Goal: Task Accomplishment & Management: Use online tool/utility

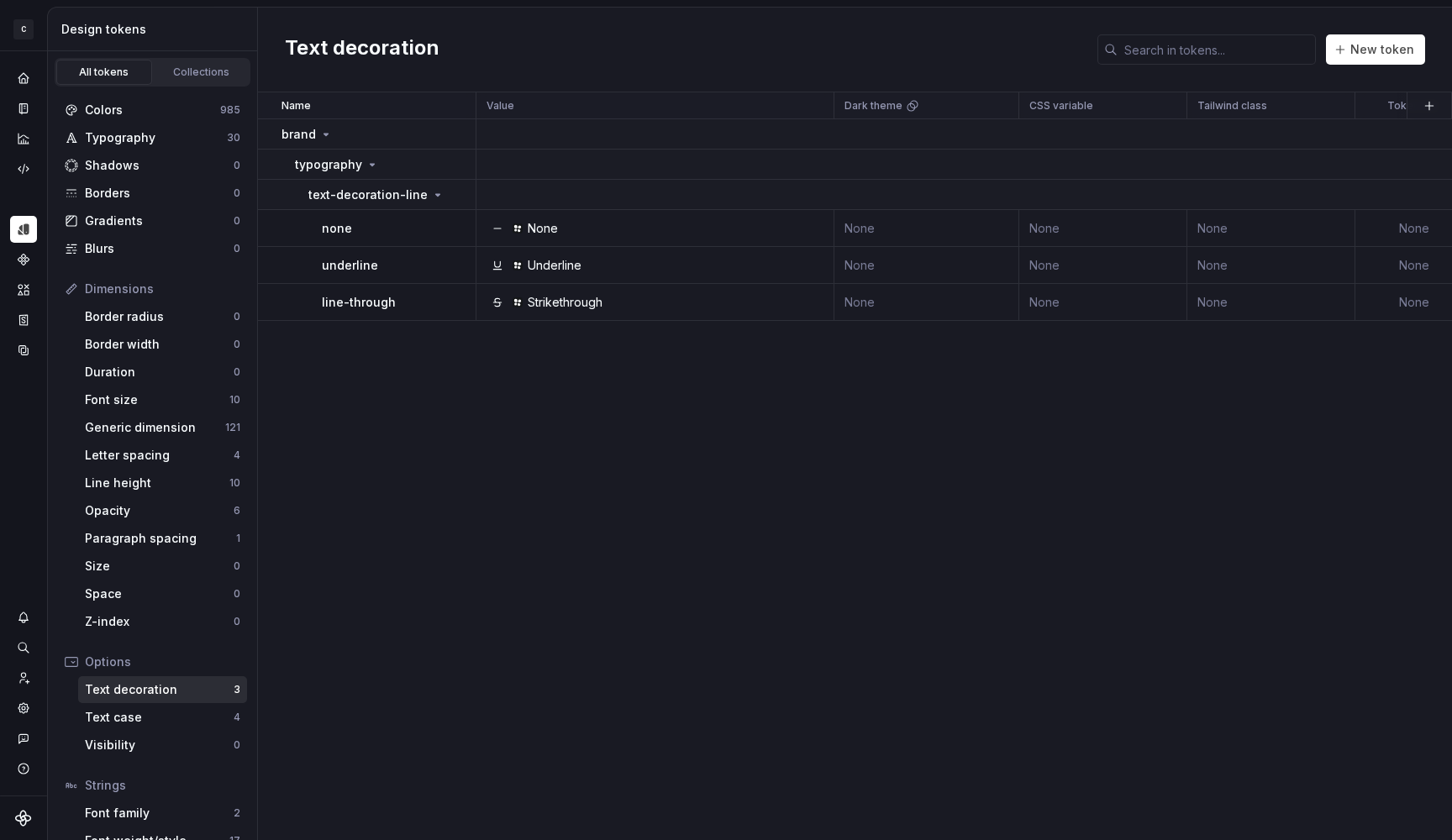
click at [12, 167] on div "Code automation" at bounding box center [24, 169] width 27 height 27
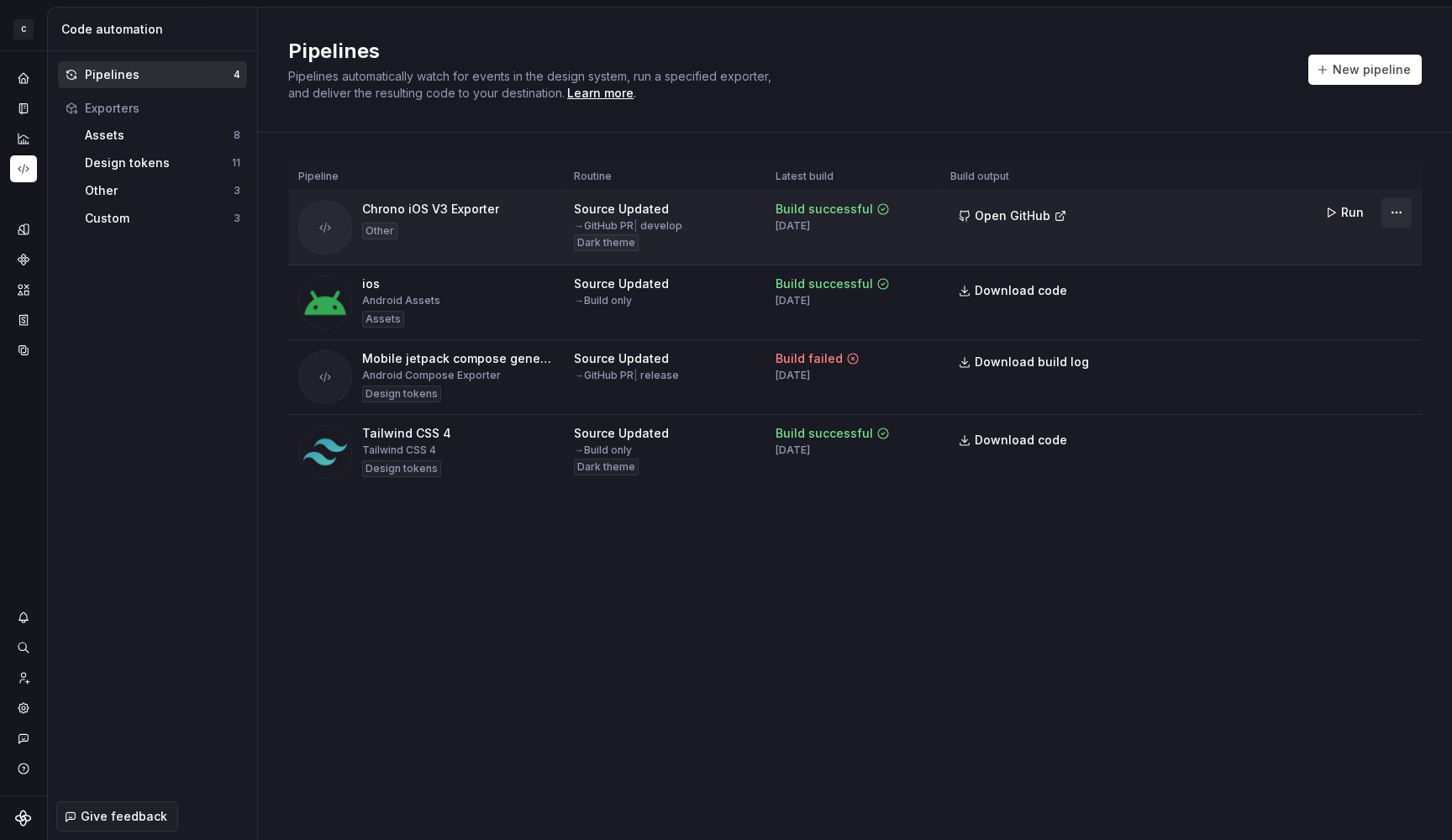
click at [1405, 214] on html "C Chrono YJ Design system data Code automation Pipelines 4 Exporters Assets 8 D…" at bounding box center [726, 420] width 1452 height 840
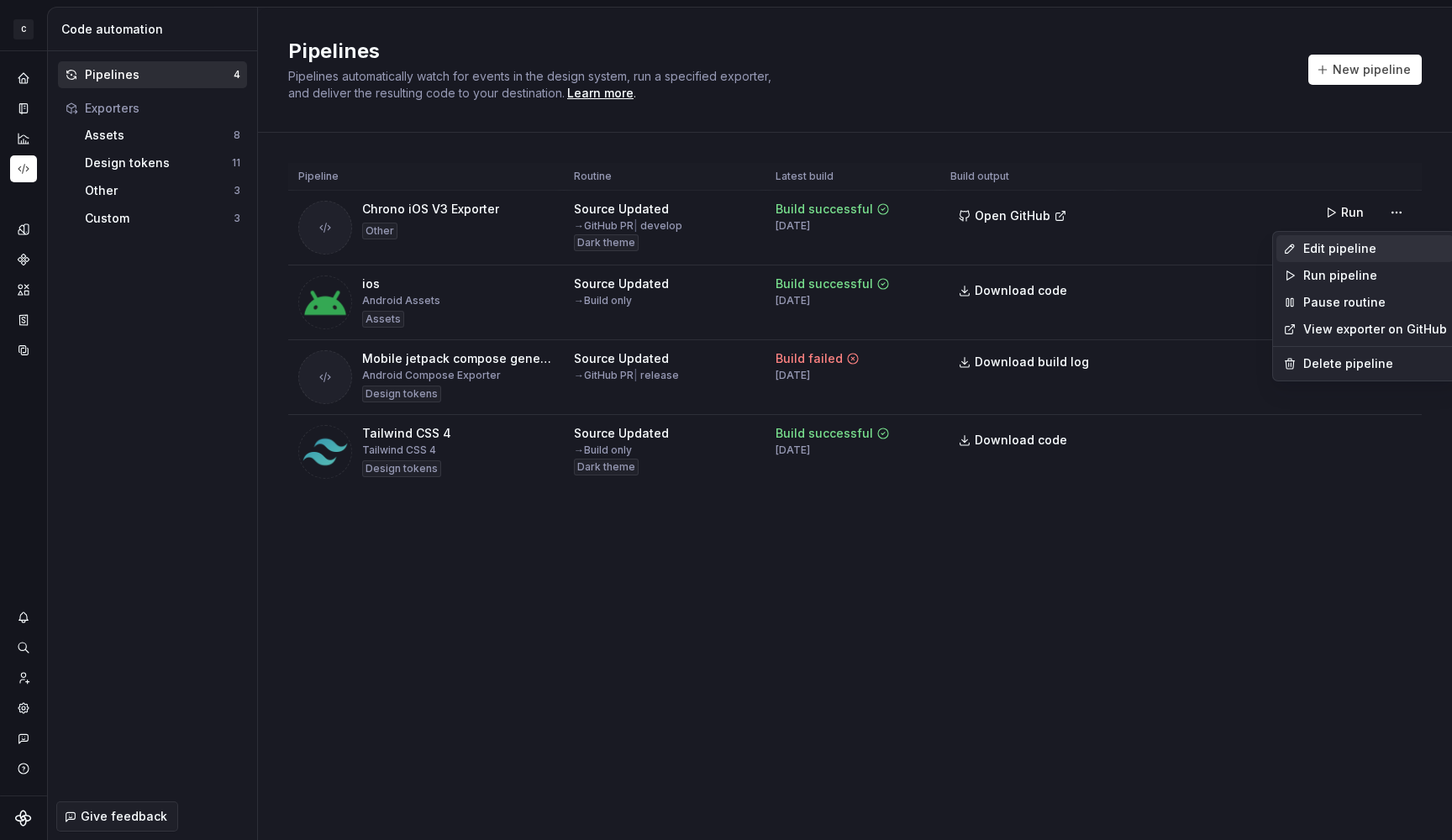
click at [1333, 248] on div "Edit pipeline" at bounding box center [1376, 249] width 144 height 17
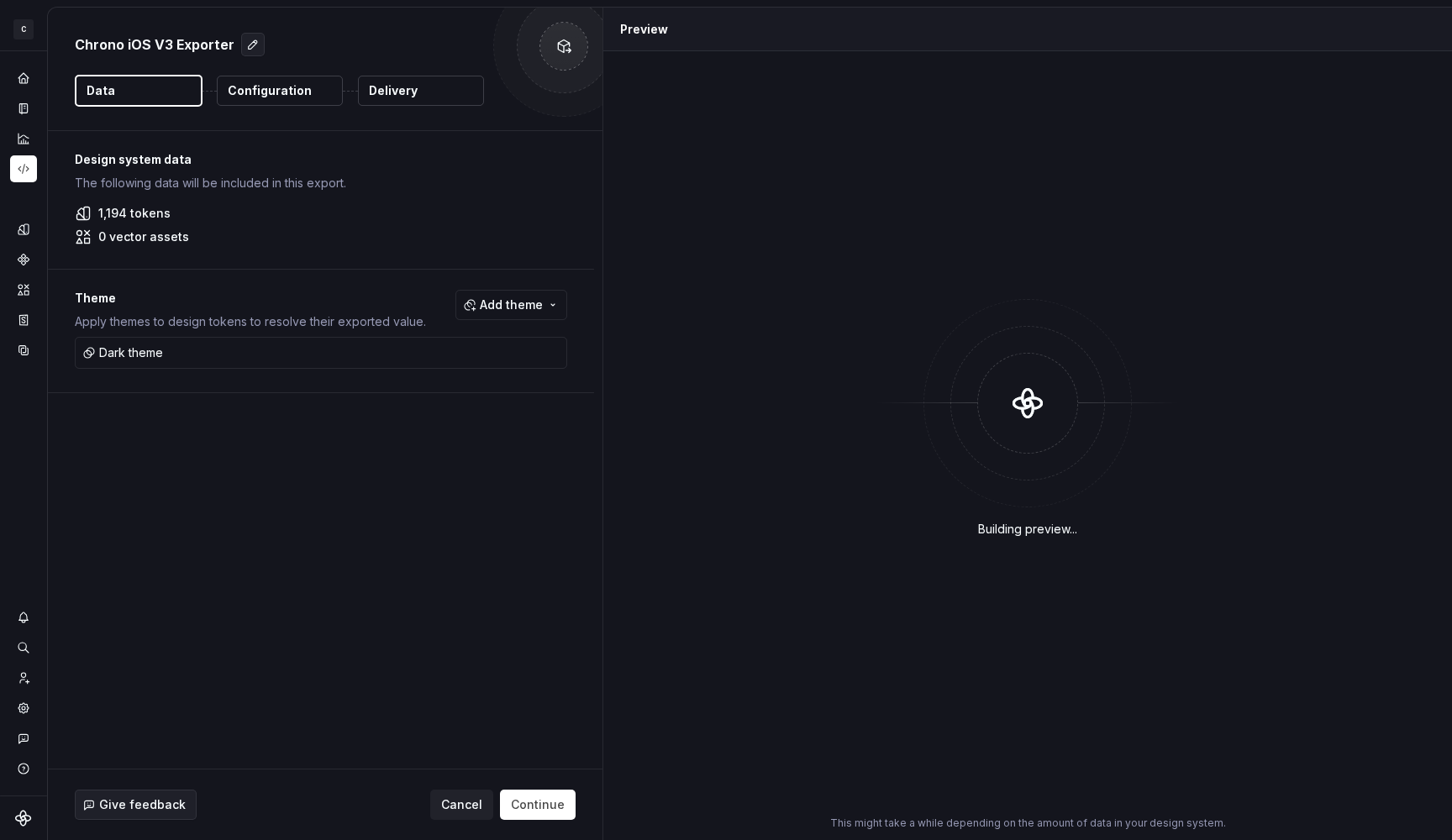
click at [280, 90] on p "Configuration" at bounding box center [270, 91] width 84 height 17
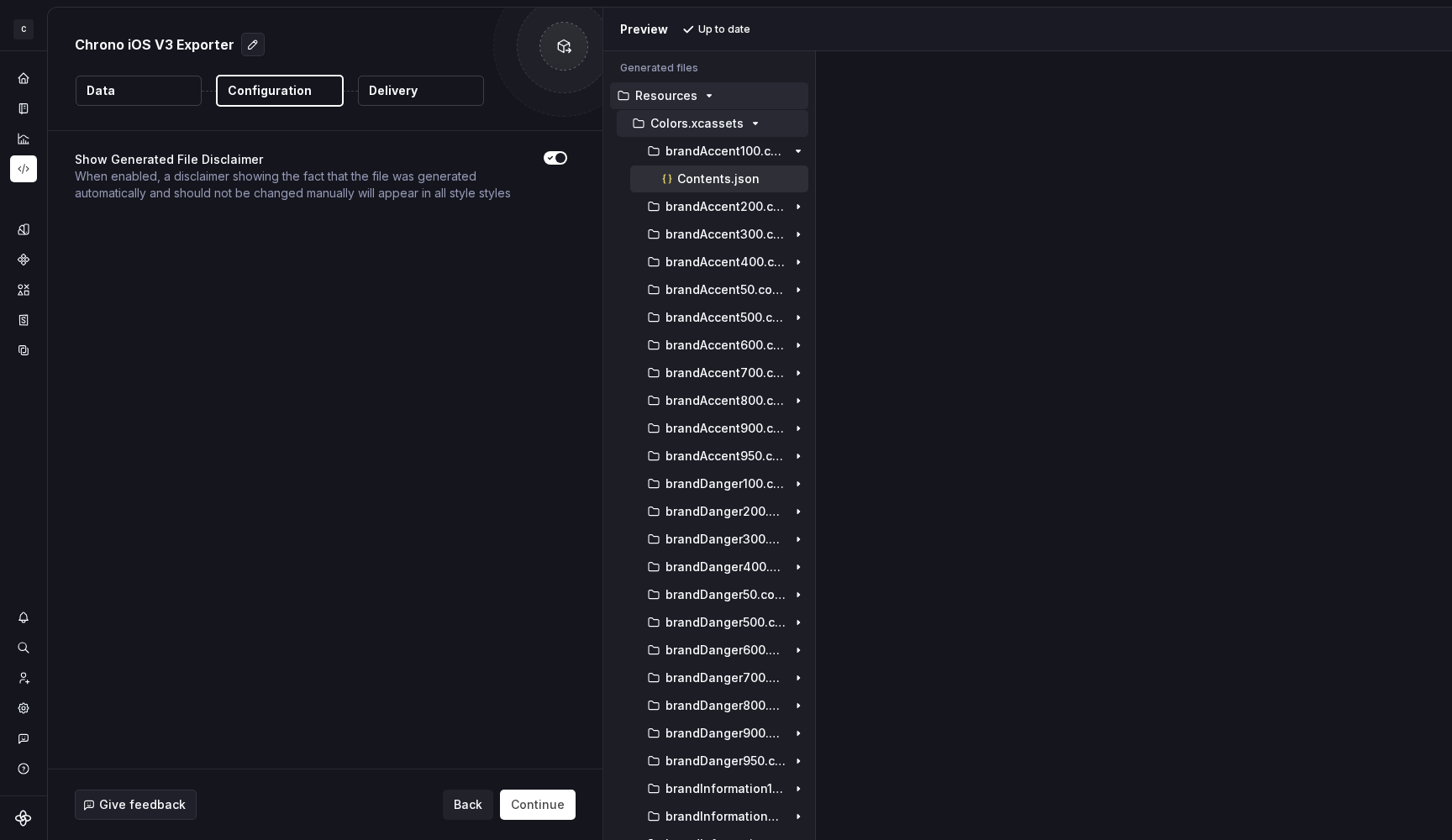
click at [757, 120] on icon "button" at bounding box center [755, 124] width 14 height 14
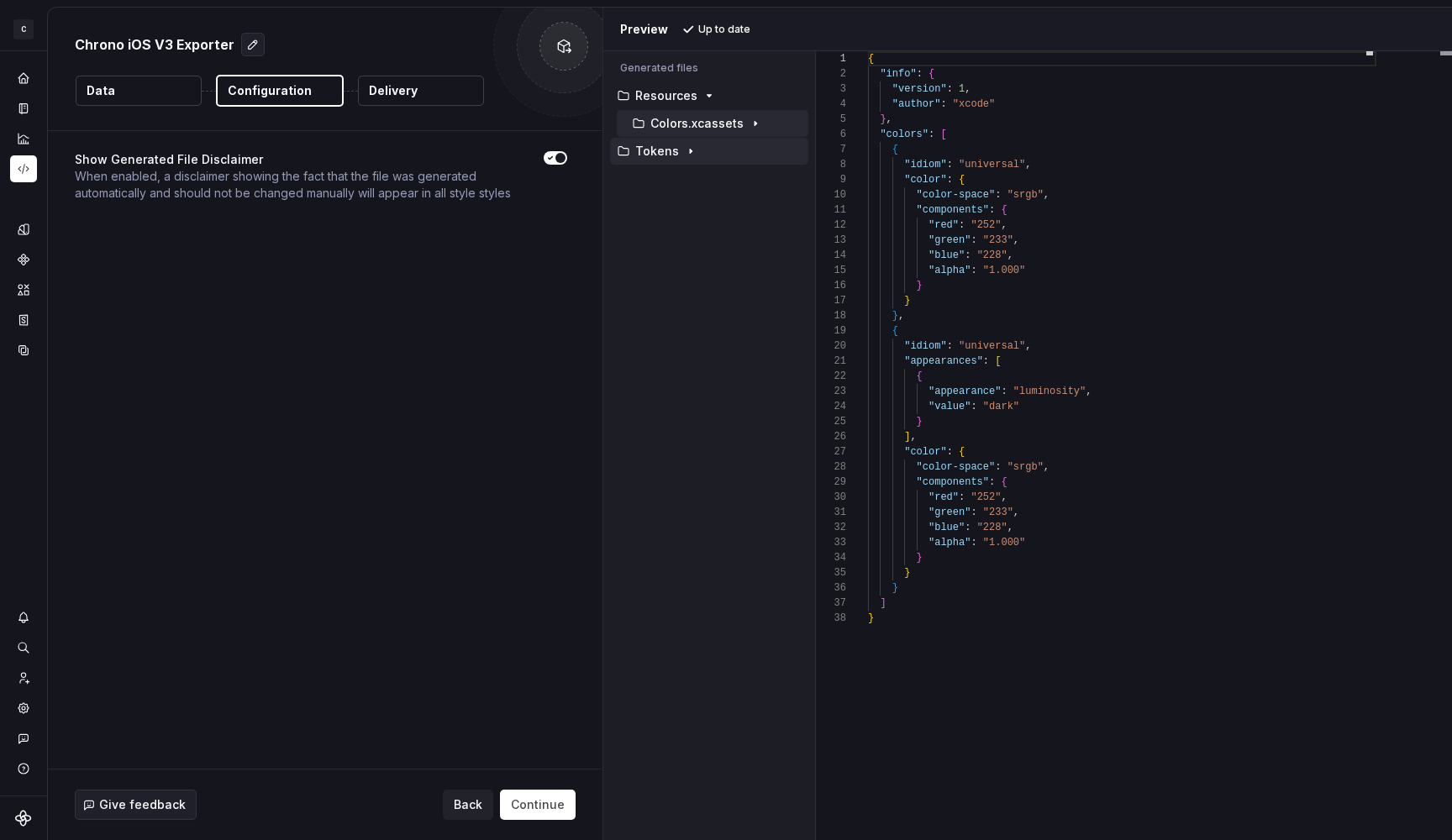
click at [684, 153] on icon "button" at bounding box center [691, 152] width 14 height 14
click at [248, 46] on button "button" at bounding box center [253, 45] width 24 height 24
click at [239, 222] on div "Show Generated File Disclaimer When enabled, a disclaimer showing the fact that…" at bounding box center [320, 176] width 492 height 91
click at [558, 45] on icon at bounding box center [564, 47] width 13 height 13
click at [567, 43] on icon at bounding box center [564, 47] width 17 height 17
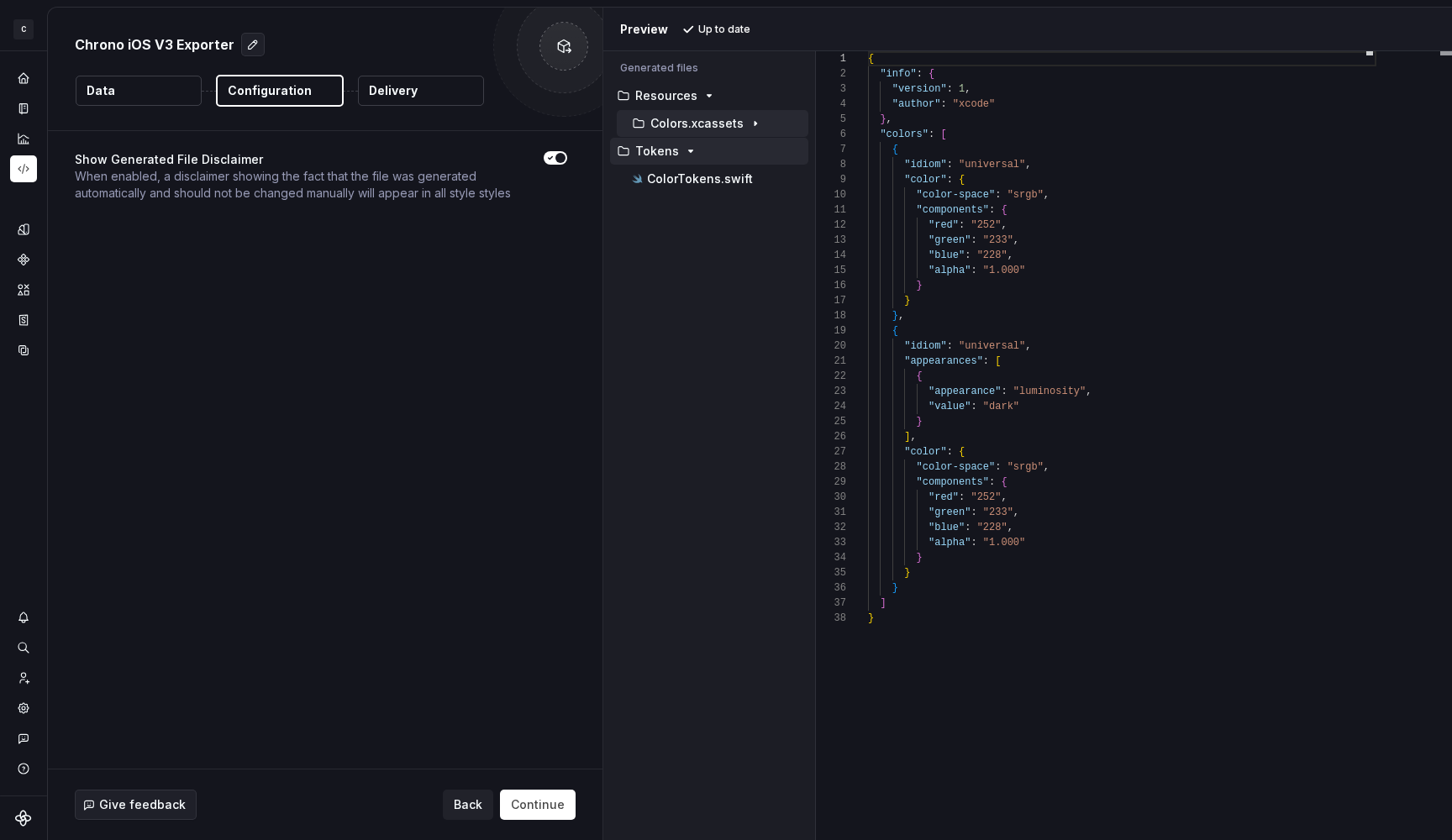
click at [136, 90] on button "Data" at bounding box center [138, 91] width 126 height 31
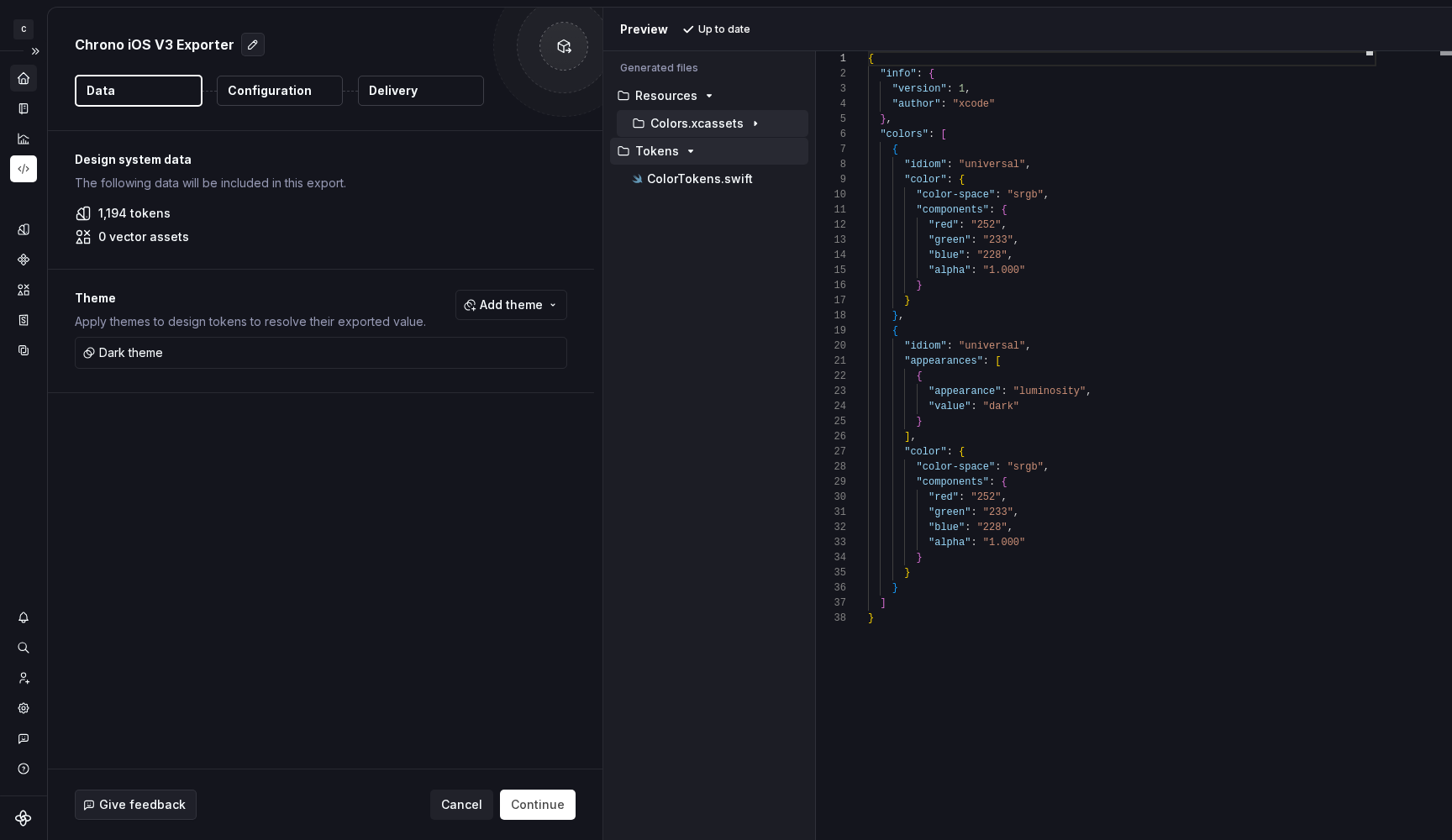
click at [25, 71] on icon "Home" at bounding box center [24, 78] width 15 height 15
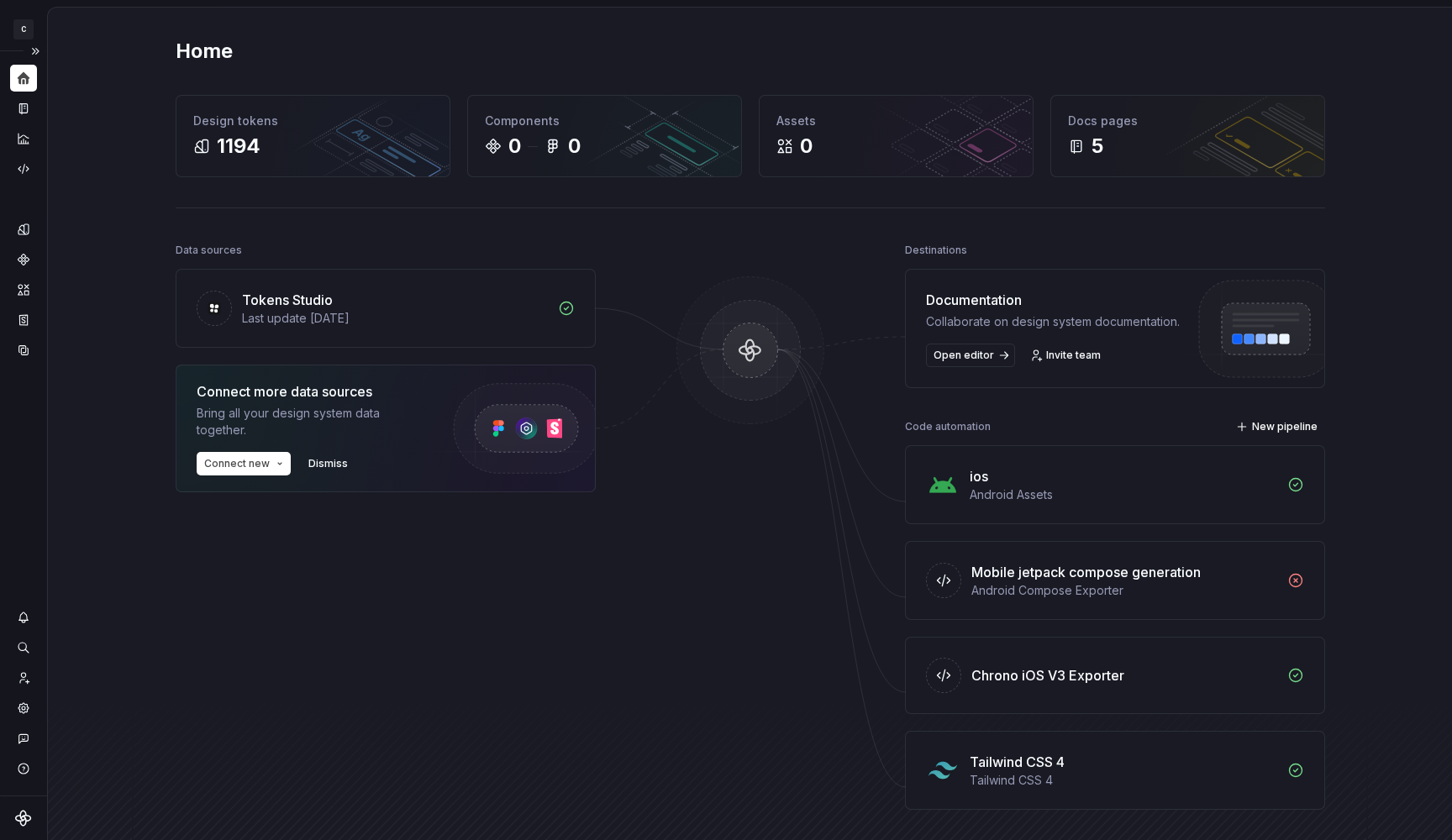
scroll to position [228, 0]
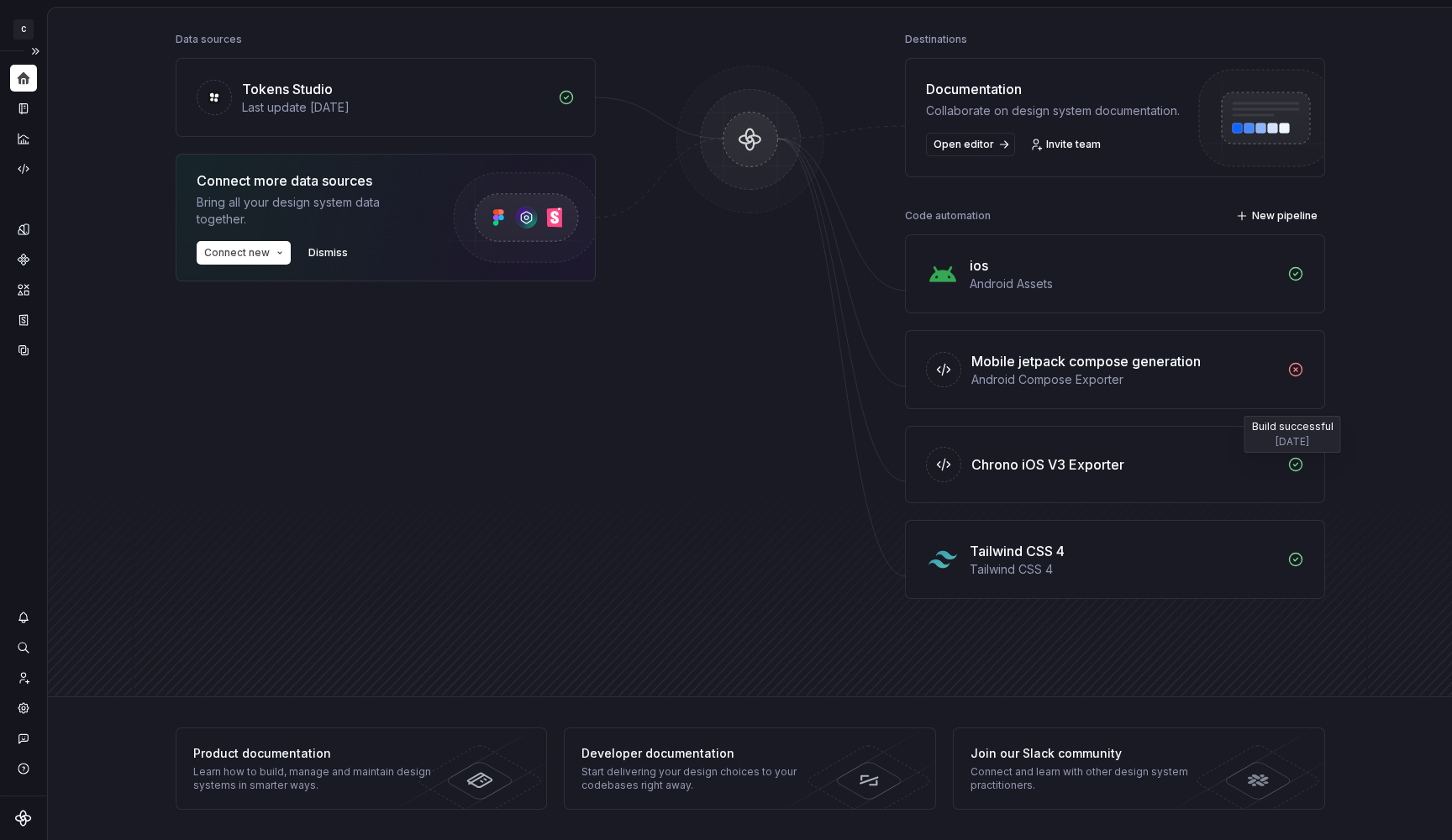
click at [1289, 469] on icon at bounding box center [1295, 465] width 13 height 13
click at [1025, 453] on div "Chrono iOS V3 Exporter" at bounding box center [1115, 465] width 419 height 75
click at [1021, 465] on div "Chrono iOS V3 Exporter" at bounding box center [1048, 465] width 153 height 20
click at [927, 467] on div at bounding box center [943, 465] width 36 height 36
click at [1010, 467] on div "Chrono iOS V3 Exporter" at bounding box center [1048, 465] width 153 height 20
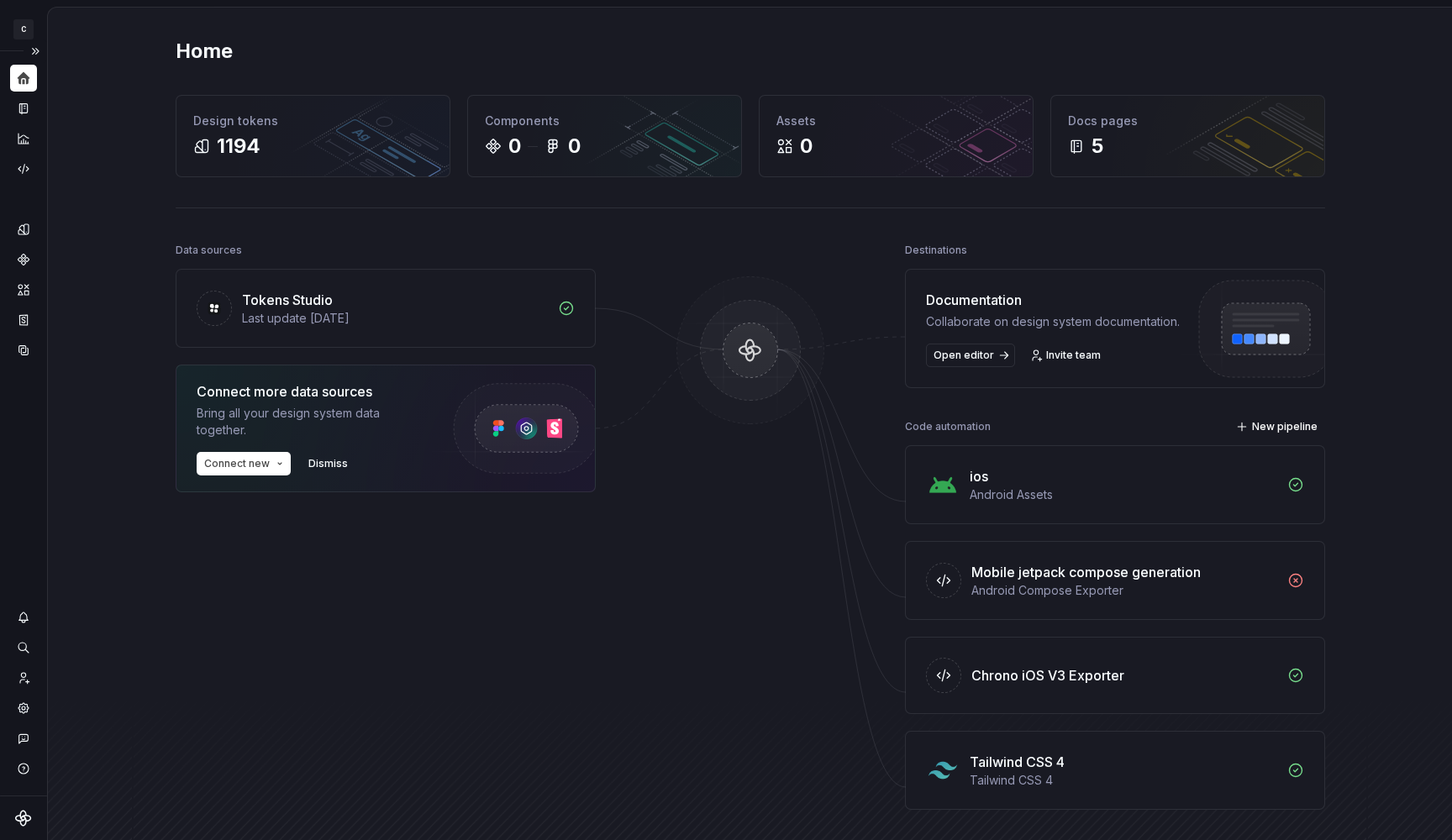
scroll to position [20, 0]
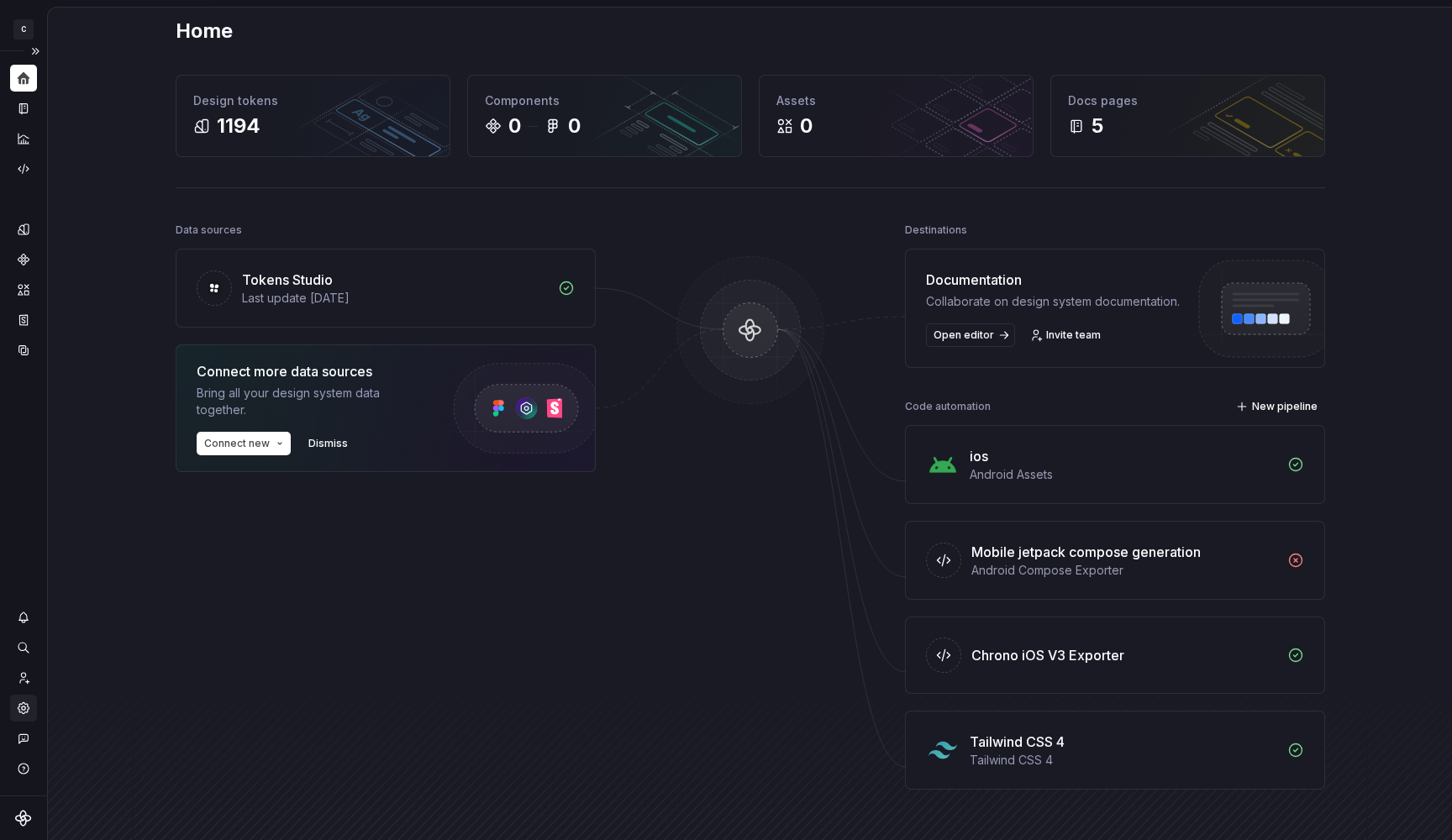
click at [21, 706] on icon "Settings" at bounding box center [23, 708] width 11 height 11
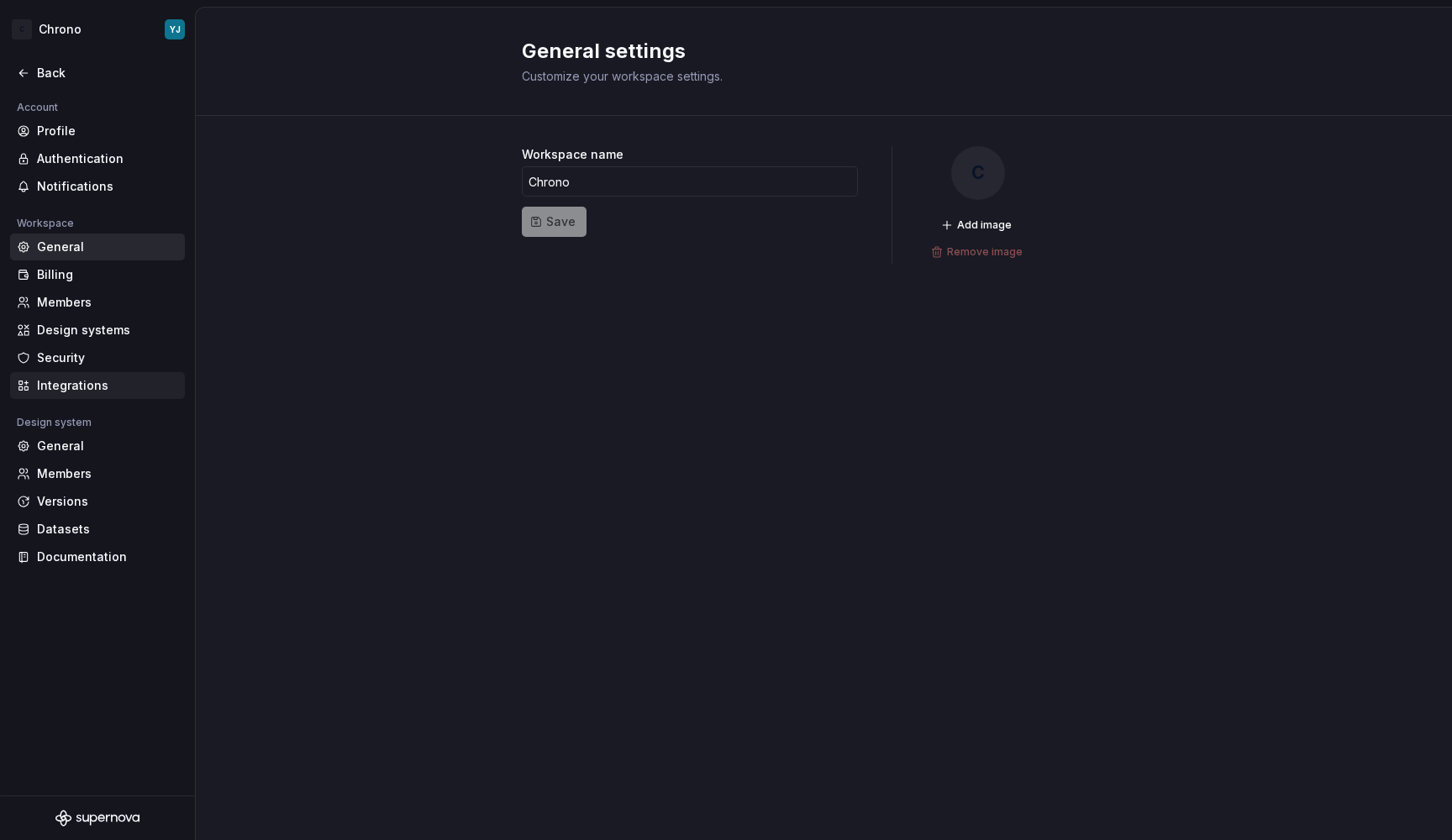
click at [62, 394] on div "Integrations" at bounding box center [108, 386] width 142 height 17
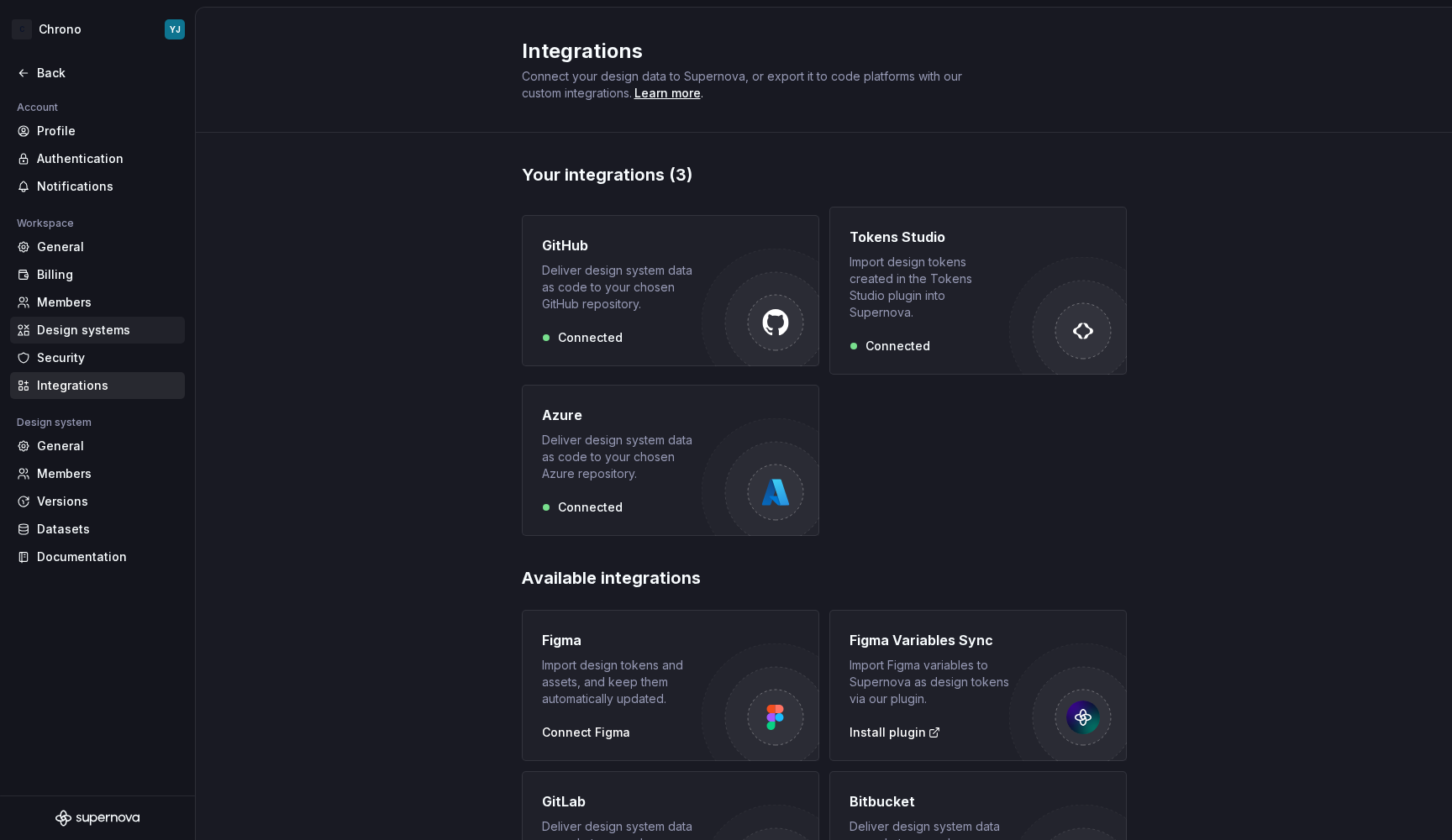
click at [111, 329] on div "Design systems" at bounding box center [108, 331] width 142 height 17
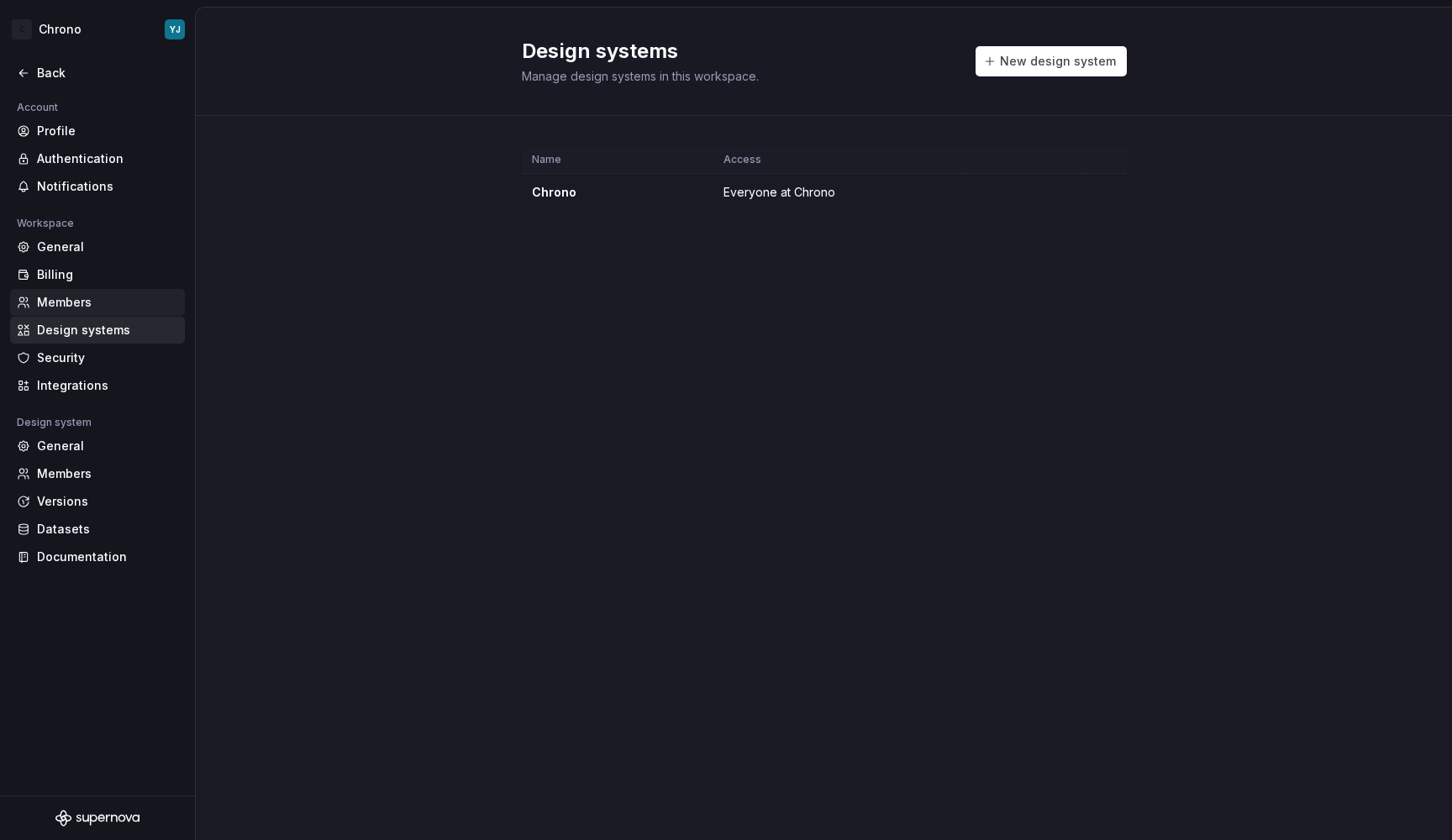
click at [114, 310] on div "Members" at bounding box center [108, 303] width 142 height 17
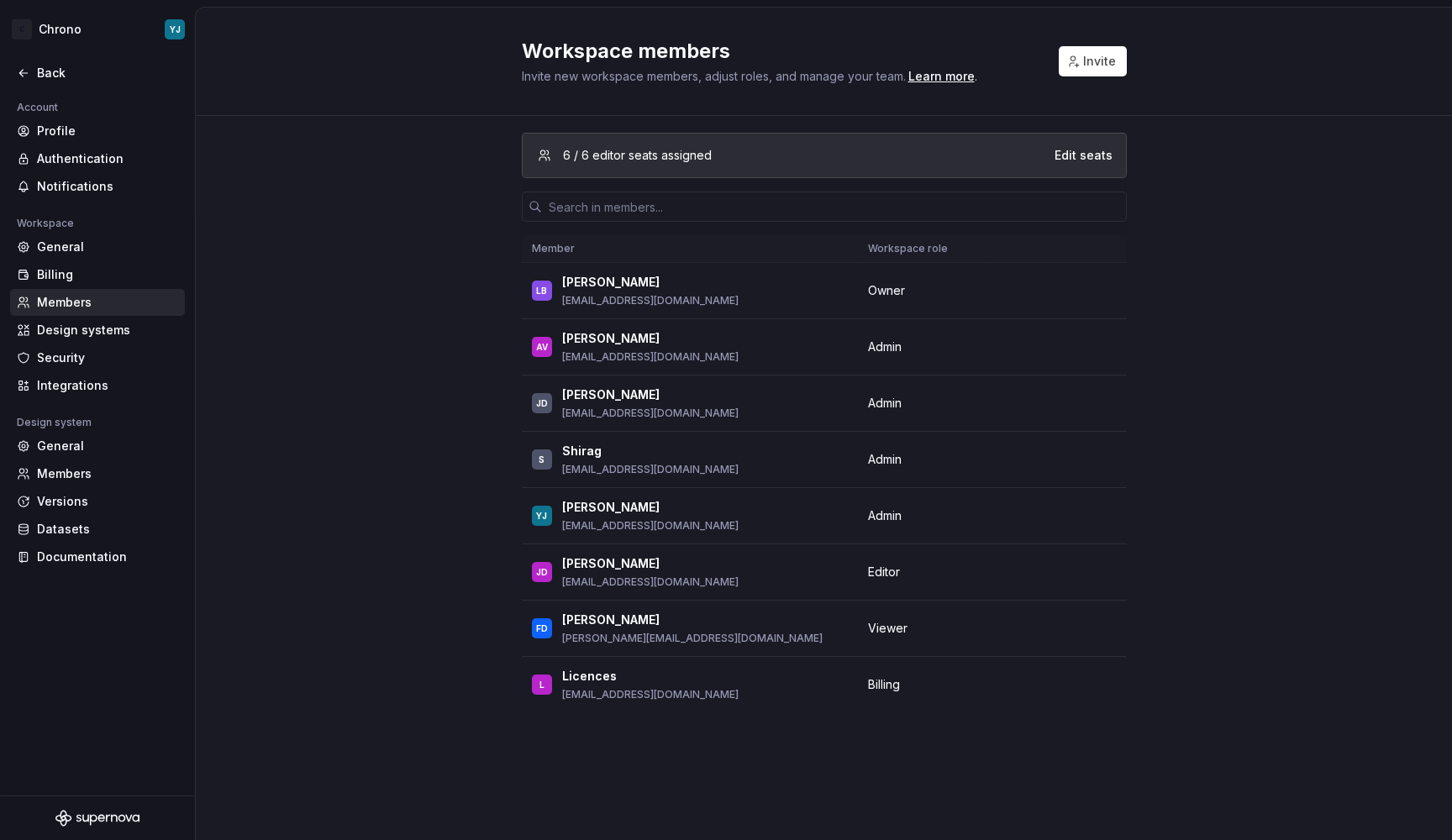
click at [113, 292] on div "Members" at bounding box center [97, 303] width 175 height 27
click at [112, 275] on div "Billing" at bounding box center [108, 275] width 142 height 17
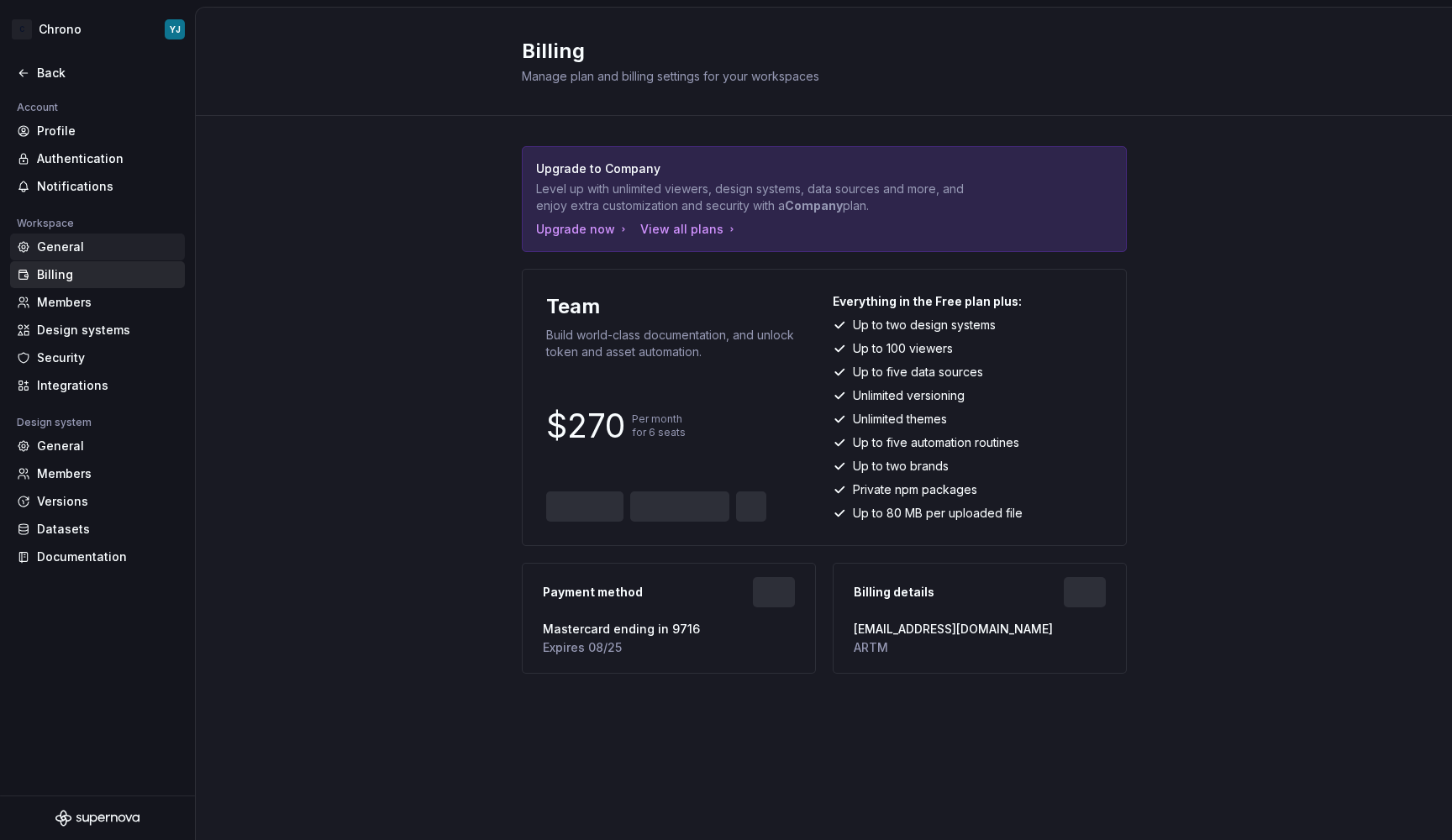
click at [105, 244] on div "General" at bounding box center [108, 248] width 142 height 17
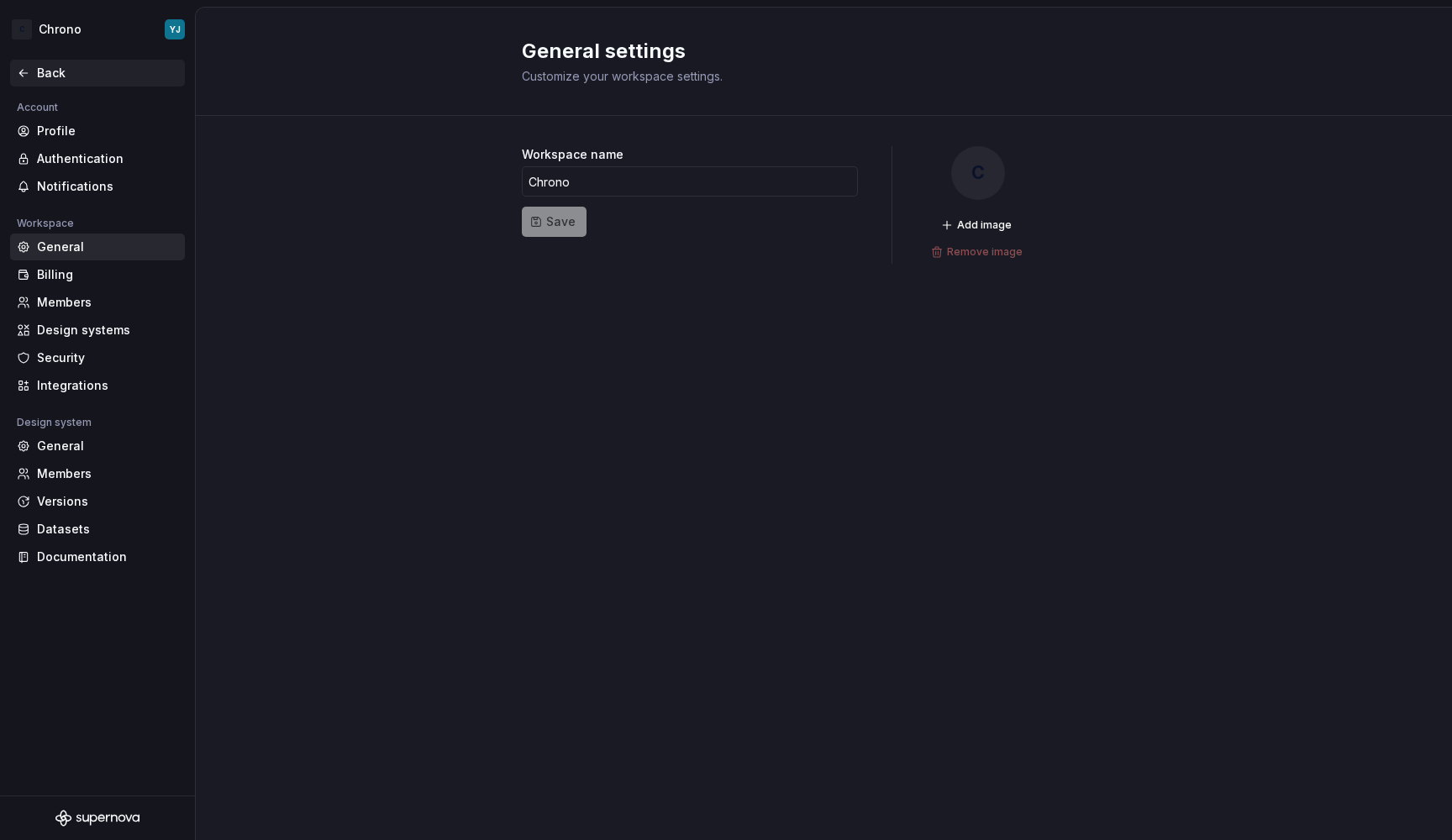
click at [31, 64] on div "Back" at bounding box center [97, 73] width 161 height 17
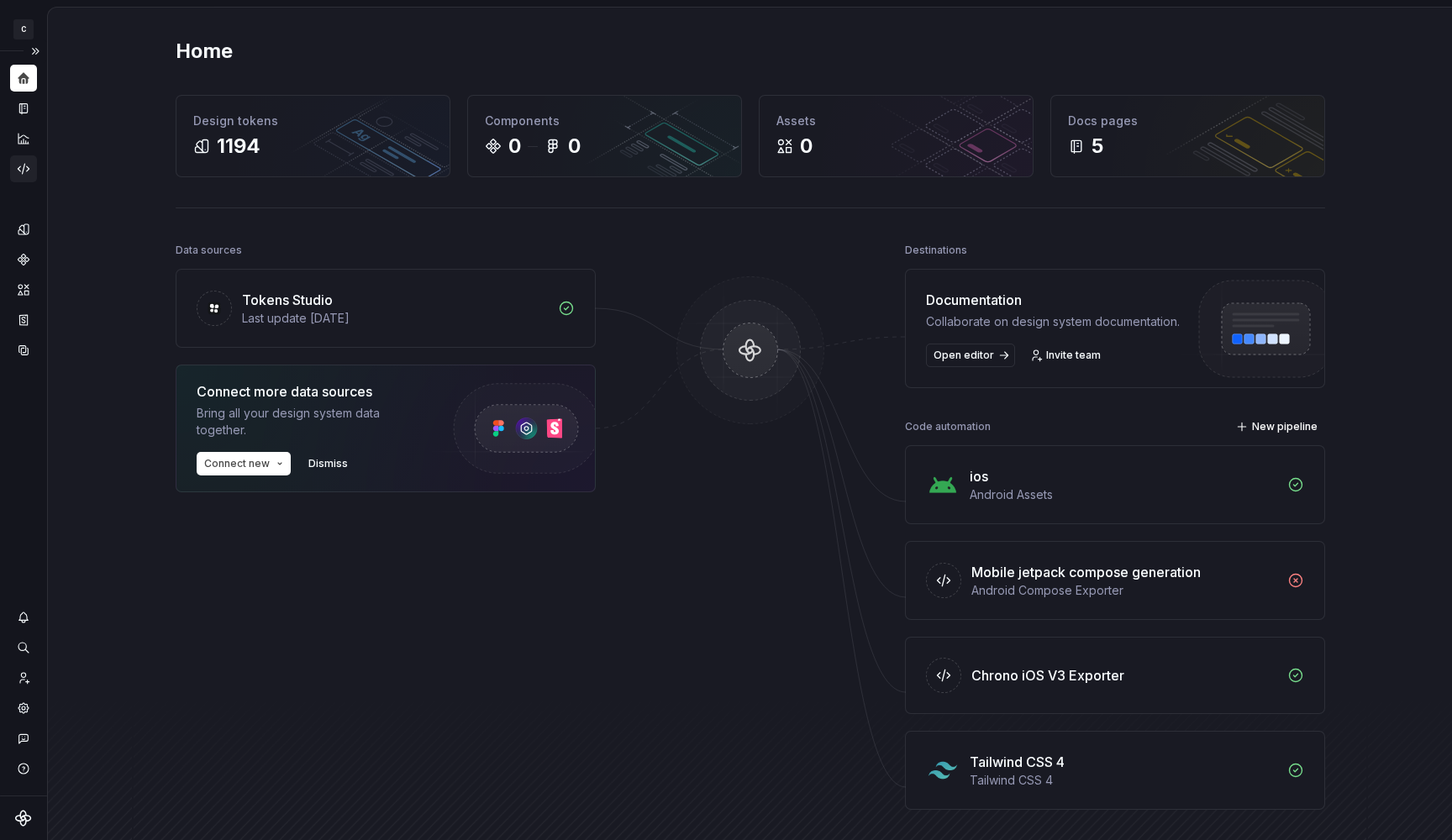
click at [22, 166] on icon "Code automation" at bounding box center [24, 169] width 15 height 15
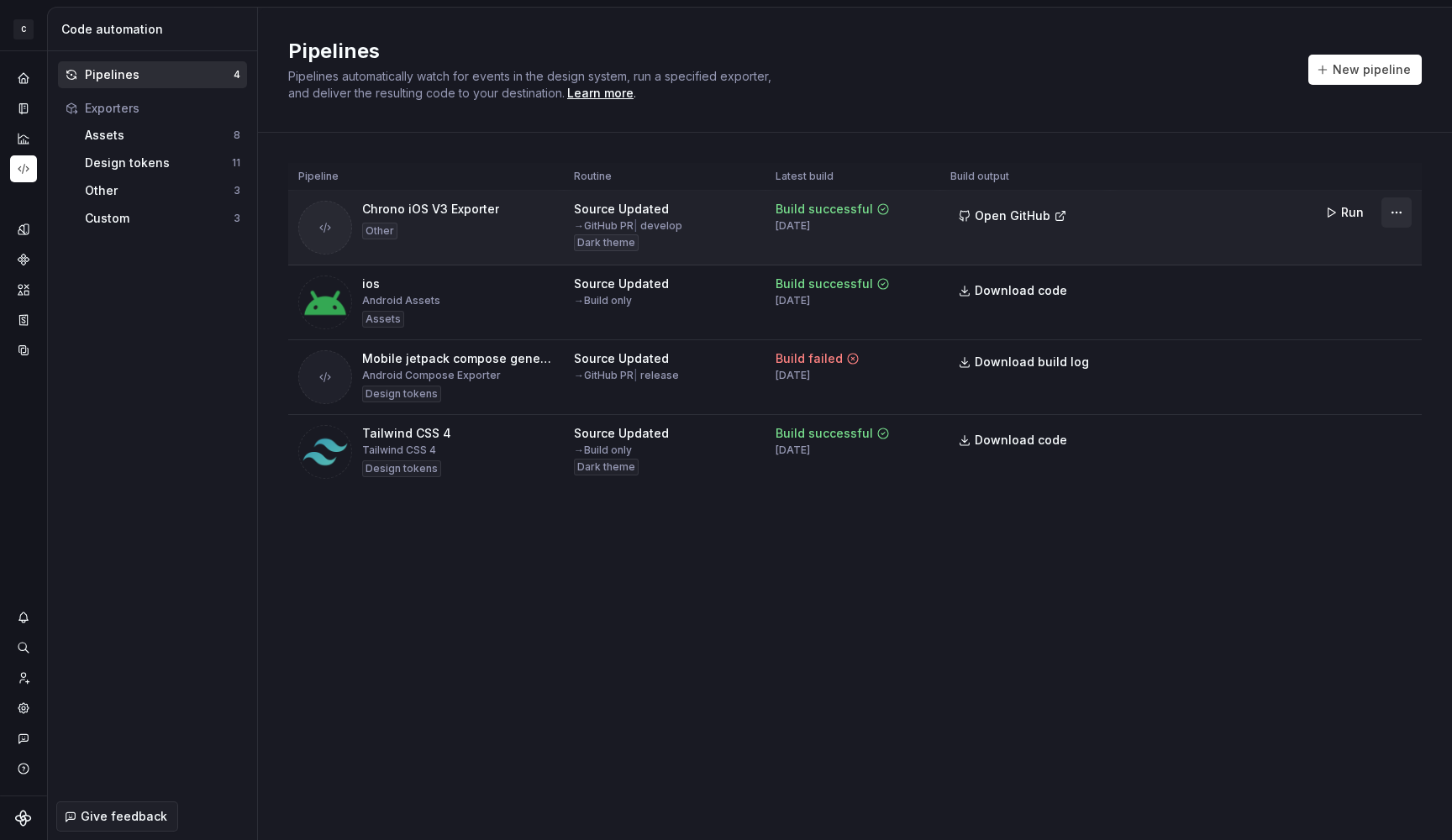
click at [1394, 213] on html "C Chrono YJ Design system data Code automation Pipelines 4 Exporters Assets 8 D…" at bounding box center [726, 420] width 1452 height 840
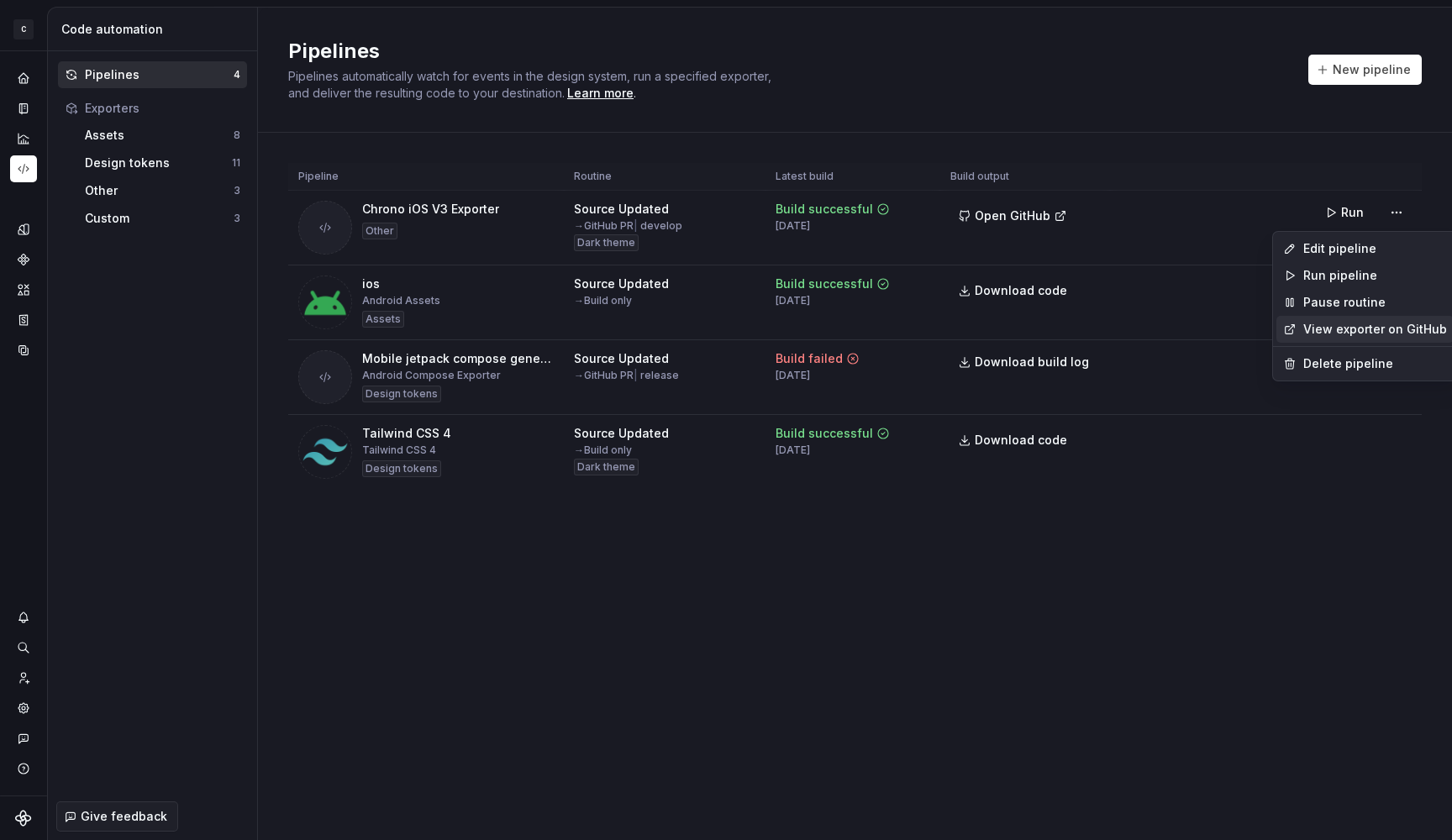
click at [1396, 324] on link "View exporter on GitHub" at bounding box center [1376, 330] width 144 height 17
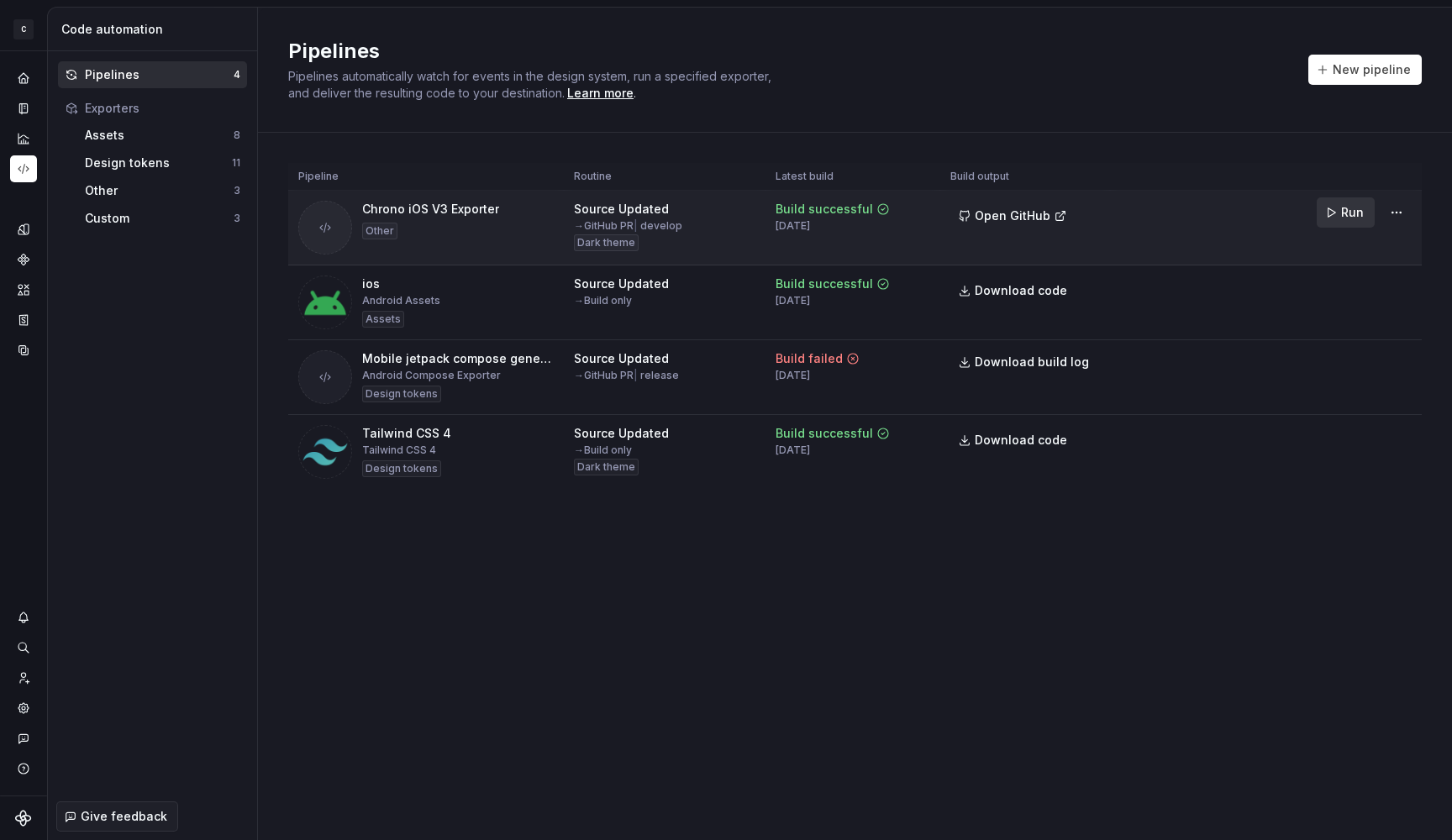
click at [1334, 209] on button "Run" at bounding box center [1345, 213] width 58 height 31
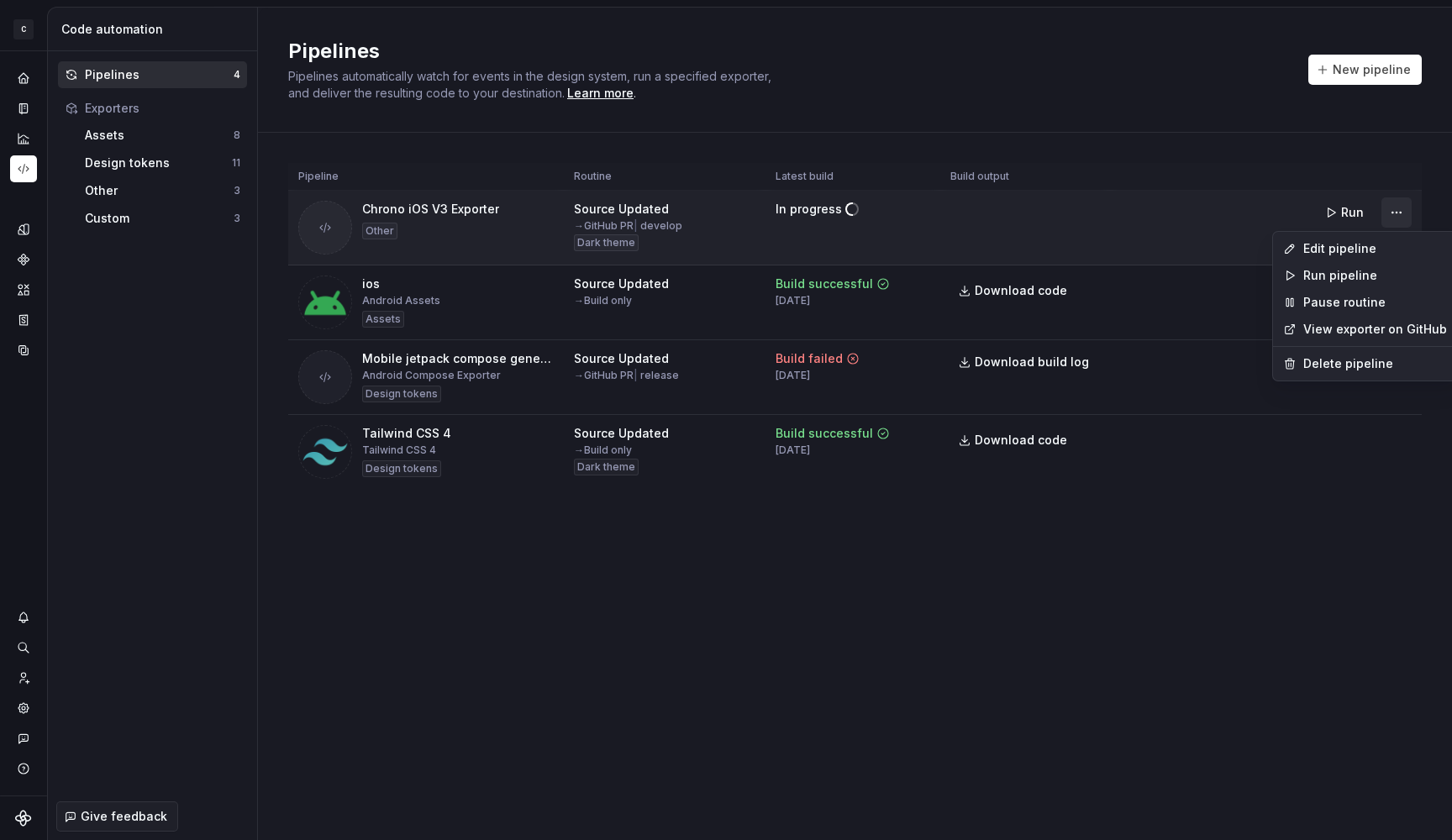
click at [1396, 211] on html "C Chrono YJ Design system data Code automation Pipelines 4 Exporters Assets 8 D…" at bounding box center [726, 420] width 1452 height 840
click at [1332, 300] on div "Pause routine" at bounding box center [1376, 303] width 144 height 17
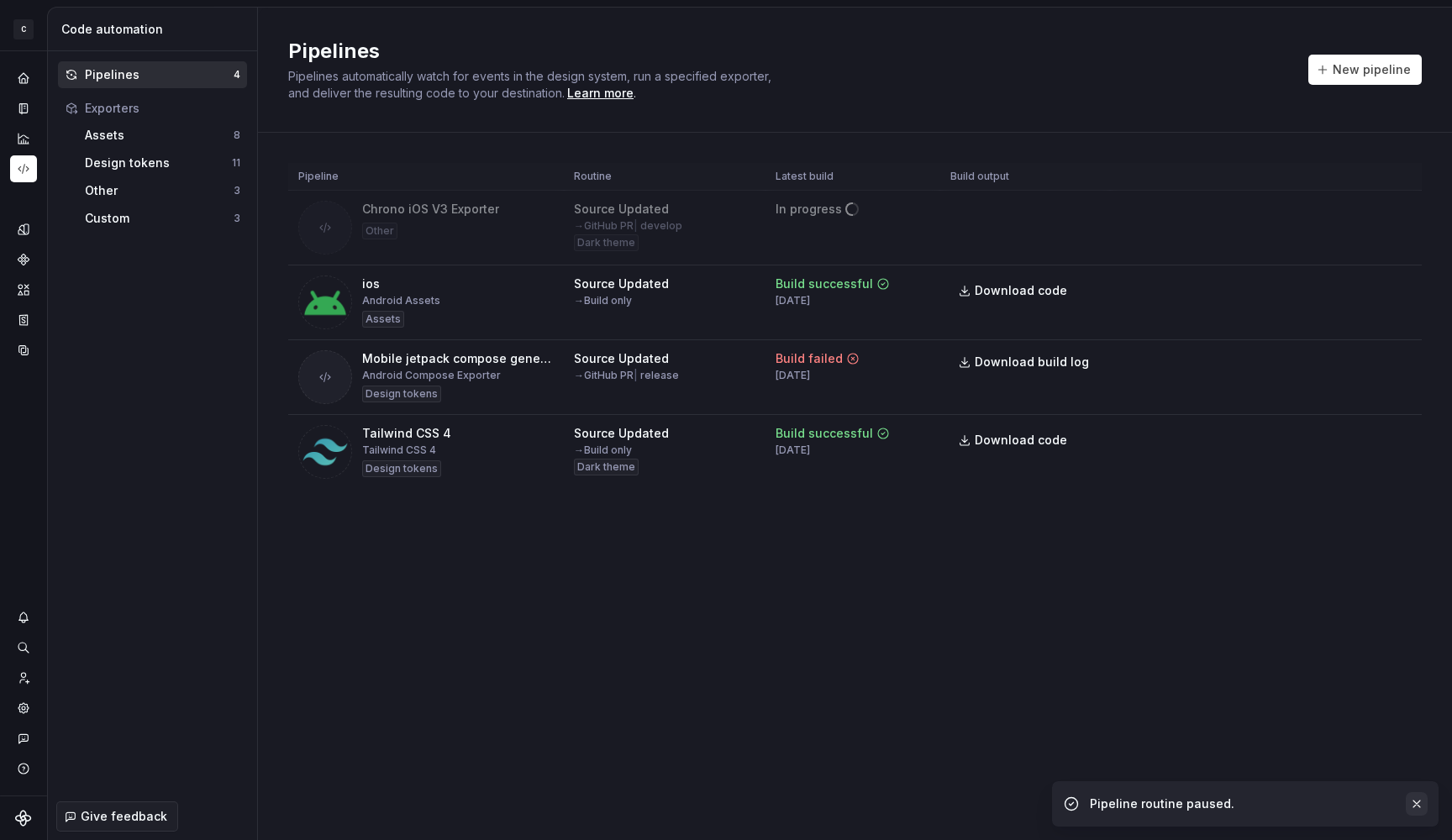
click at [1421, 804] on button "button" at bounding box center [1416, 804] width 22 height 24
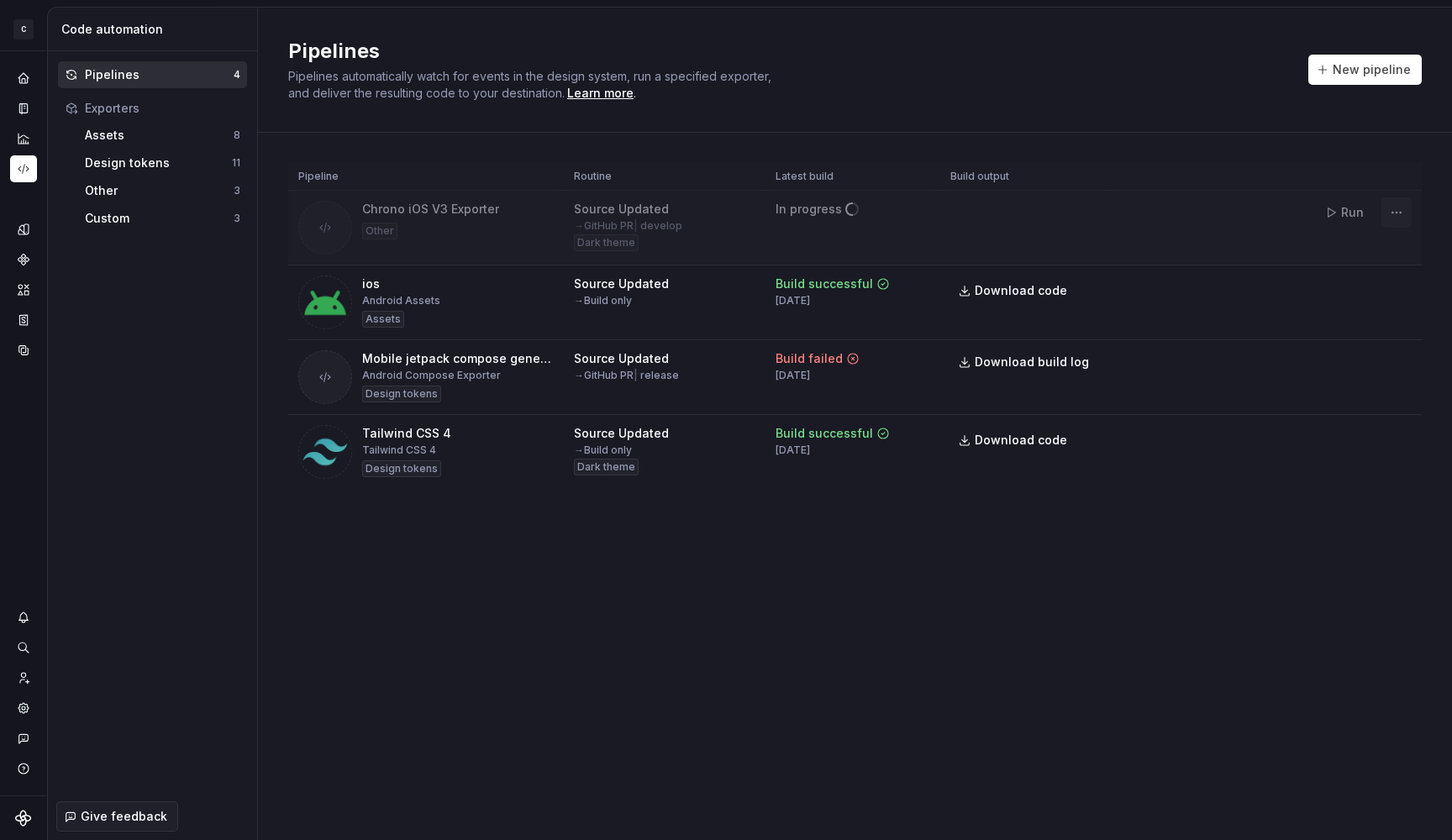
click at [1401, 212] on html "C Chrono YJ Design system data Code automation Pipelines 4 Exporters Assets 8 D…" at bounding box center [726, 420] width 1452 height 840
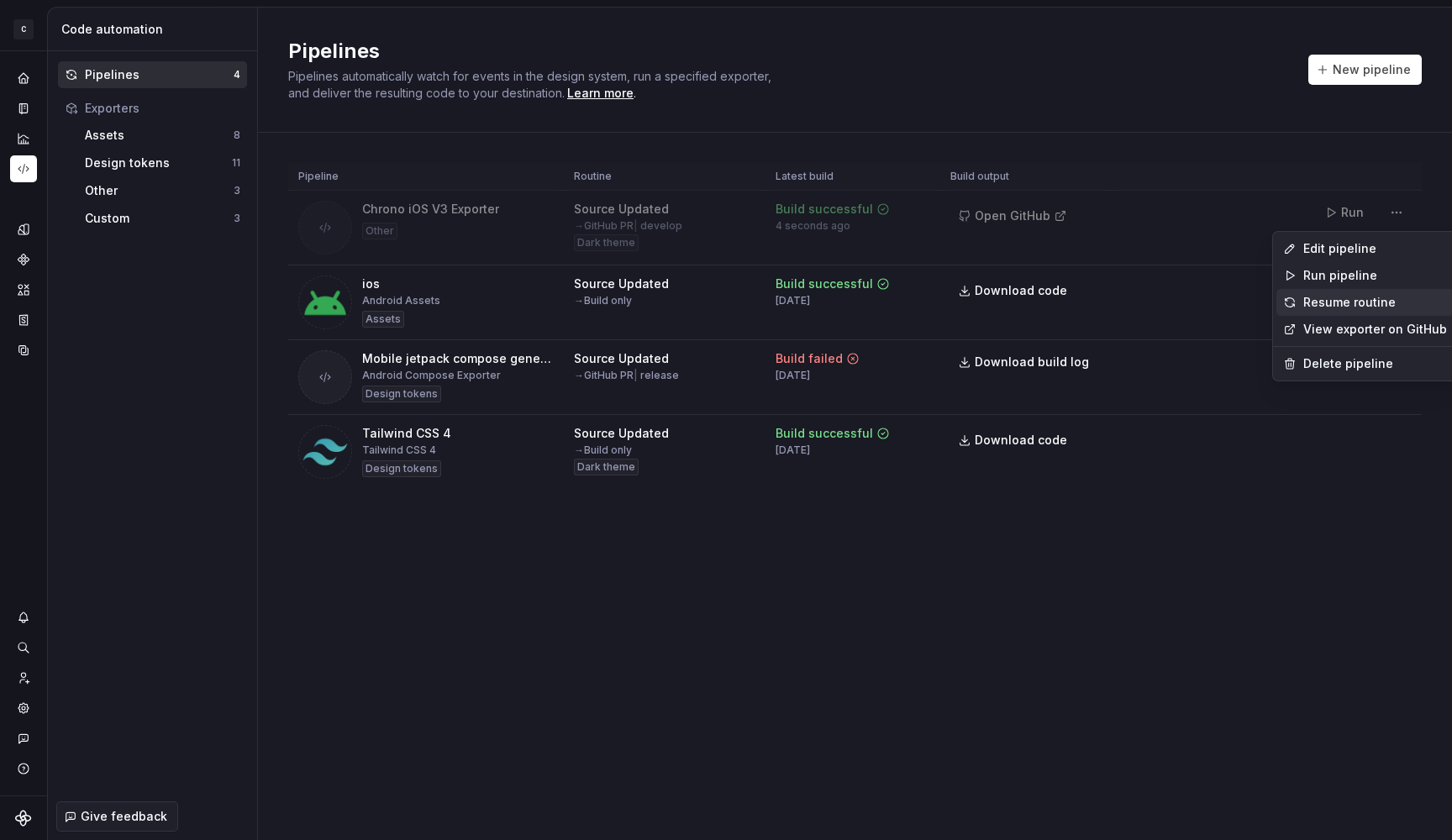
click at [1355, 301] on div "Resume routine" at bounding box center [1376, 303] width 144 height 17
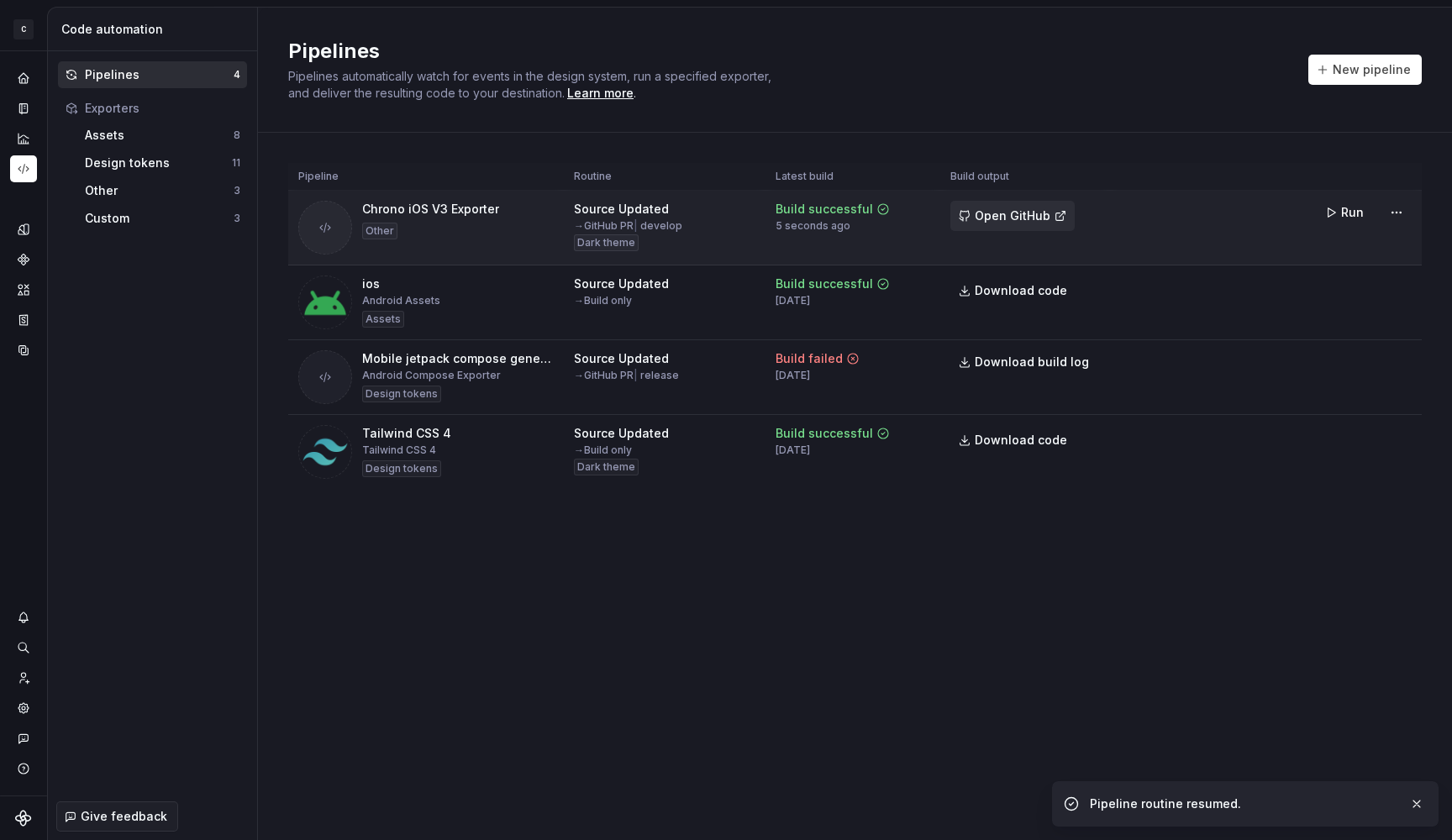
click at [1022, 212] on span "Open GitHub" at bounding box center [1012, 216] width 75 height 17
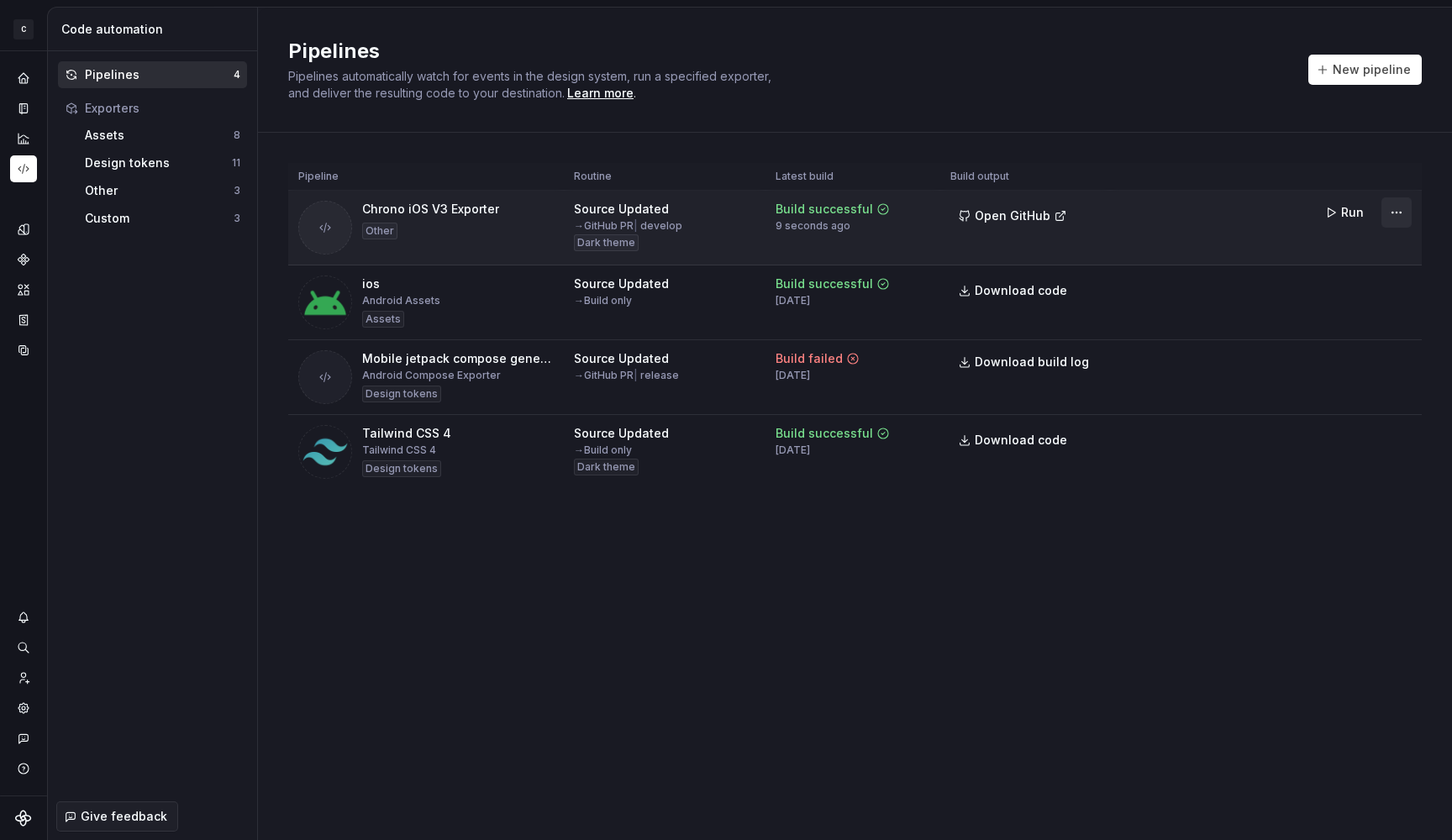
click at [1393, 218] on html "C Chrono YJ Design system data Code automation Pipelines 4 Exporters Assets 8 D…" at bounding box center [726, 420] width 1452 height 840
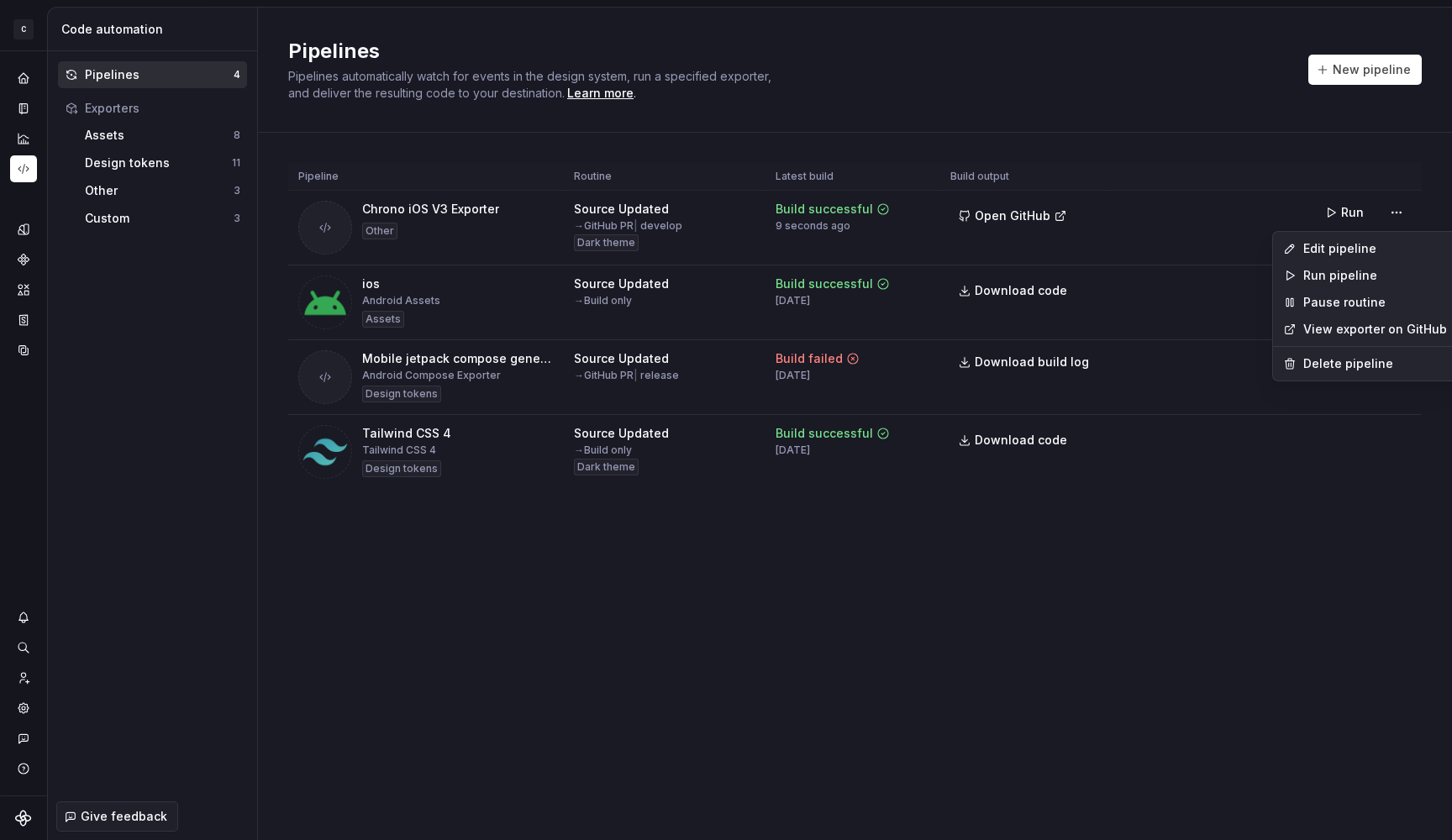
click at [26, 232] on html "C Chrono YJ Design system data Code automation Pipelines 4 Exporters Assets 8 D…" at bounding box center [726, 420] width 1452 height 840
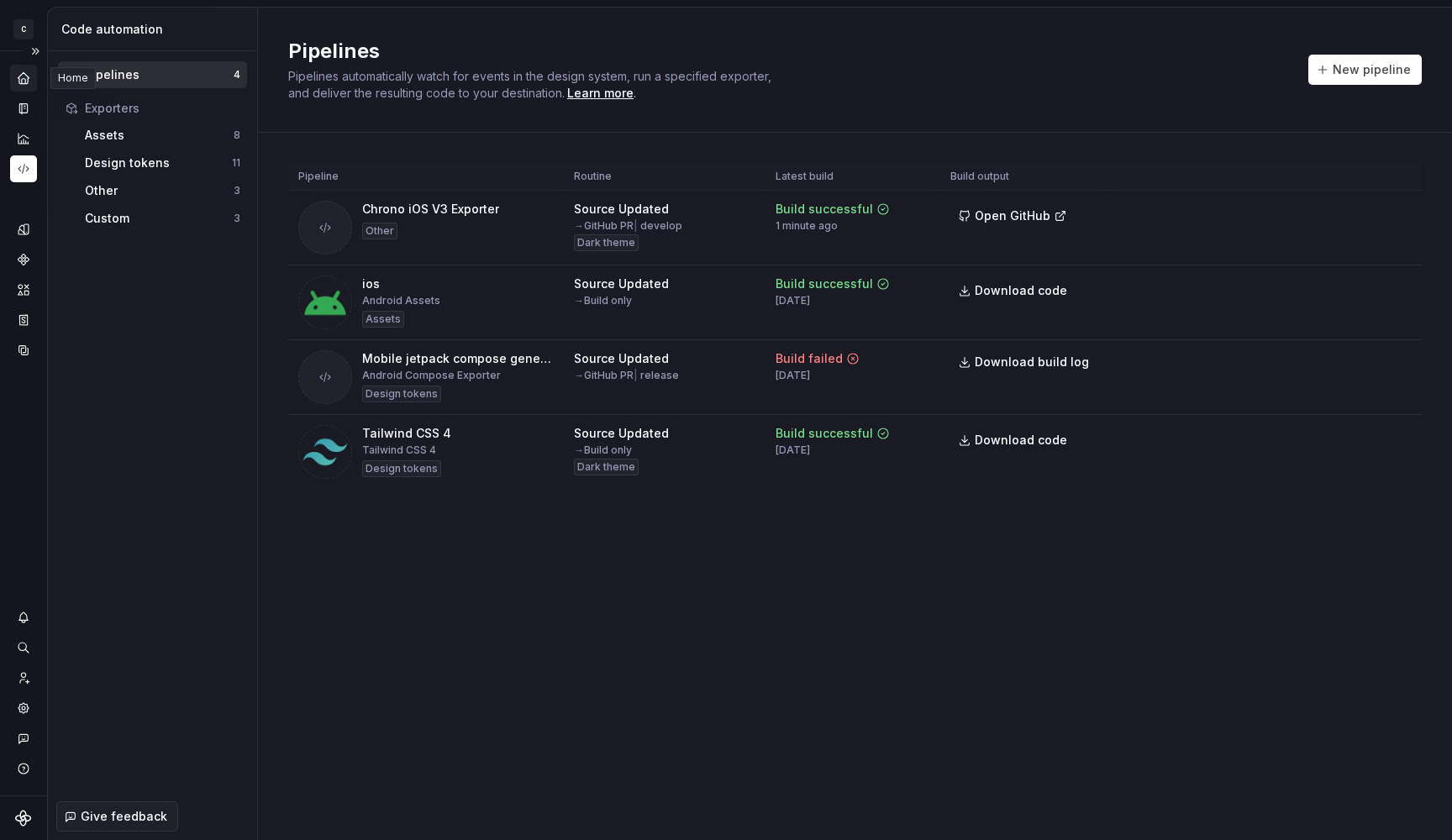
click at [22, 74] on icon "Home" at bounding box center [23, 77] width 11 height 11
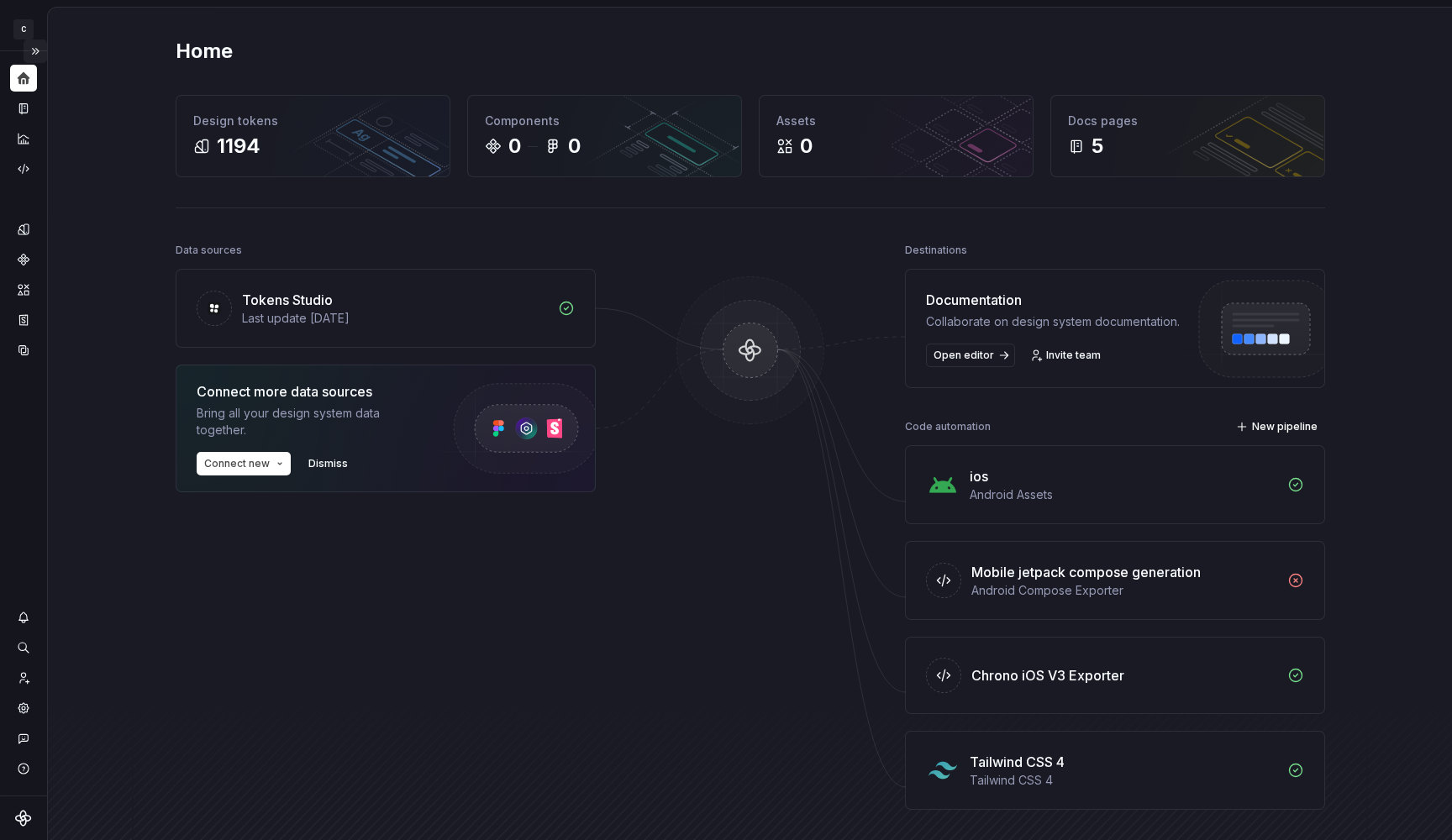
click at [34, 48] on button "Expand sidebar" at bounding box center [36, 52] width 24 height 24
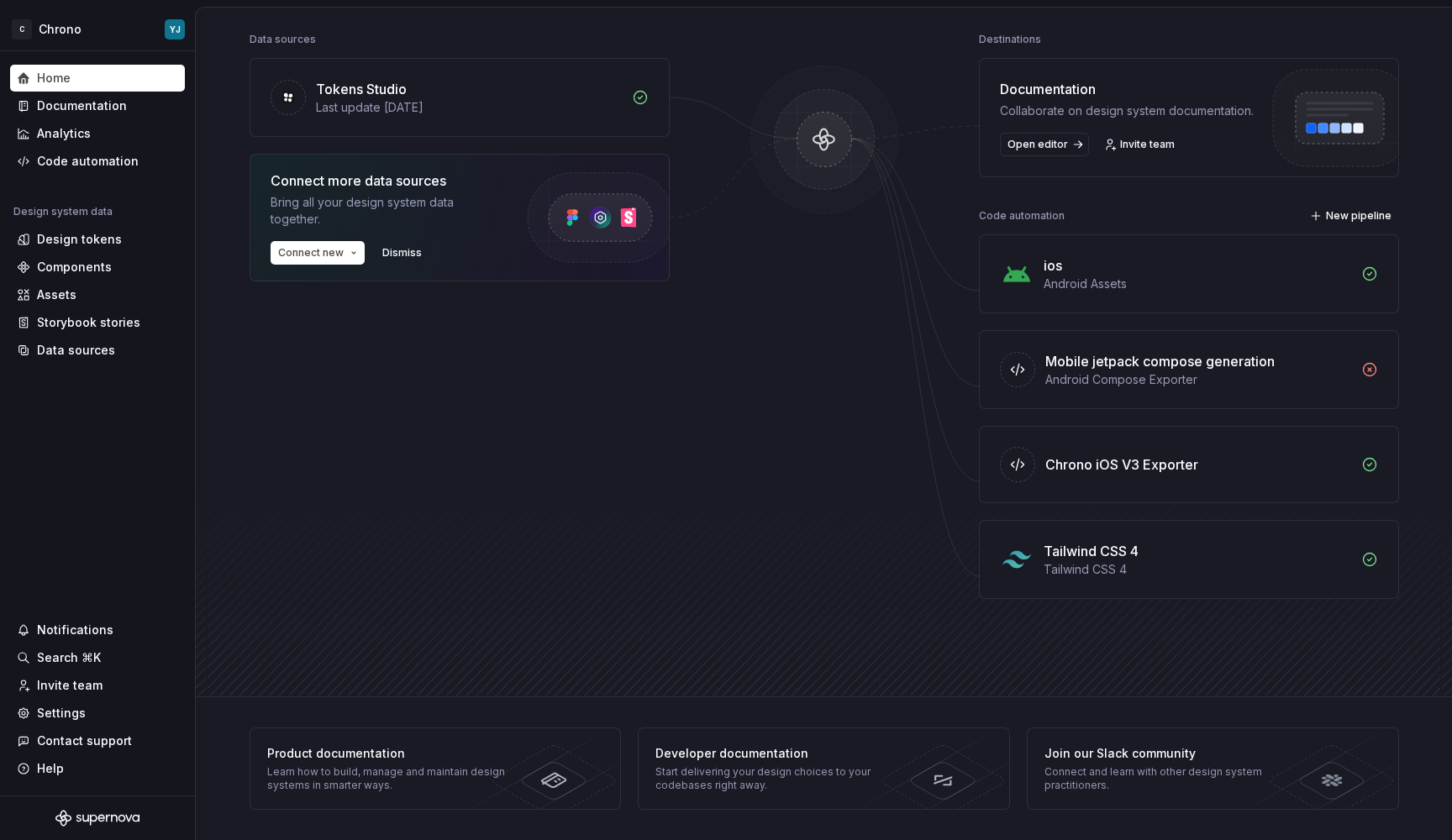
scroll to position [208, 0]
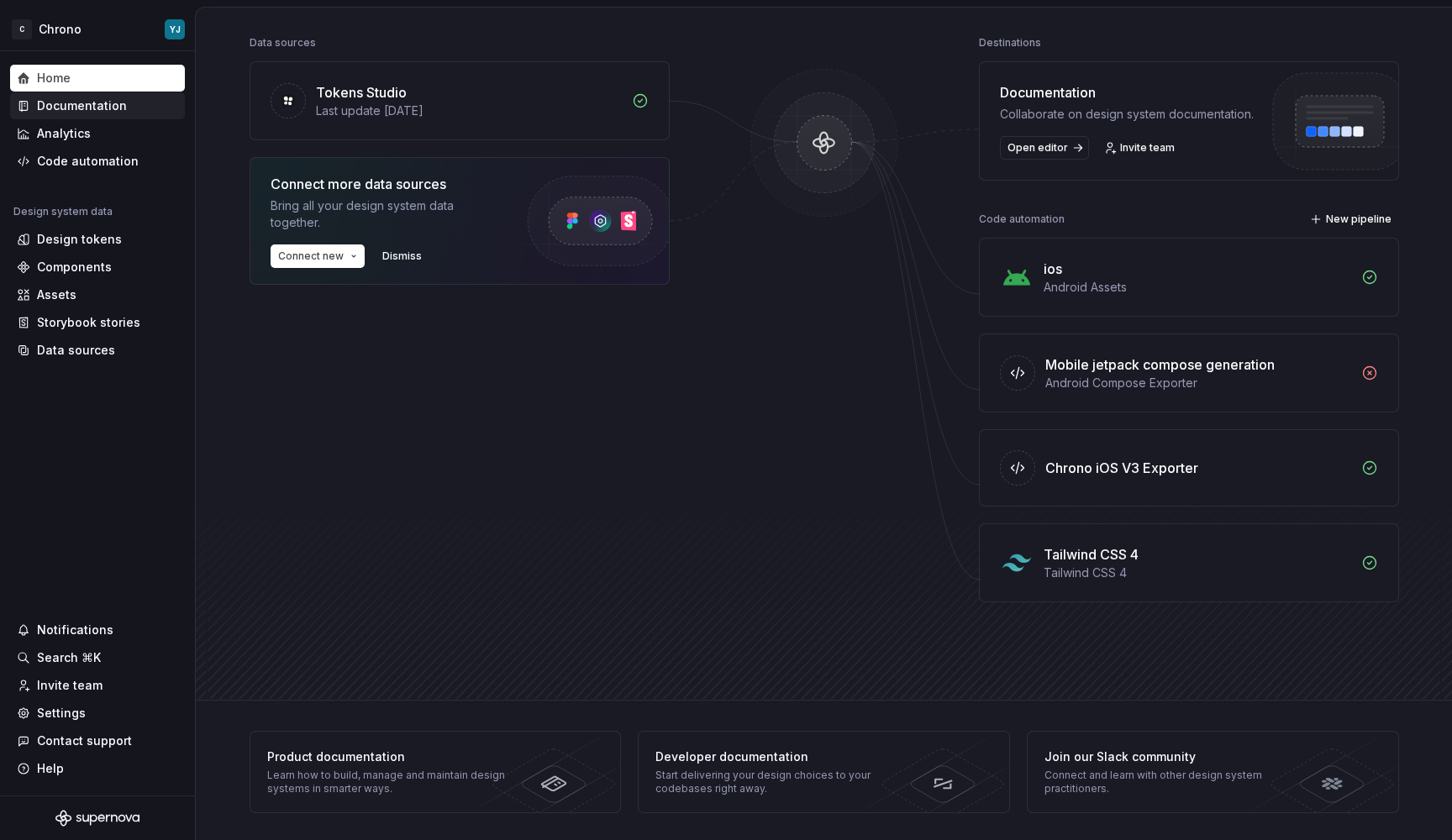
click at [51, 98] on div "Documentation" at bounding box center [82, 106] width 90 height 17
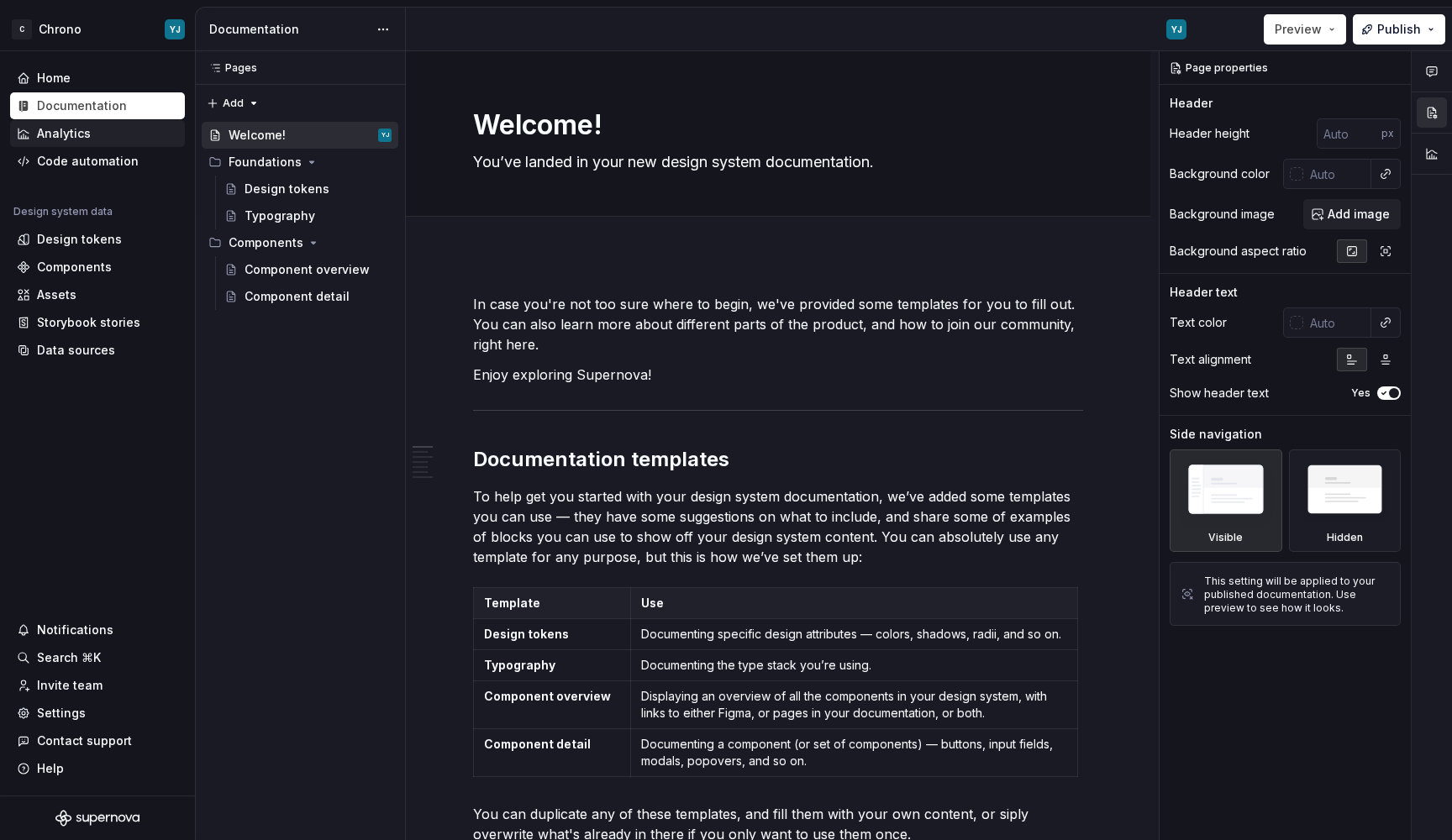
click at [108, 135] on div "Analytics" at bounding box center [97, 134] width 161 height 17
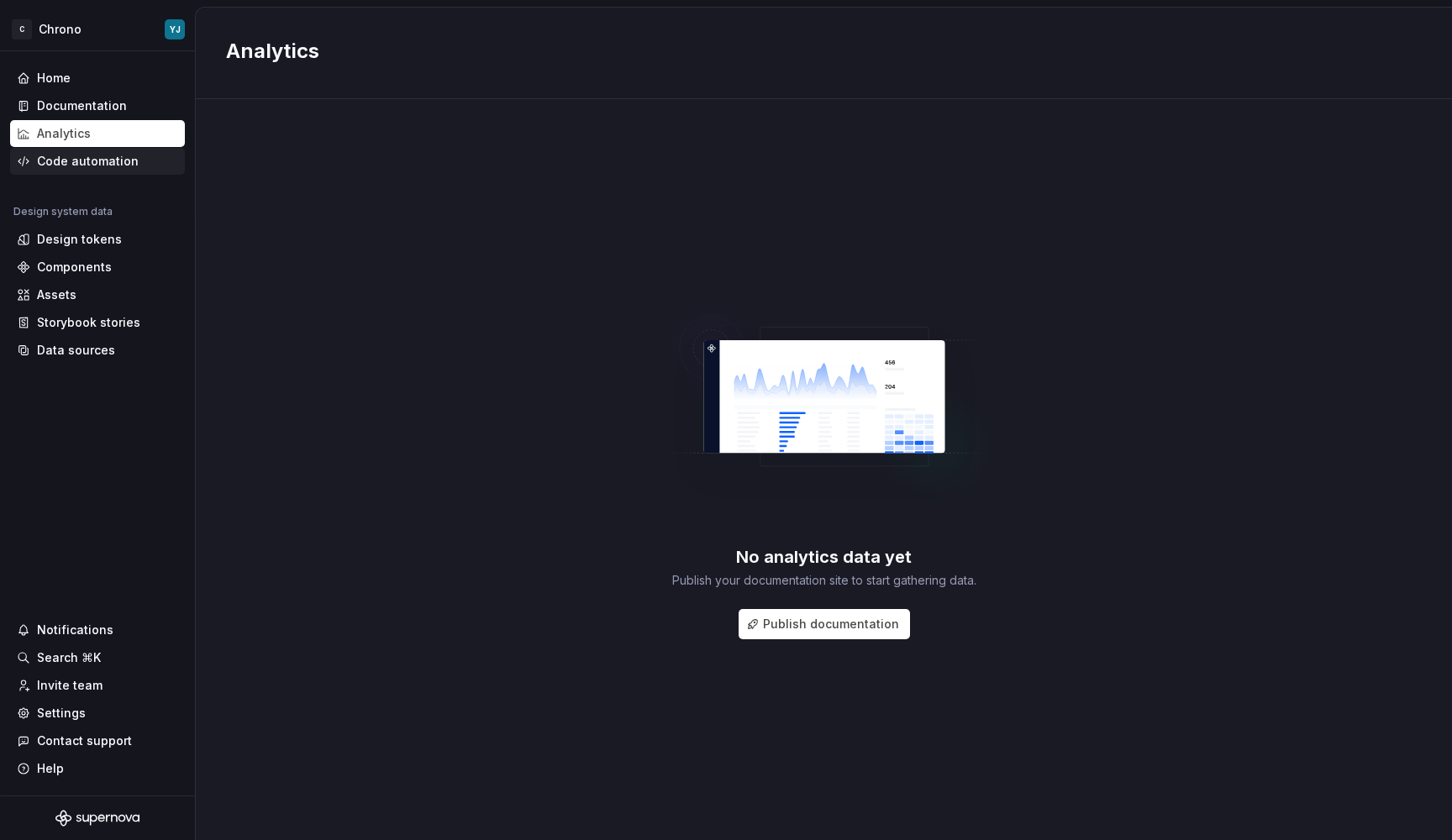
click at [107, 171] on div "Code automation" at bounding box center [97, 161] width 175 height 27
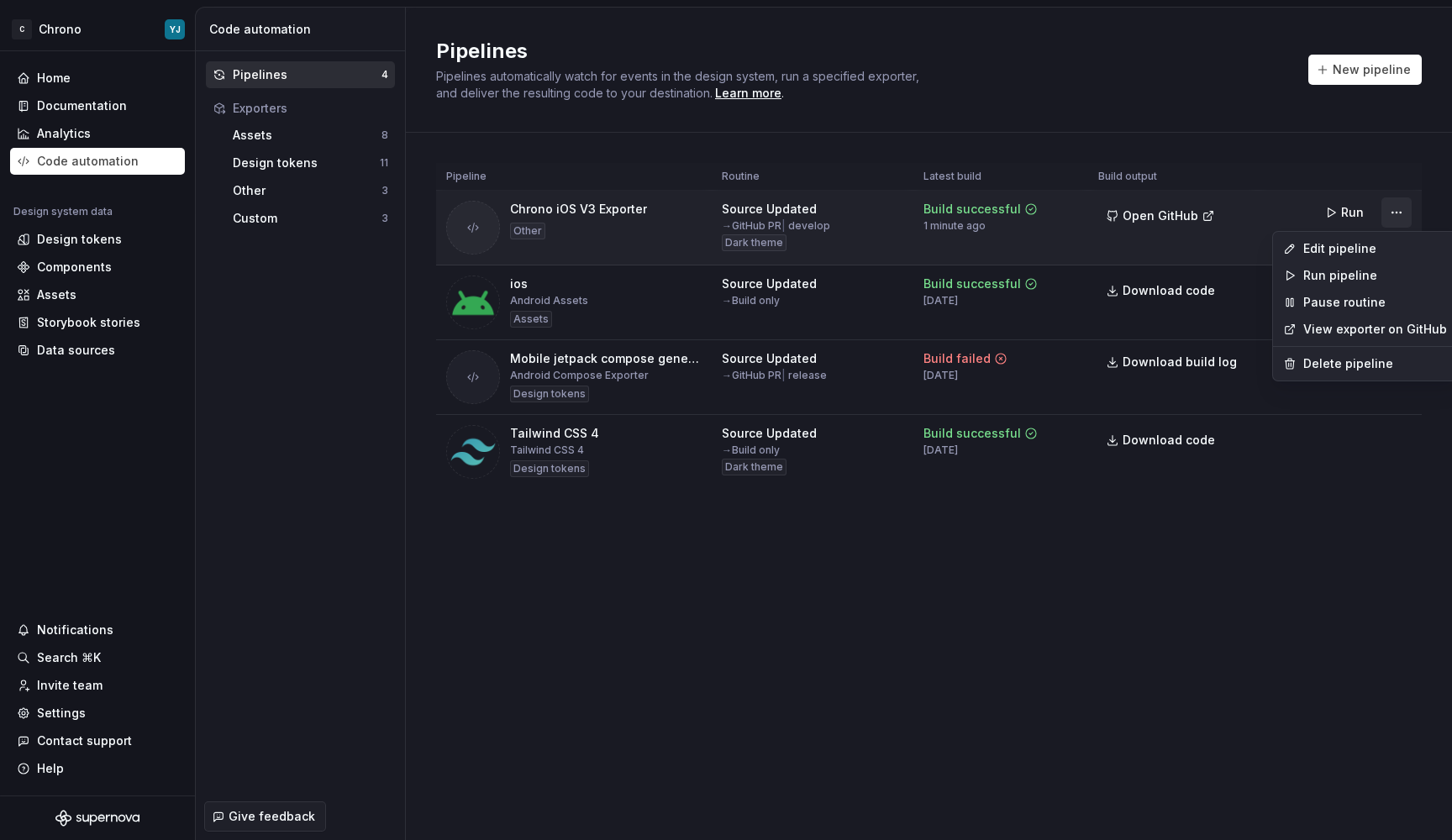
click at [1399, 211] on html "C Chrono YJ Home Documentation Analytics Code automation Design system data Des…" at bounding box center [726, 420] width 1452 height 840
click at [1355, 245] on div "Edit pipeline" at bounding box center [1376, 249] width 144 height 17
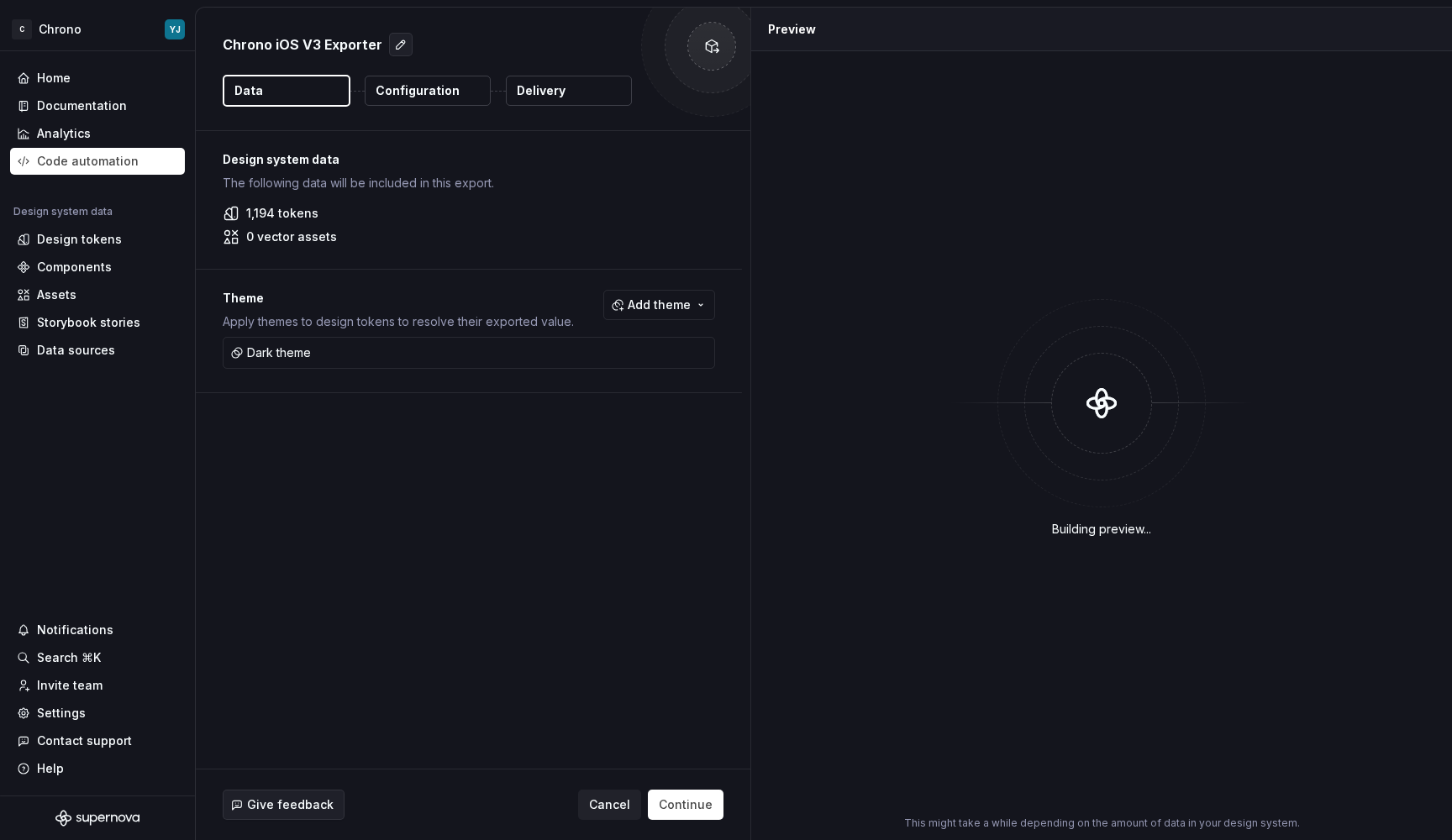
click at [414, 86] on p "Configuration" at bounding box center [417, 91] width 84 height 17
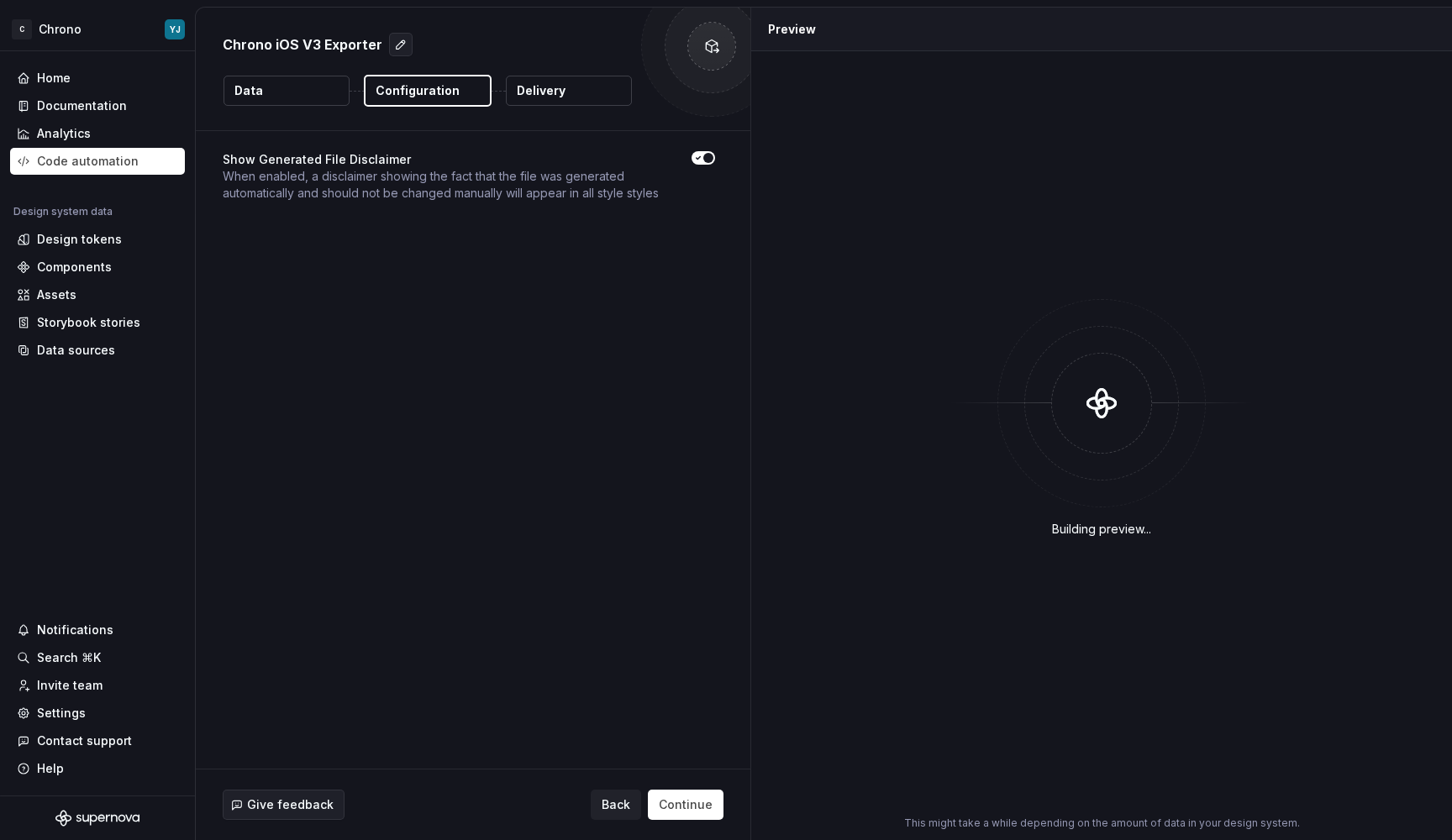
click at [589, 89] on button "Delivery" at bounding box center [569, 91] width 126 height 31
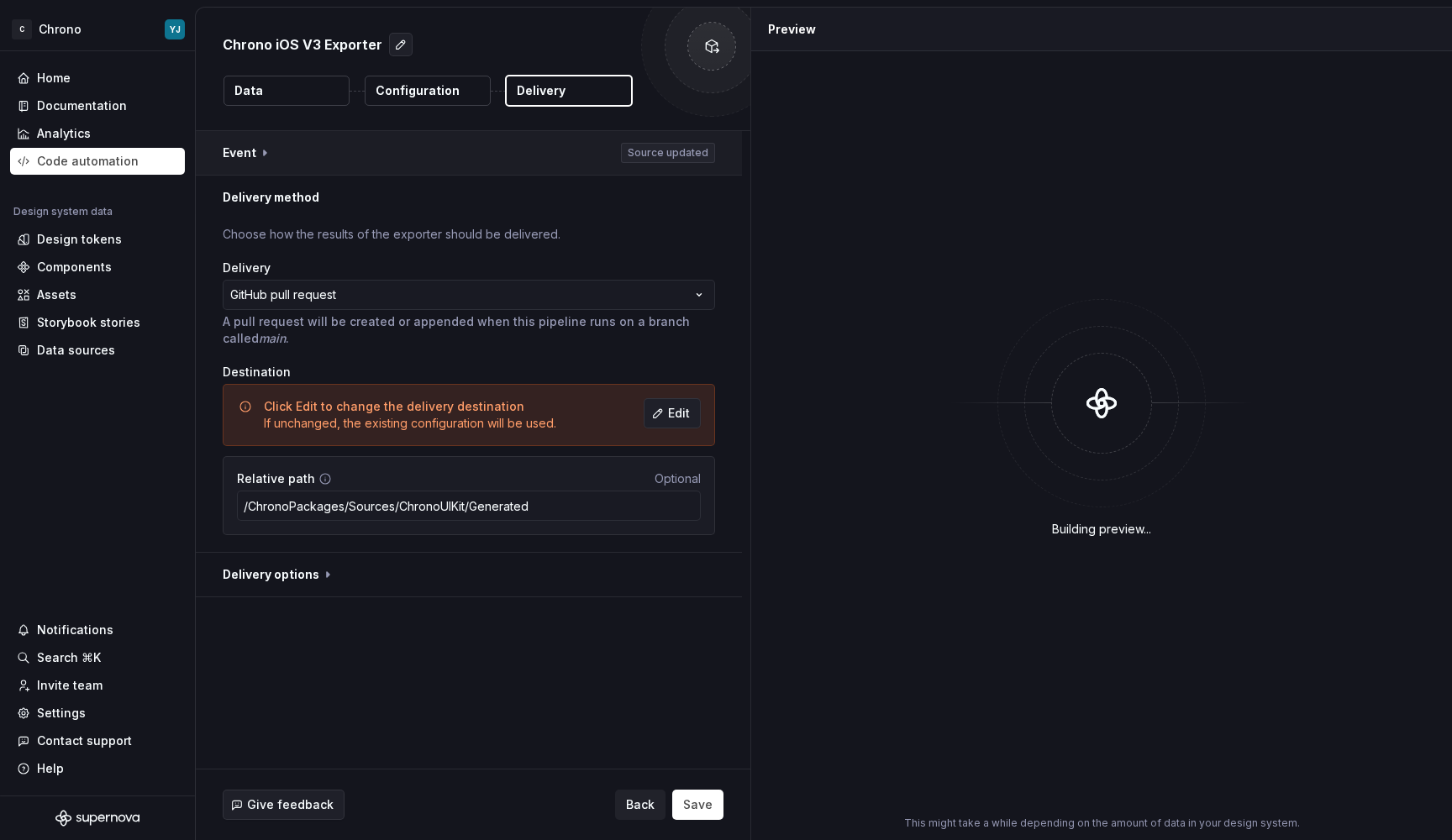
click at [264, 153] on button "button" at bounding box center [469, 153] width 546 height 44
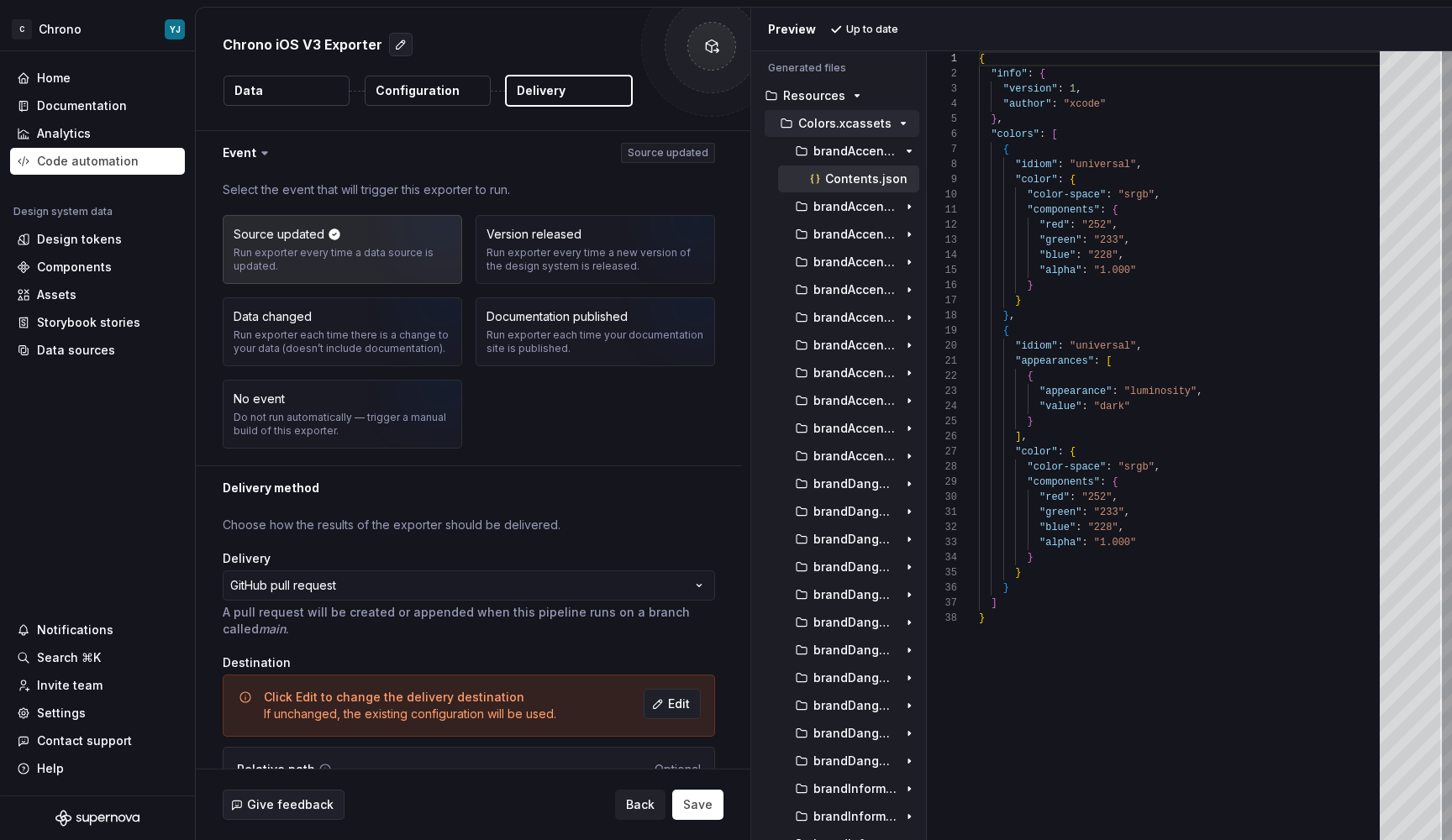
click at [825, 125] on p "Colors.xcassets" at bounding box center [845, 124] width 93 height 14
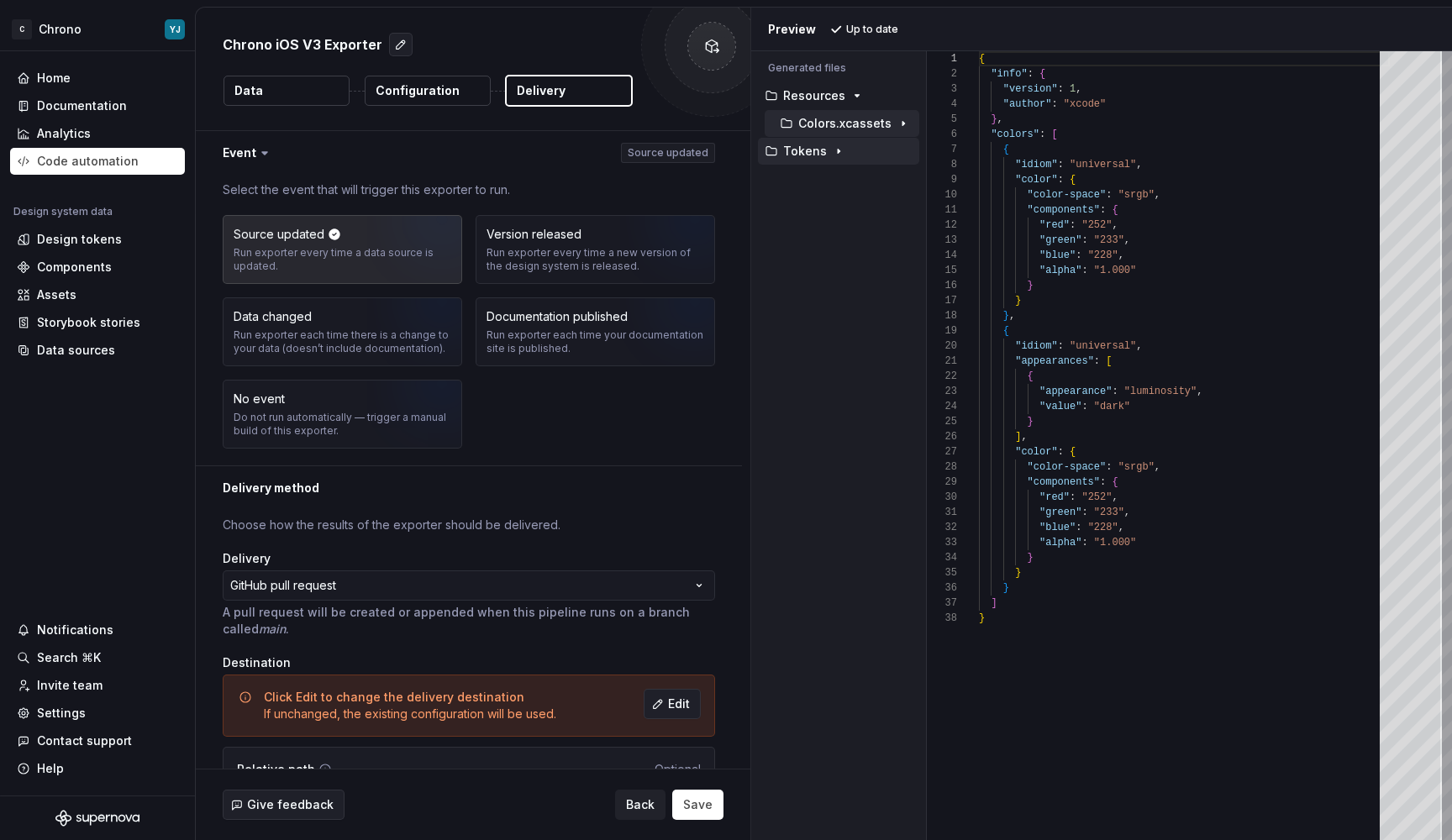
click at [820, 158] on button "Tokens" at bounding box center [838, 152] width 161 height 19
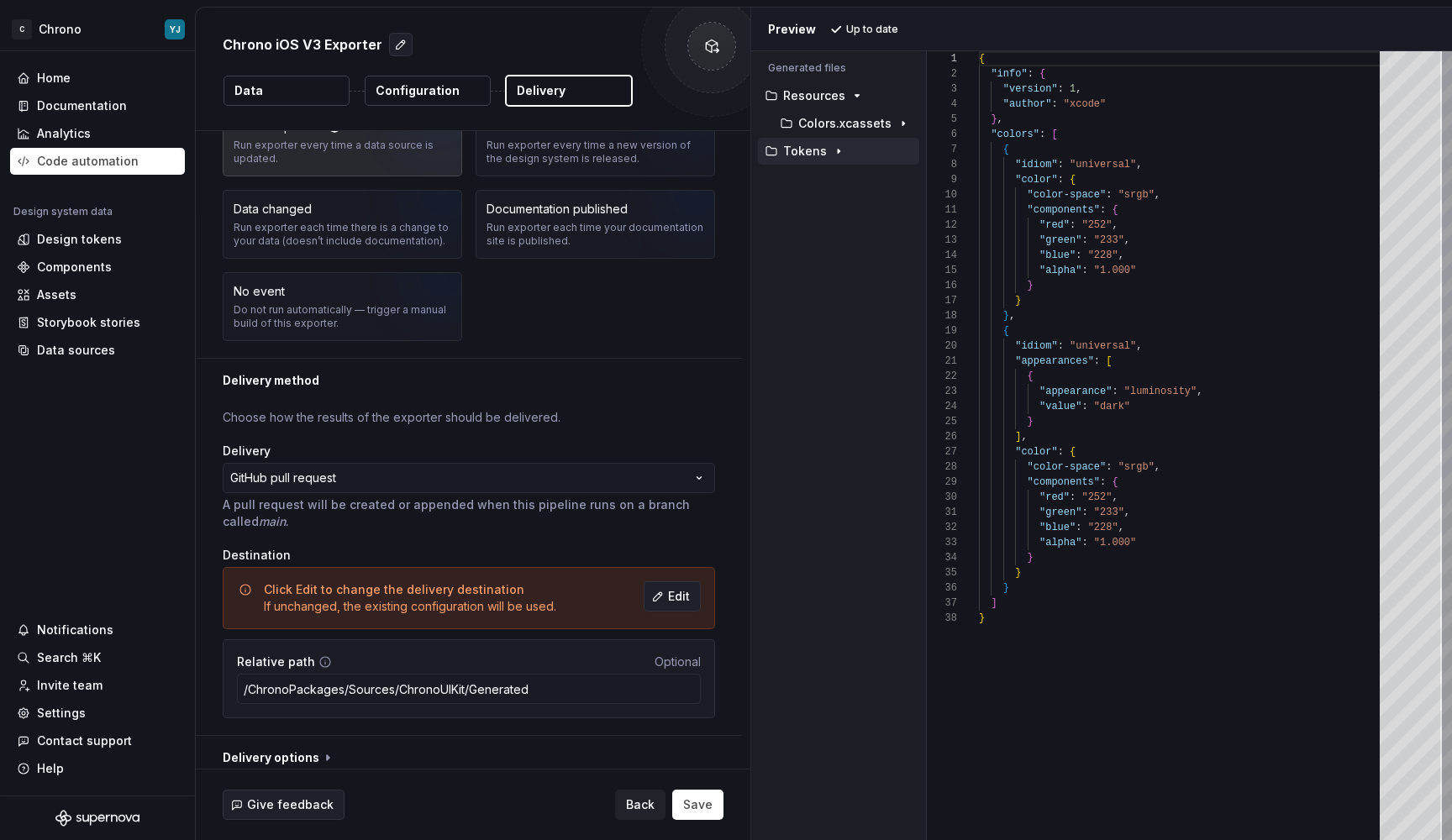
scroll to position [120, 0]
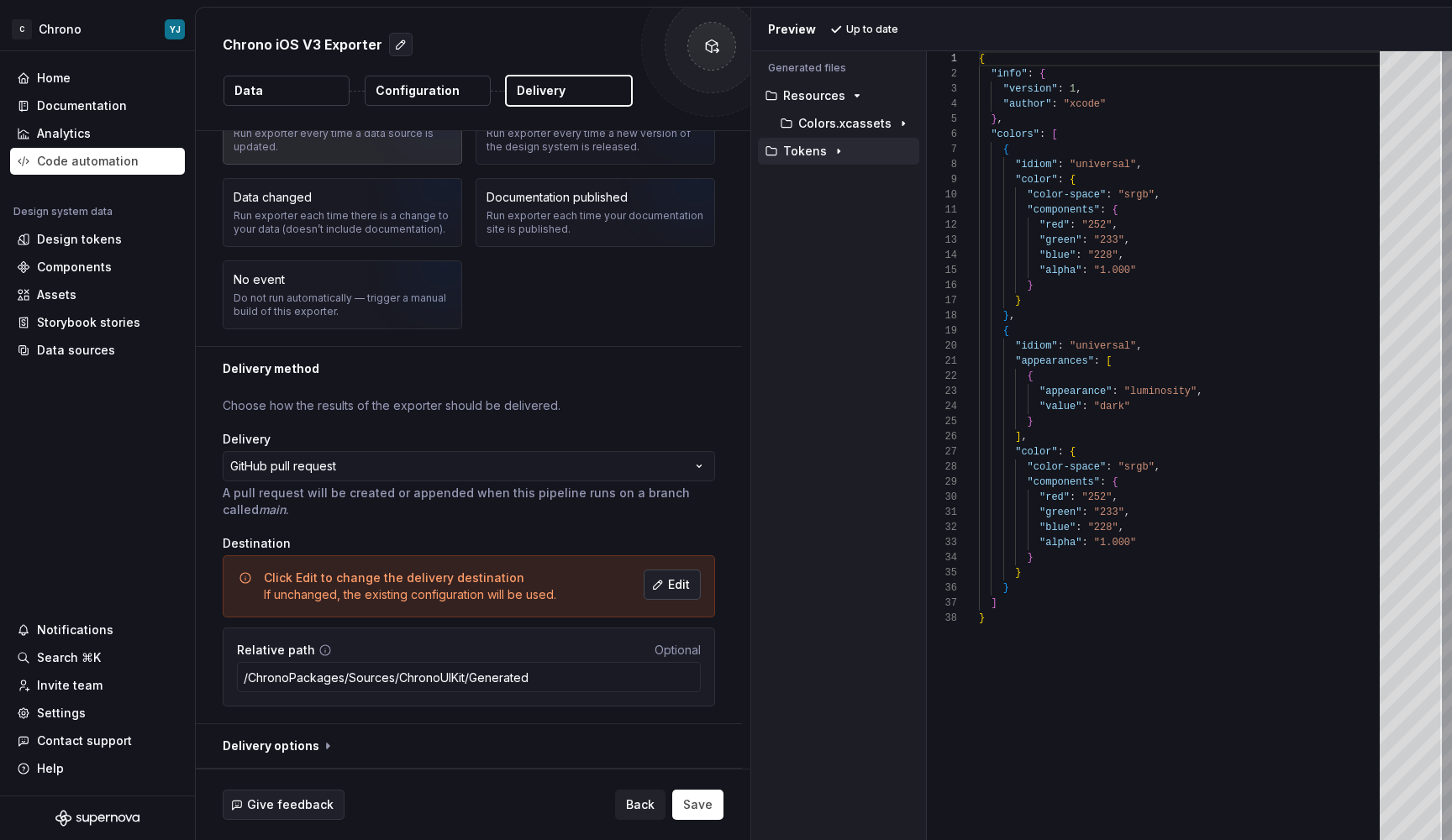
click at [669, 579] on span "Edit" at bounding box center [679, 585] width 22 height 17
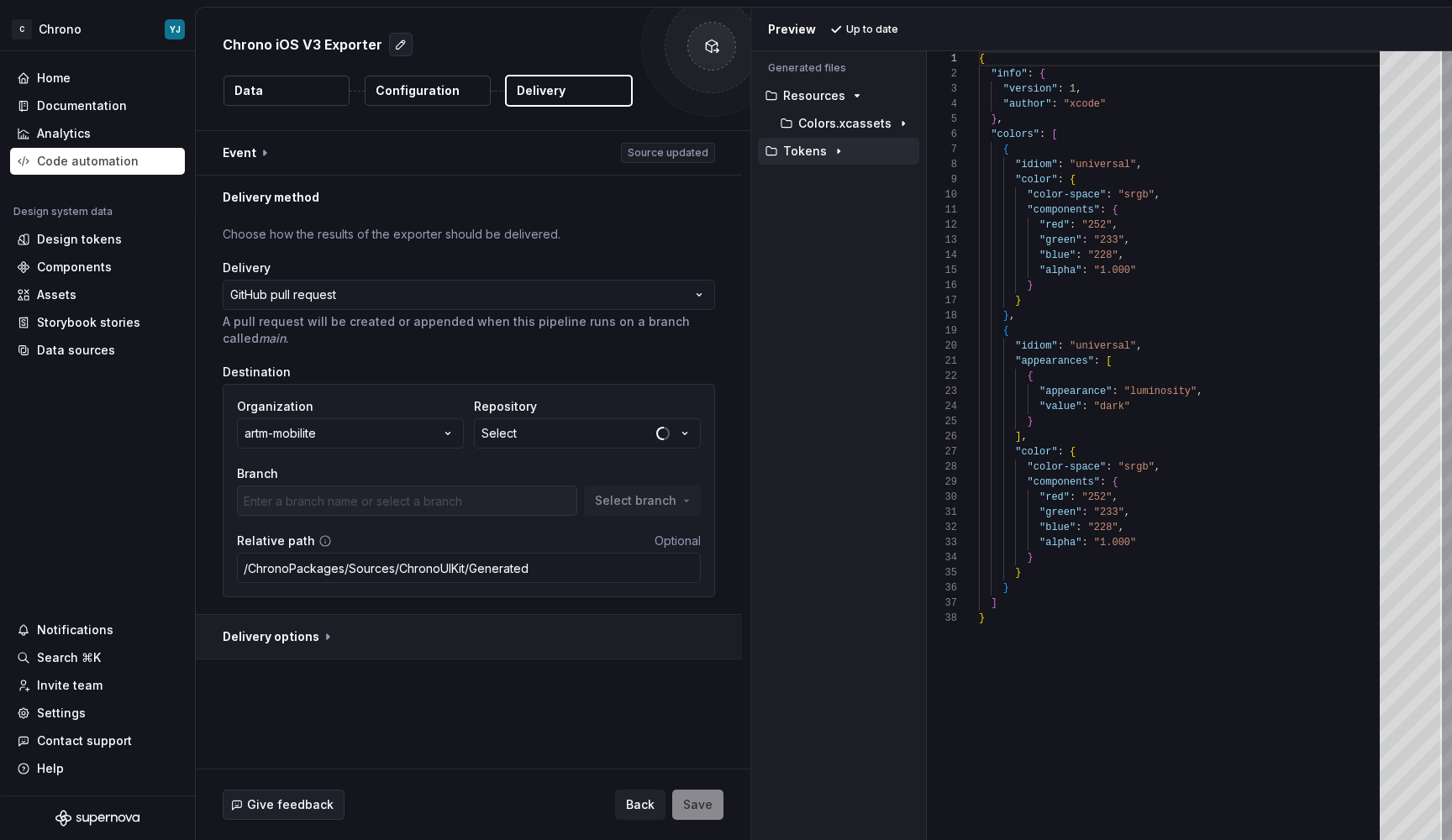
click at [287, 635] on button "button" at bounding box center [469, 637] width 546 height 44
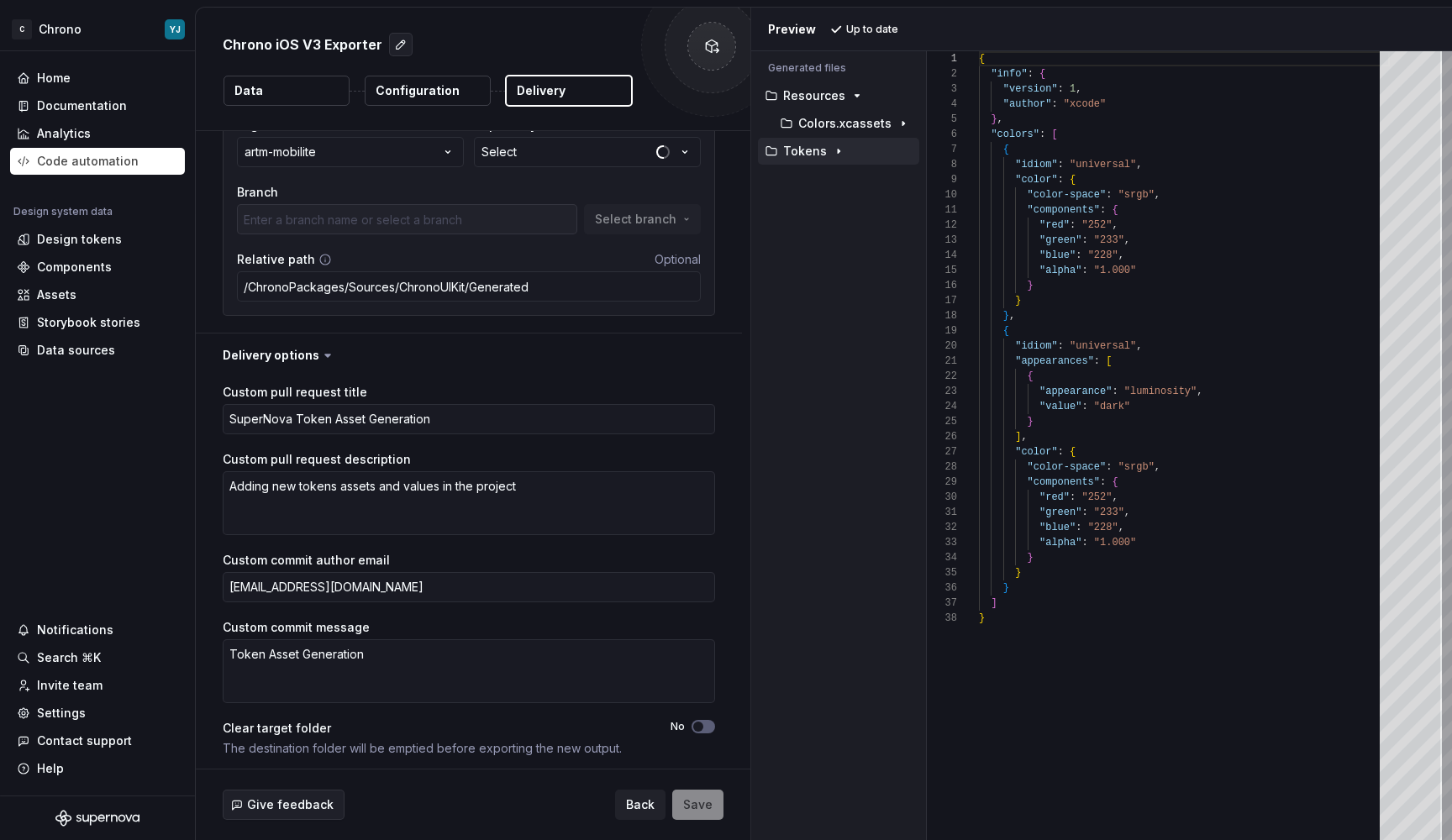
scroll to position [287, 0]
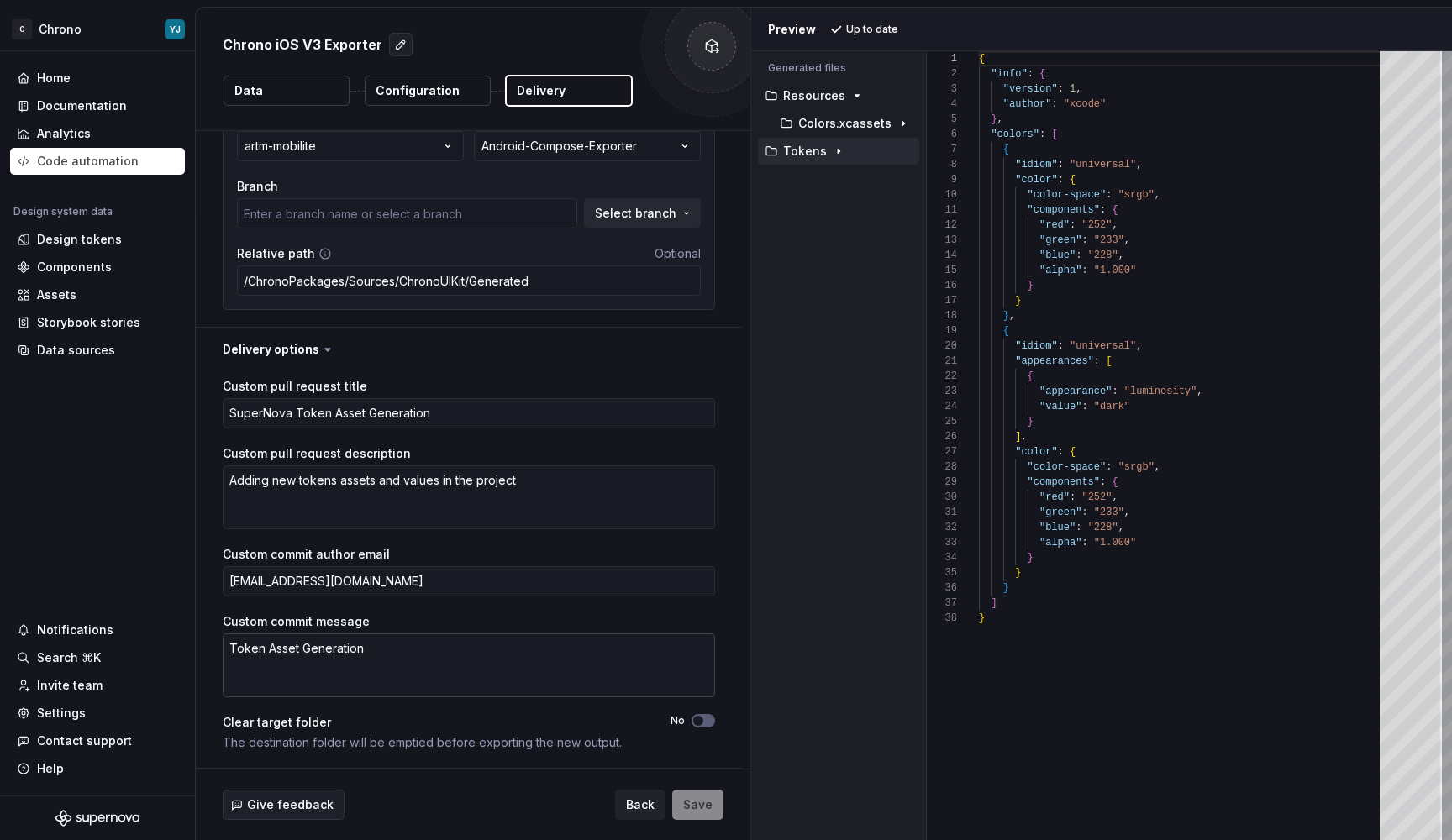
type textarea "*"
type input "main"
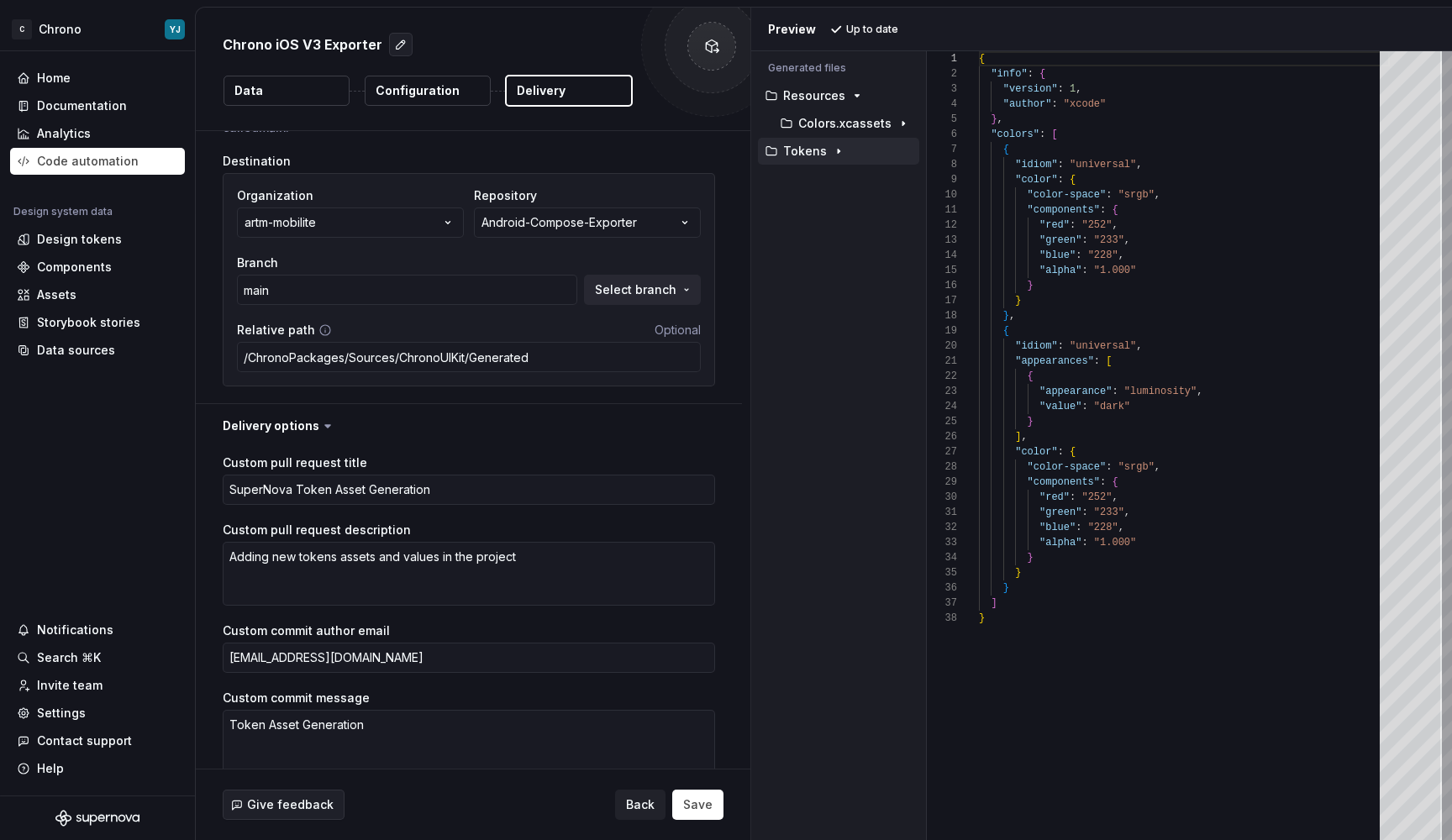
scroll to position [0, 0]
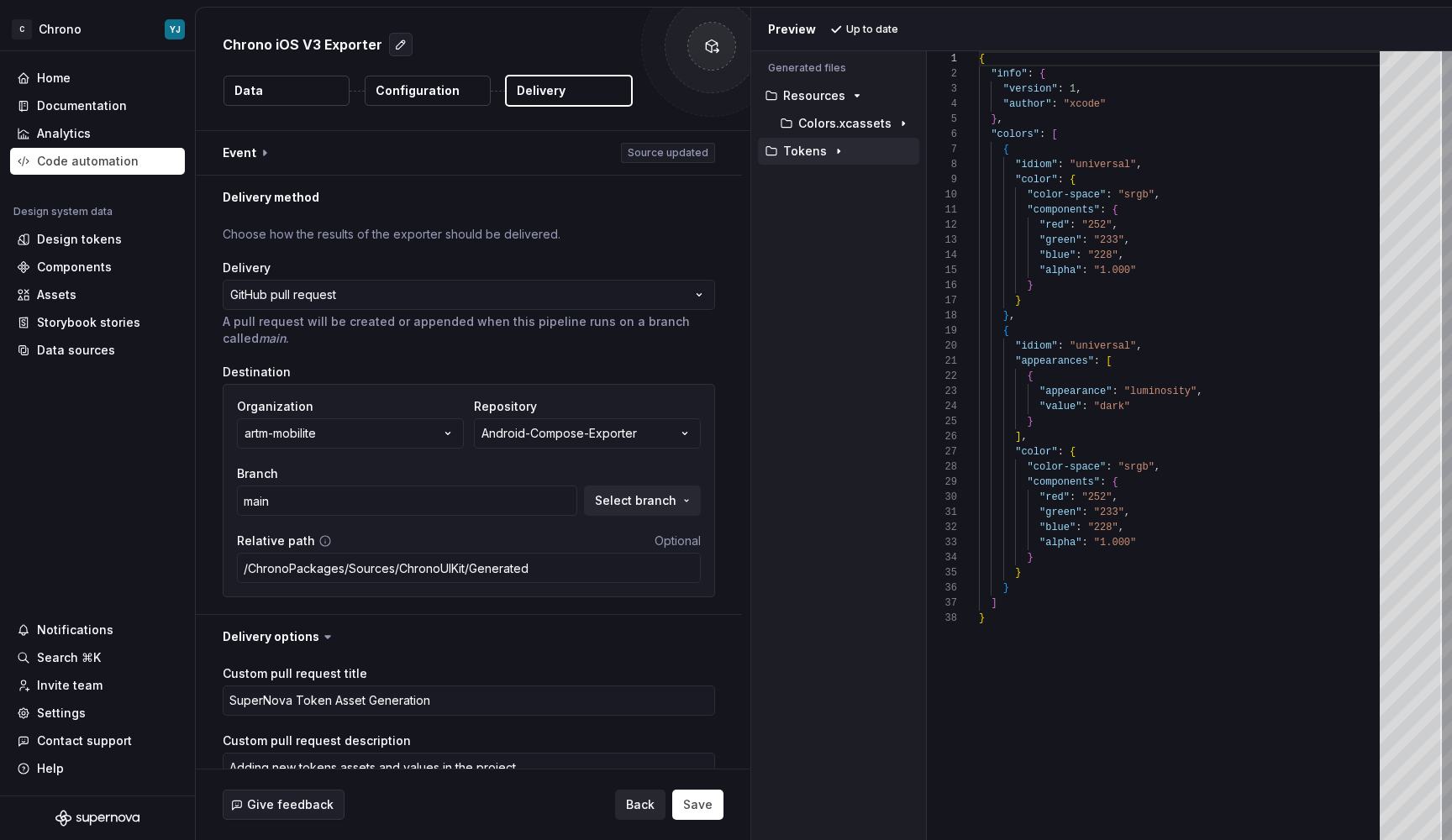
click at [644, 809] on span "Back" at bounding box center [641, 805] width 29 height 17
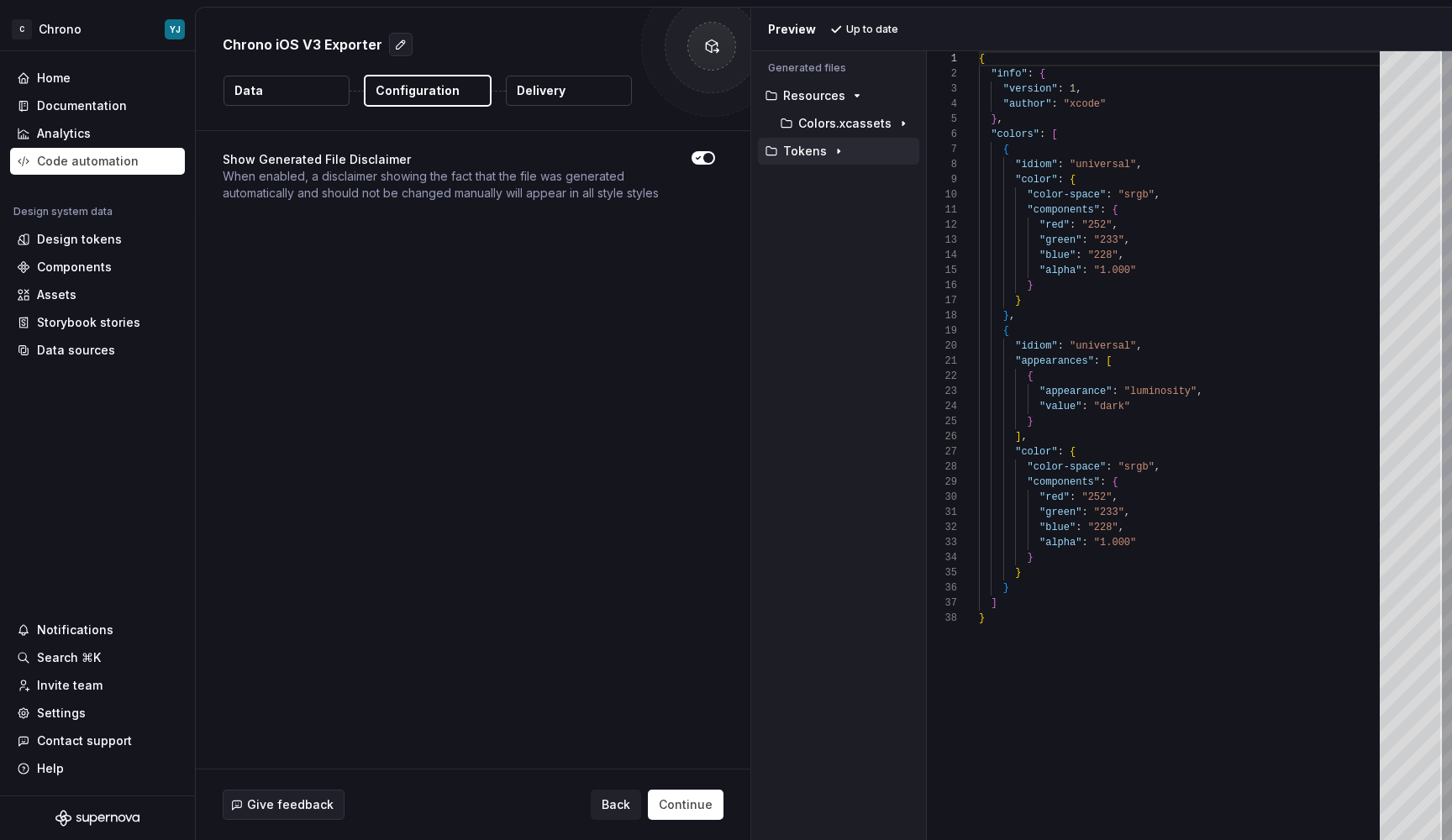
click at [554, 92] on p "Delivery" at bounding box center [541, 91] width 48 height 17
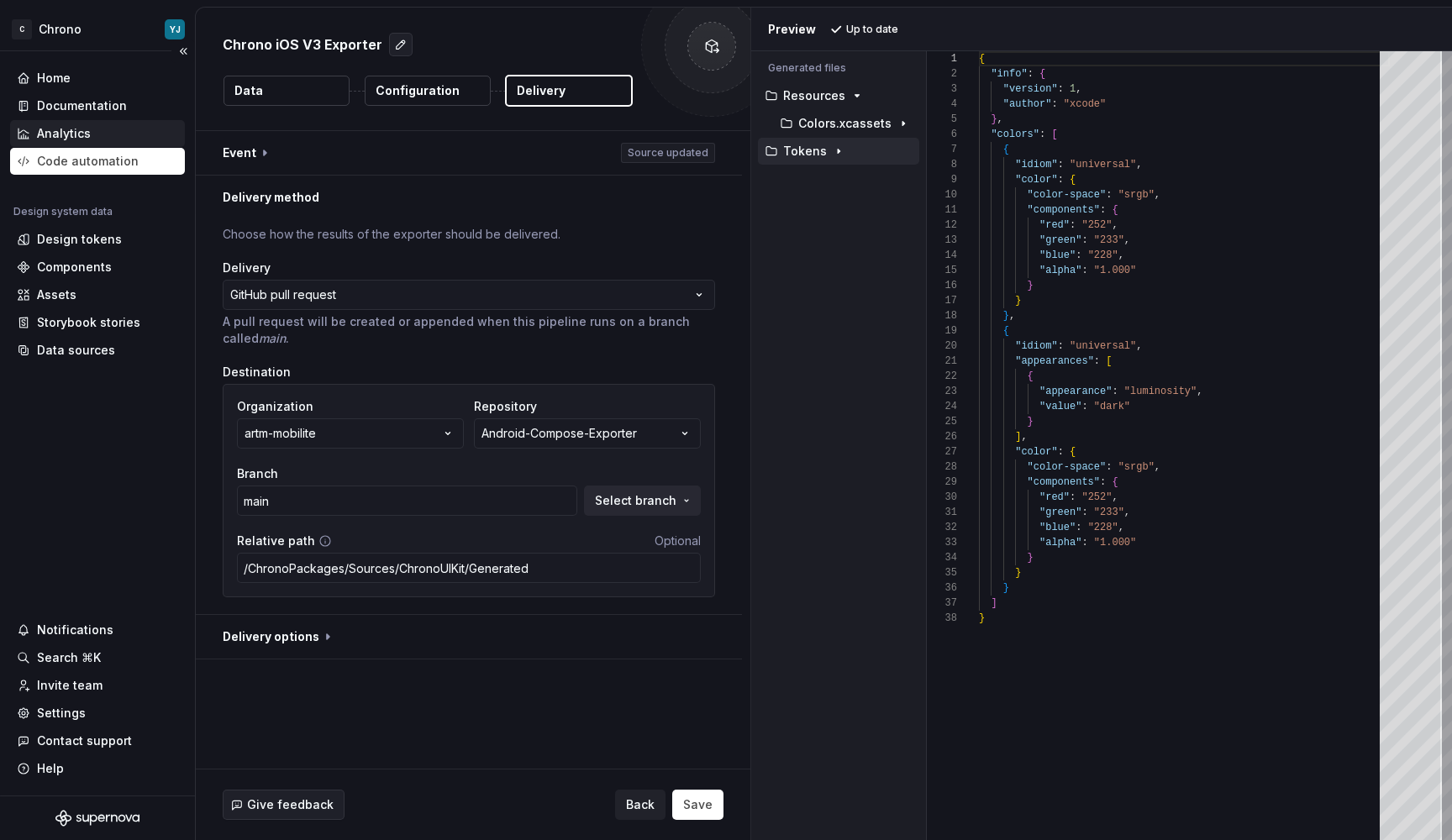
click at [48, 132] on div "Analytics" at bounding box center [64, 134] width 53 height 17
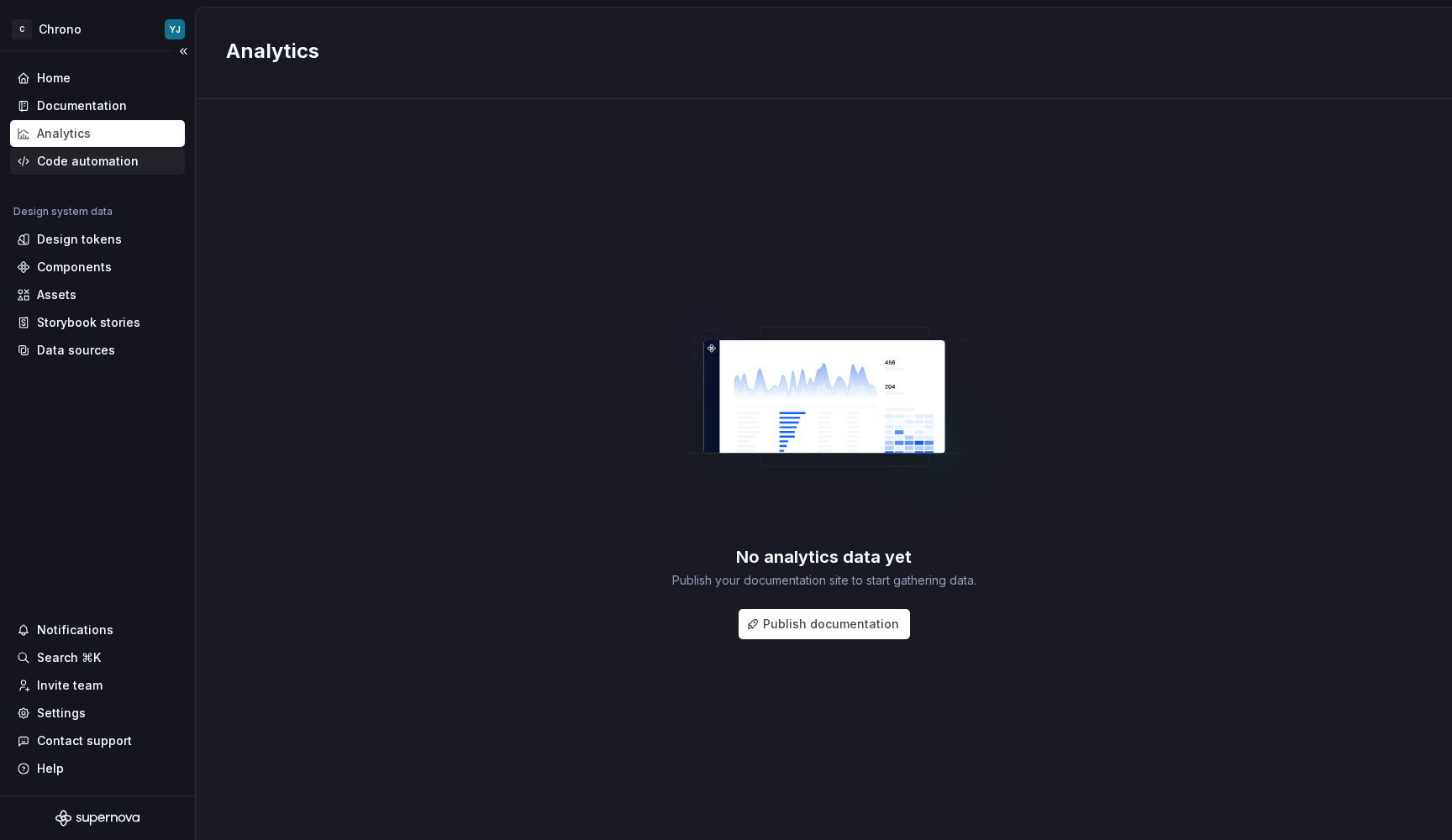
click at [53, 157] on div "Code automation" at bounding box center [88, 161] width 102 height 17
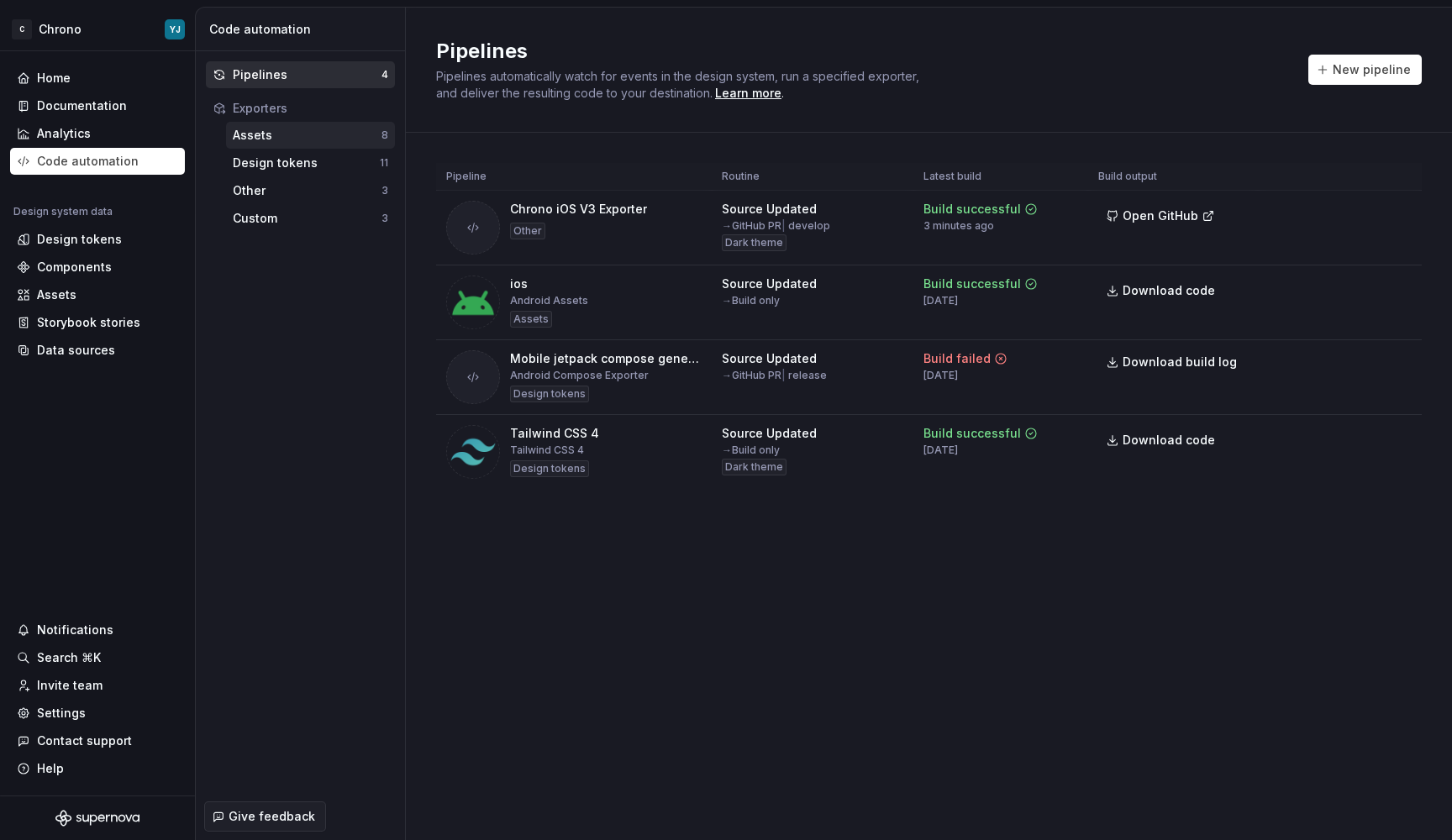
click at [259, 134] on div "Assets" at bounding box center [307, 136] width 148 height 17
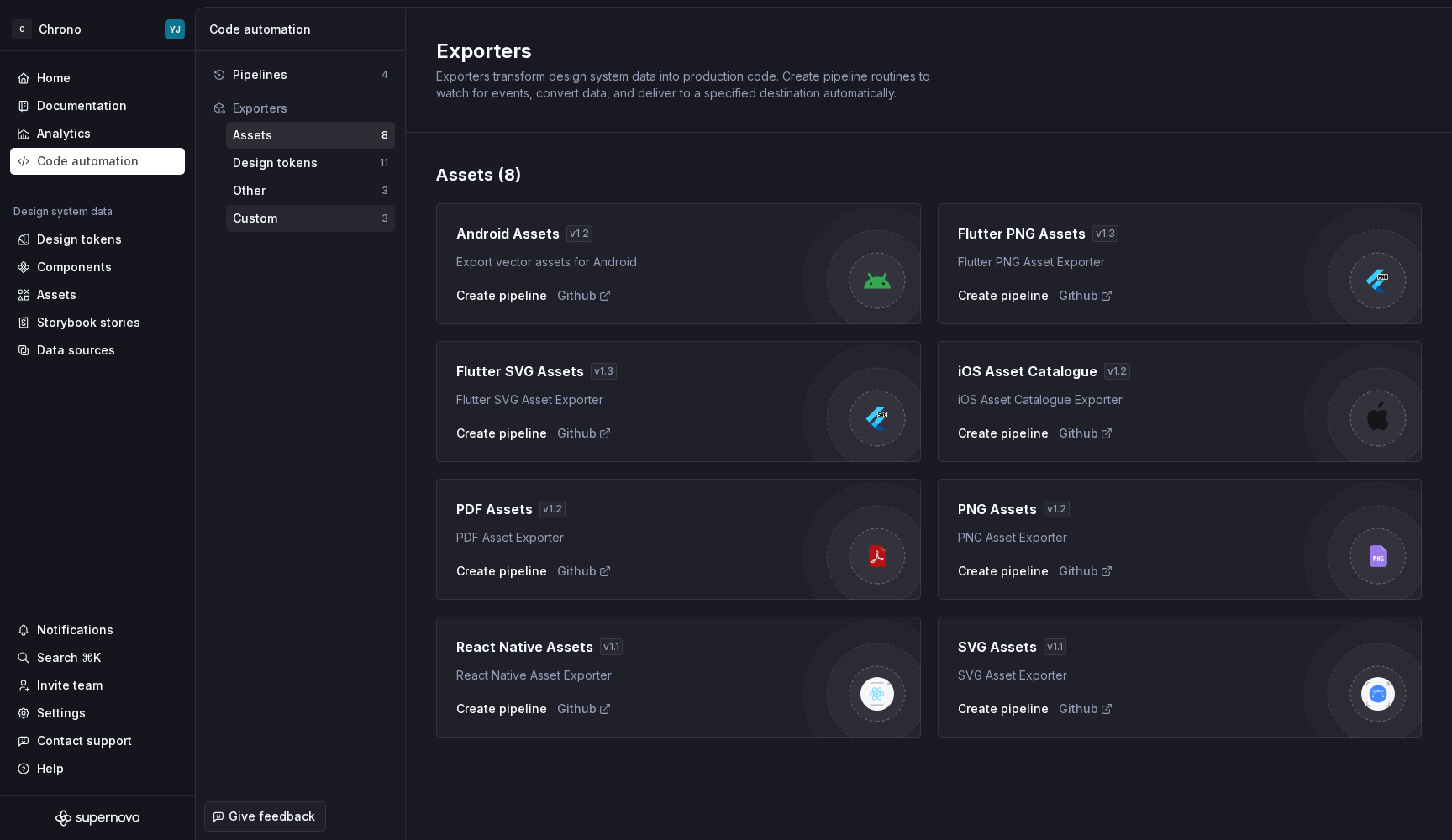
click at [275, 210] on div "Custom" at bounding box center [307, 219] width 148 height 17
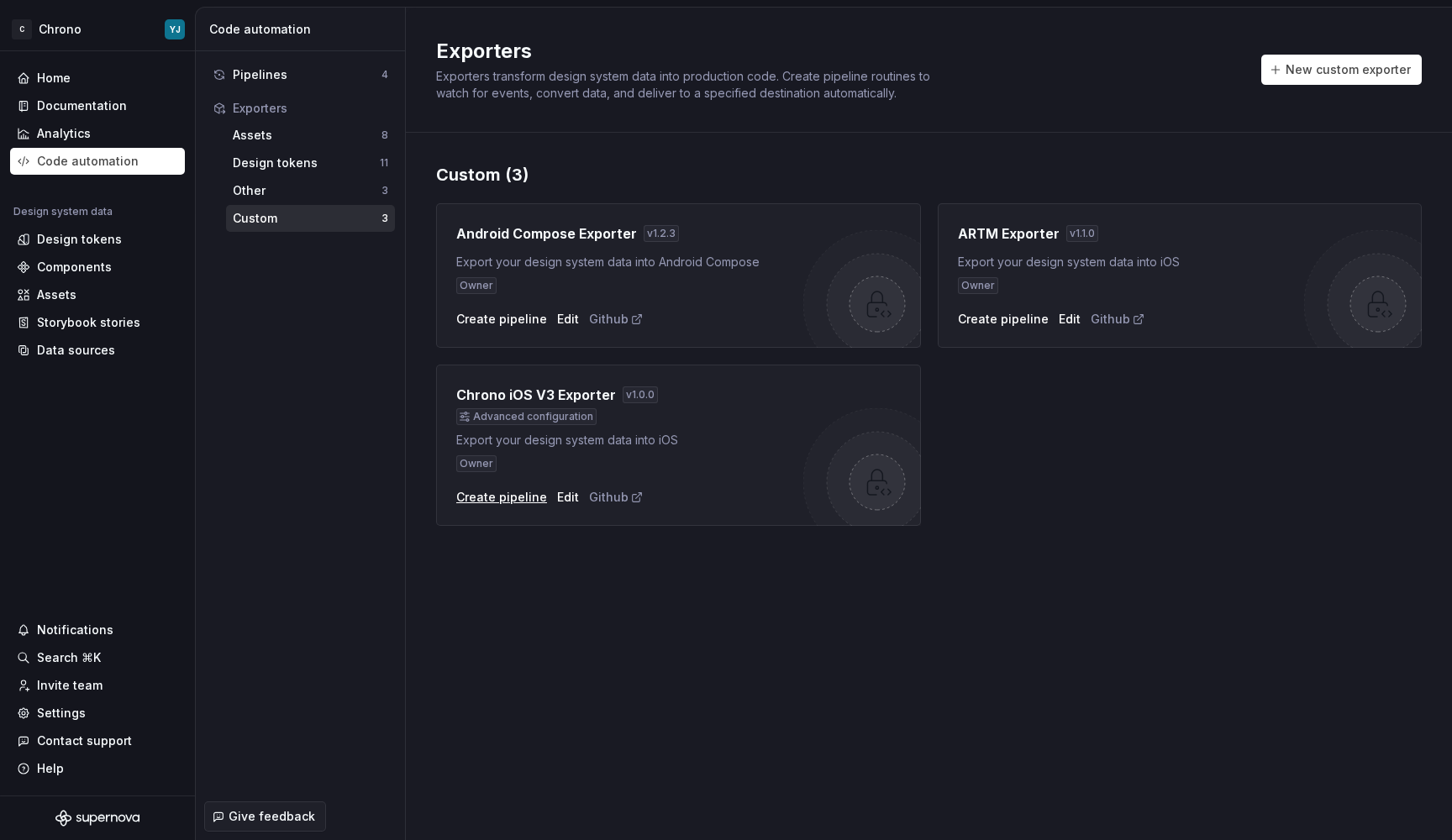
click at [506, 497] on div "Create pipeline" at bounding box center [501, 498] width 91 height 17
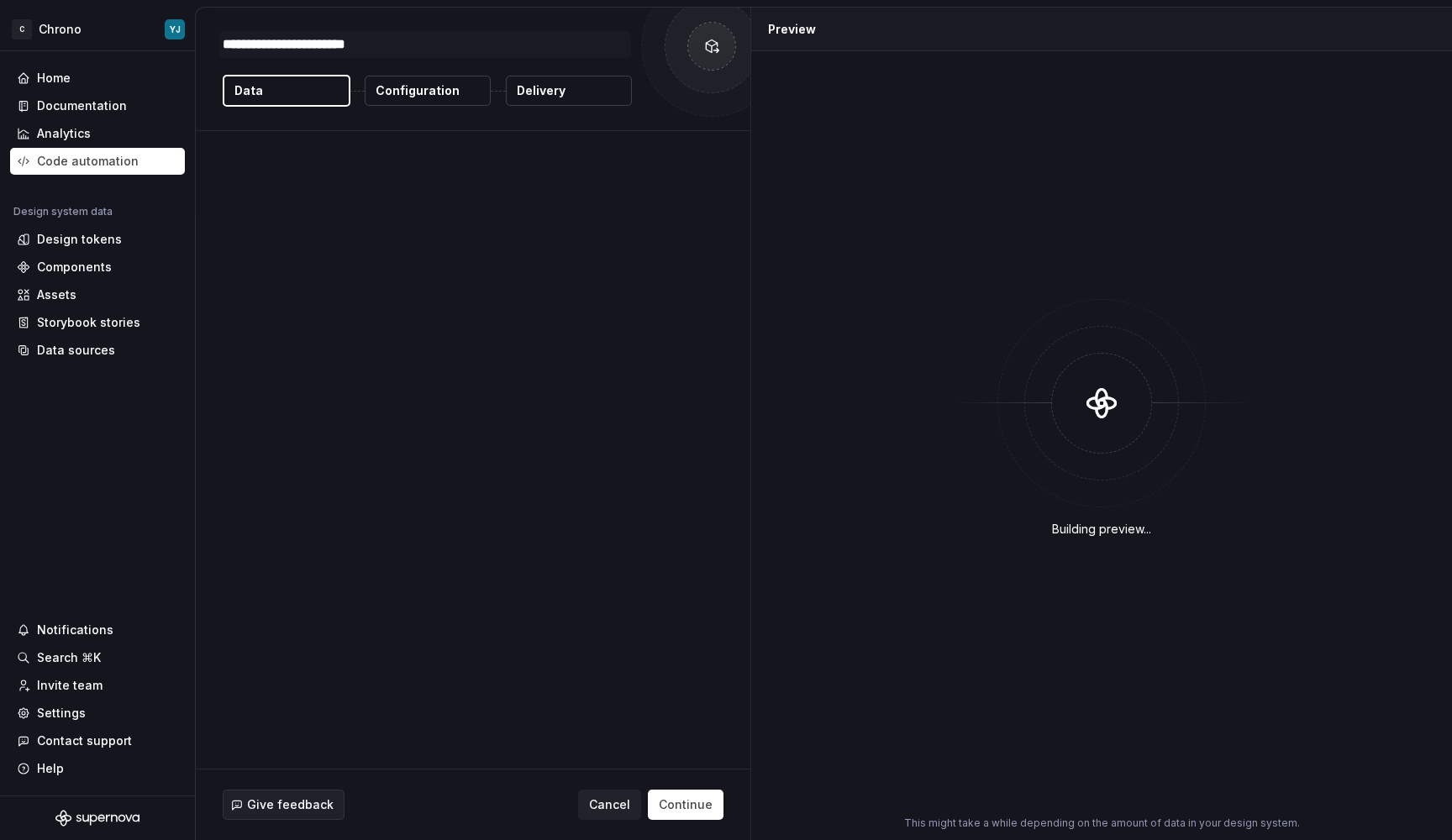
type textarea "*"
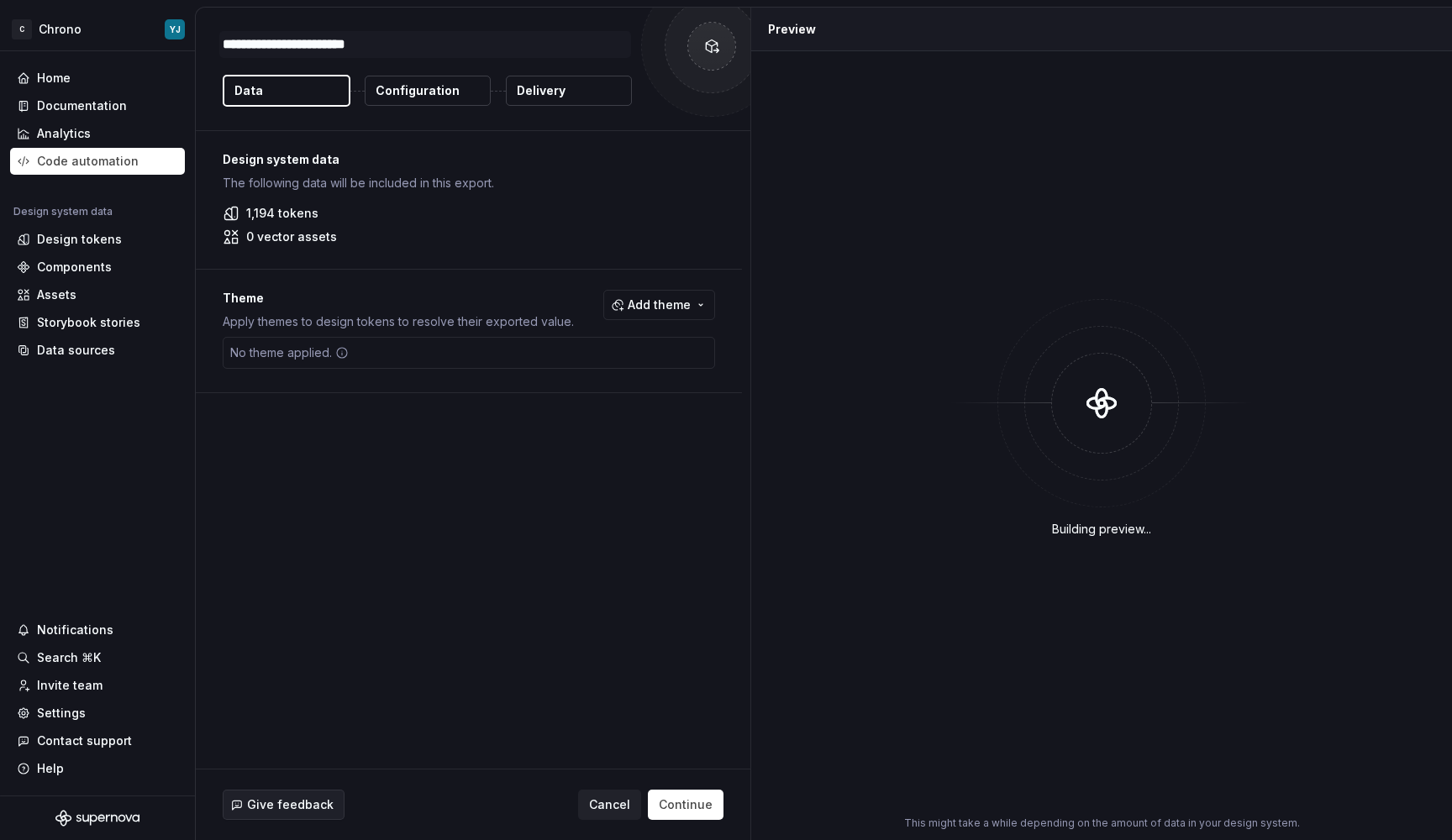
click at [568, 90] on button "Delivery" at bounding box center [569, 91] width 126 height 31
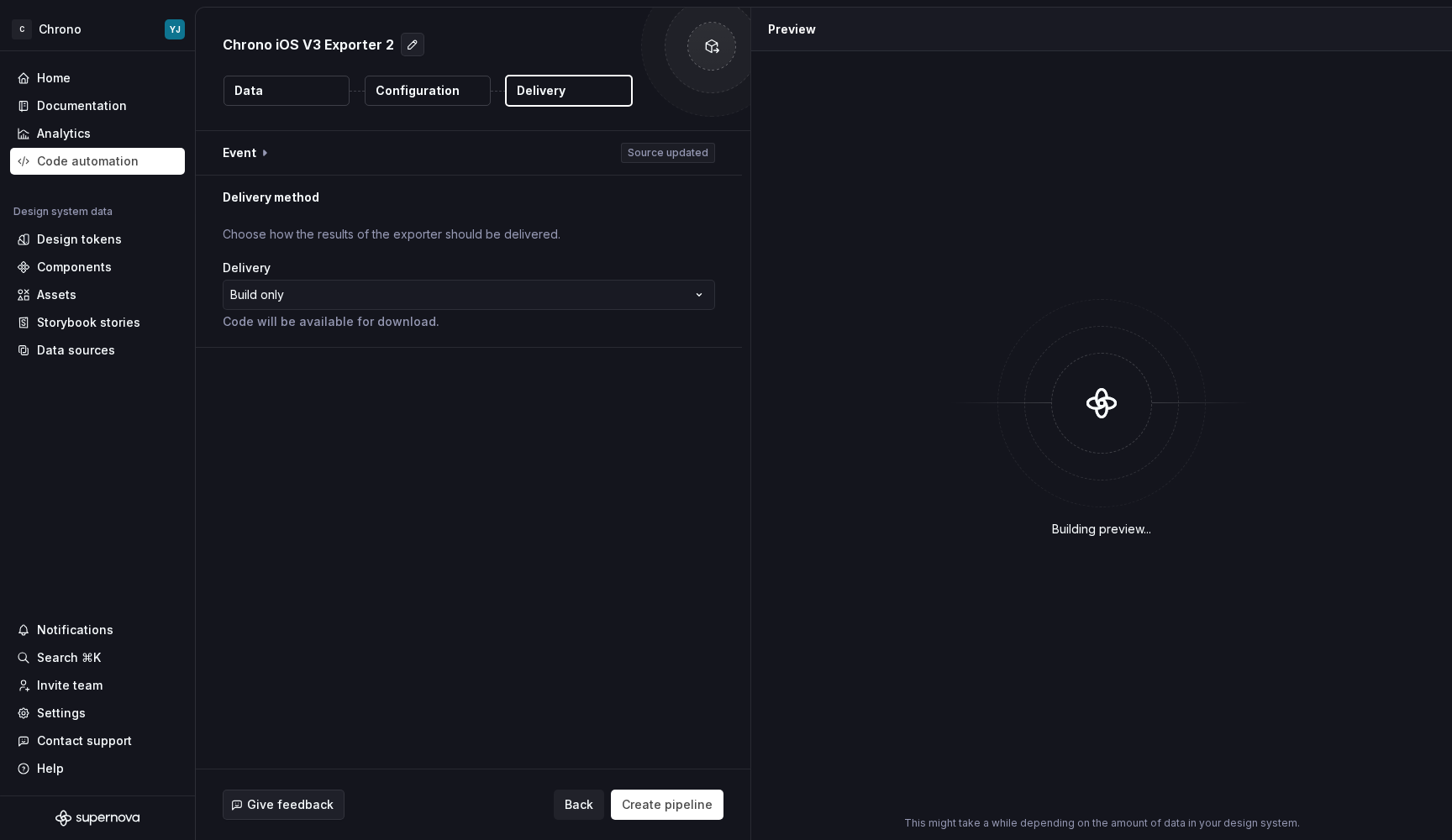
click at [454, 96] on button "Configuration" at bounding box center [427, 91] width 126 height 31
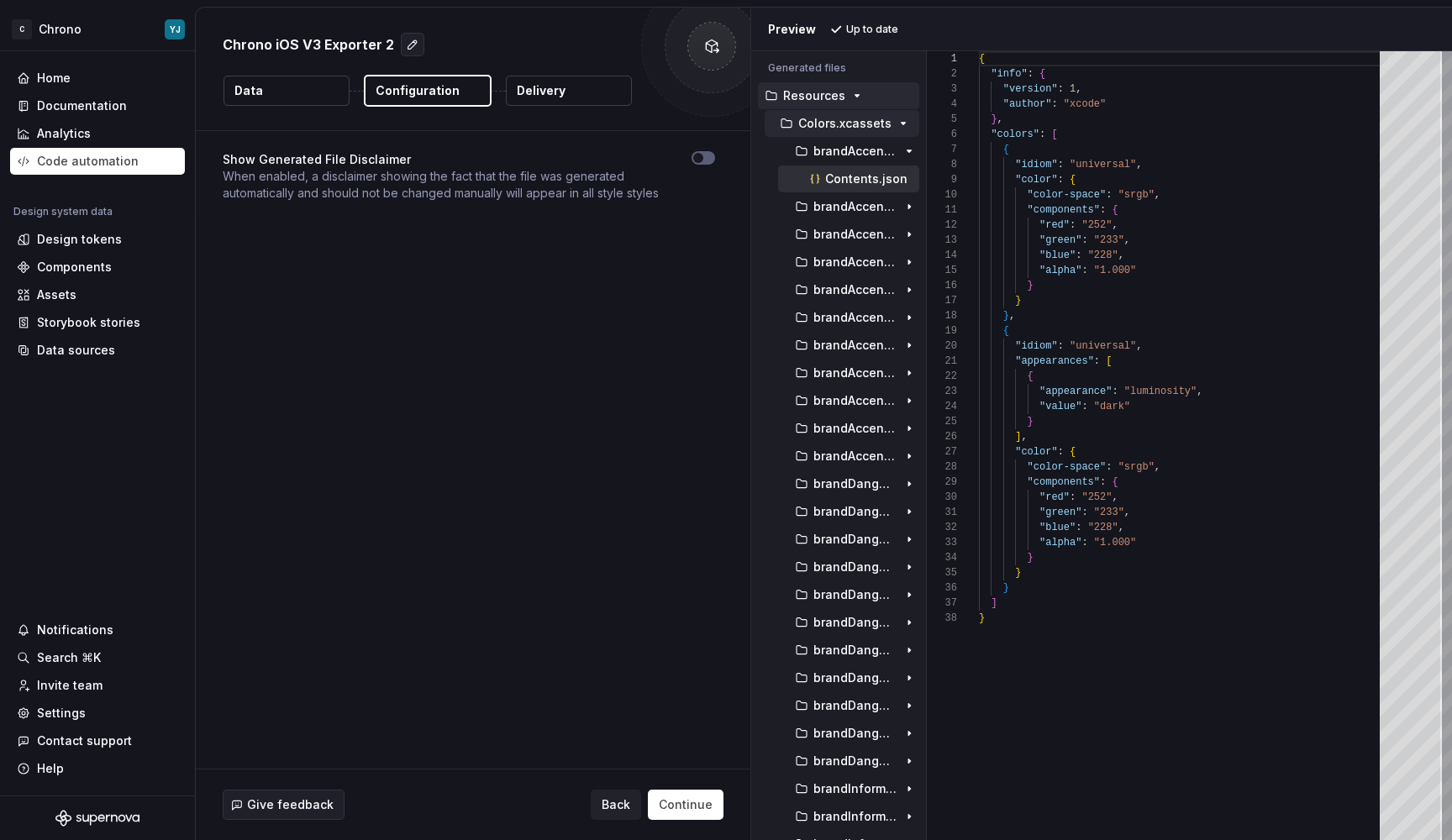
click at [869, 118] on p "Colors.xcassets" at bounding box center [845, 124] width 93 height 14
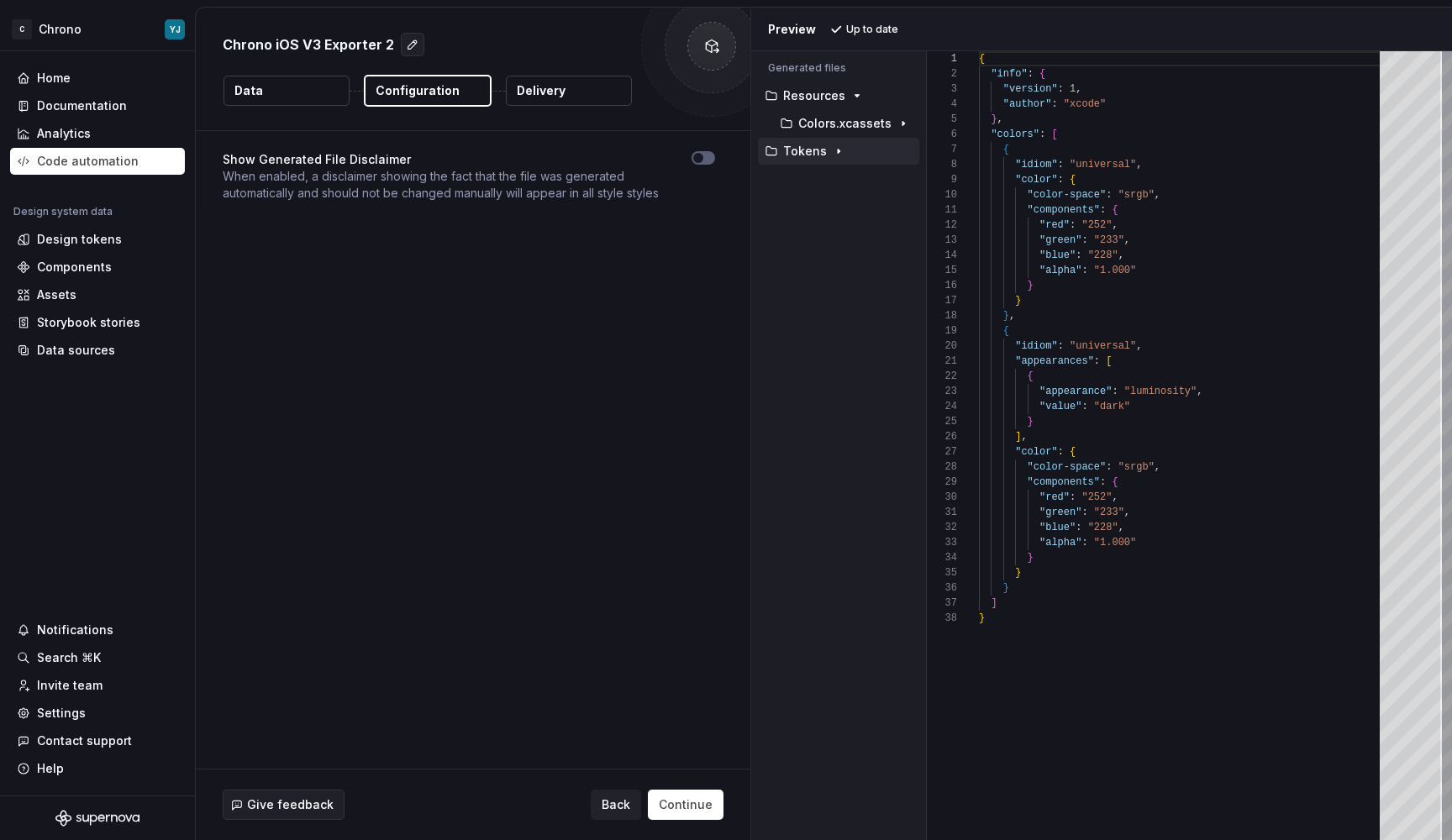
click at [823, 150] on p "Tokens" at bounding box center [805, 152] width 44 height 14
click at [822, 151] on p "Tokens" at bounding box center [805, 152] width 44 height 14
click at [816, 153] on p "Tokens" at bounding box center [805, 152] width 44 height 14
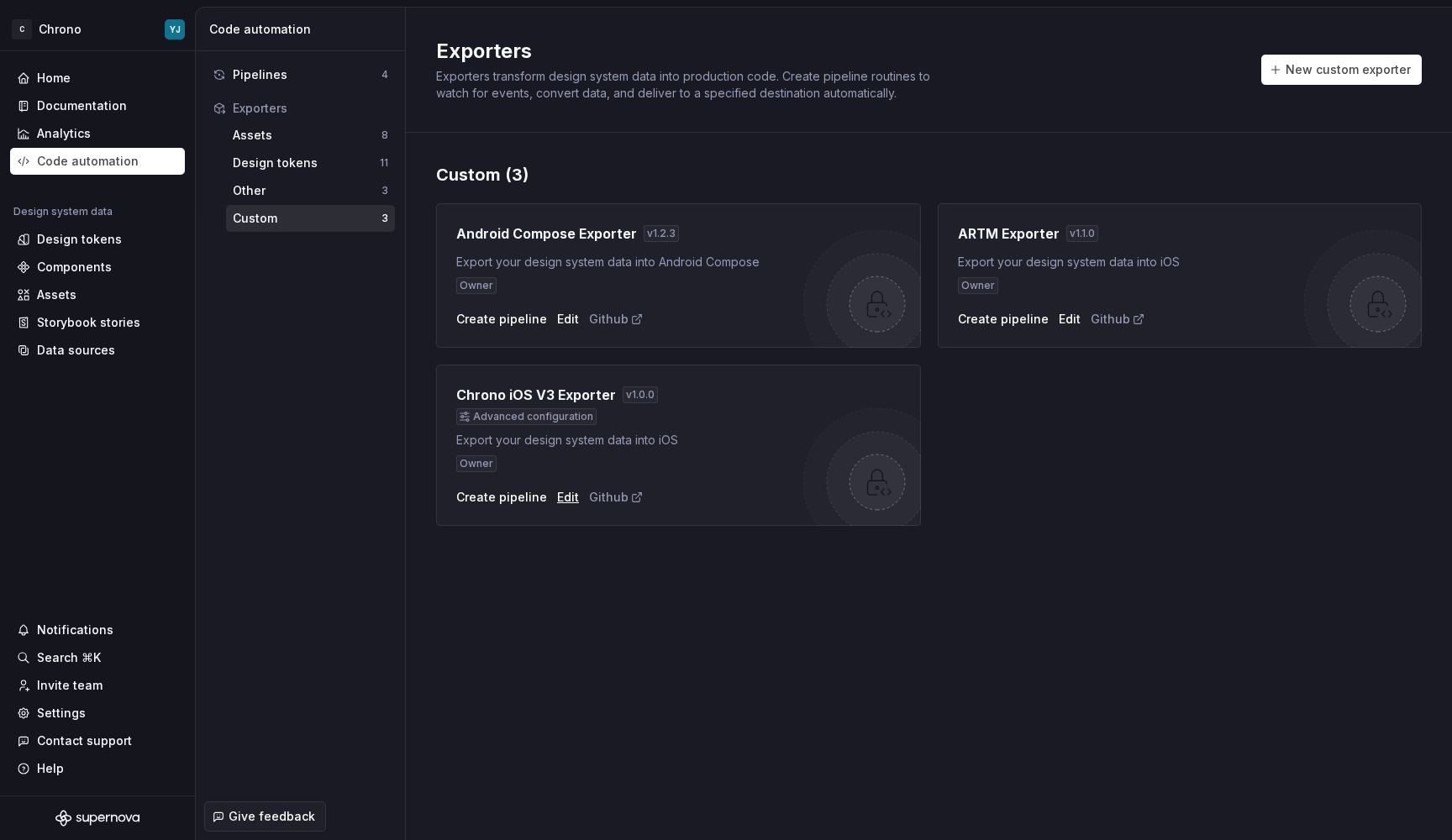
click at [565, 498] on div "Edit" at bounding box center [568, 498] width 22 height 17
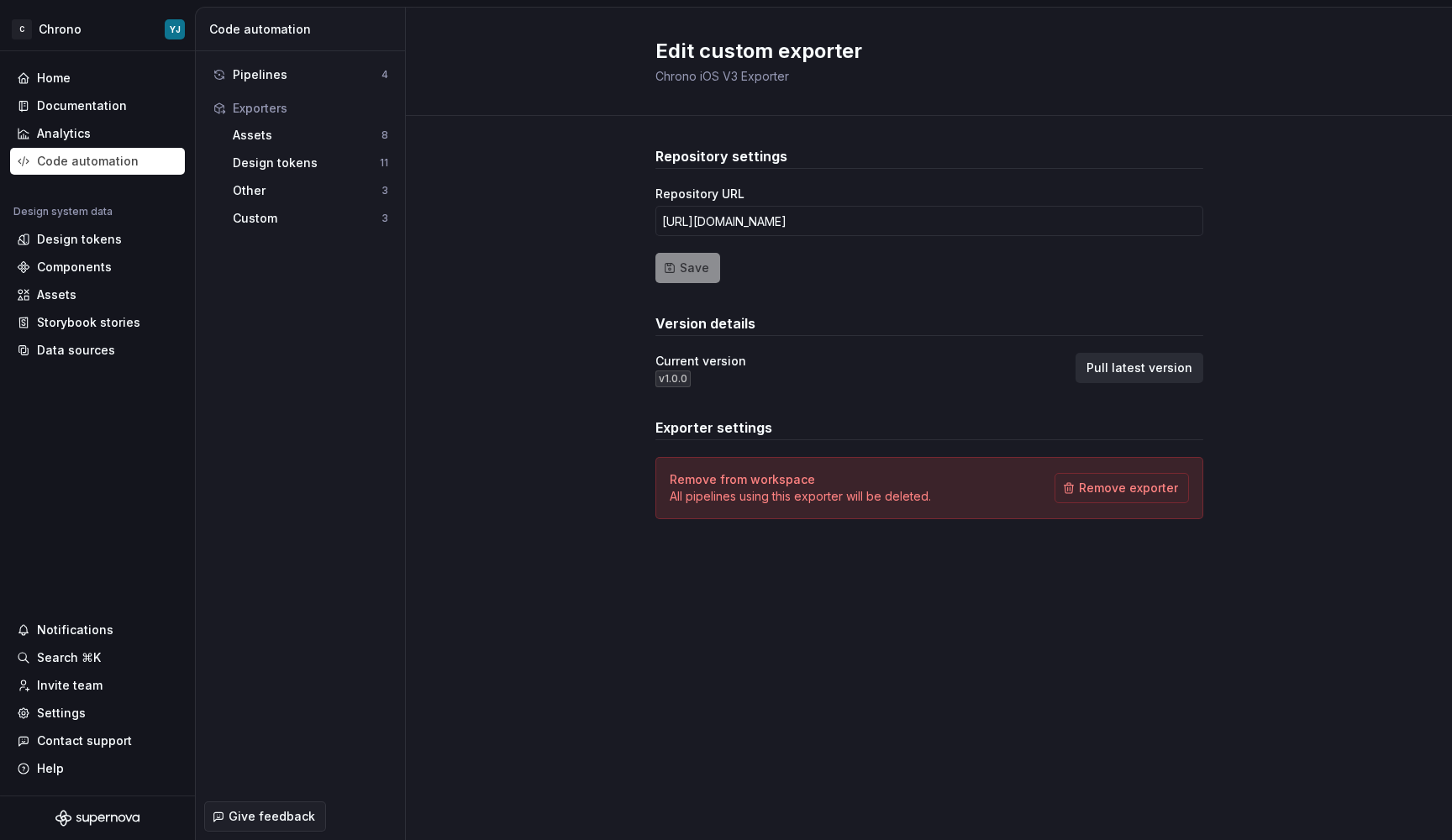
click at [1162, 366] on span "Pull latest version" at bounding box center [1139, 368] width 106 height 17
click at [255, 73] on div "Pipelines" at bounding box center [307, 75] width 148 height 17
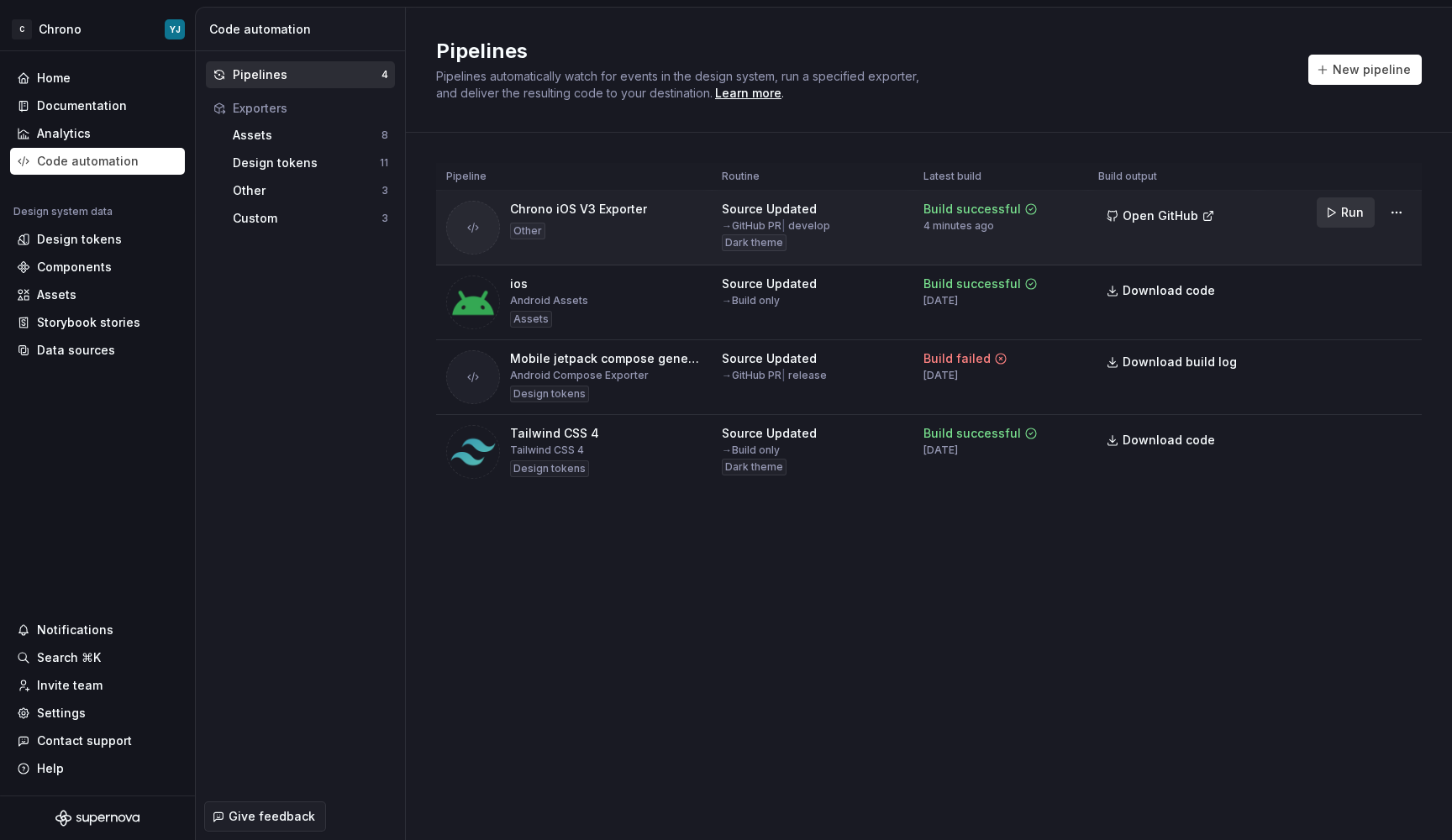
click at [1329, 210] on button "Run" at bounding box center [1345, 213] width 58 height 31
click at [259, 222] on div "Custom" at bounding box center [307, 219] width 148 height 17
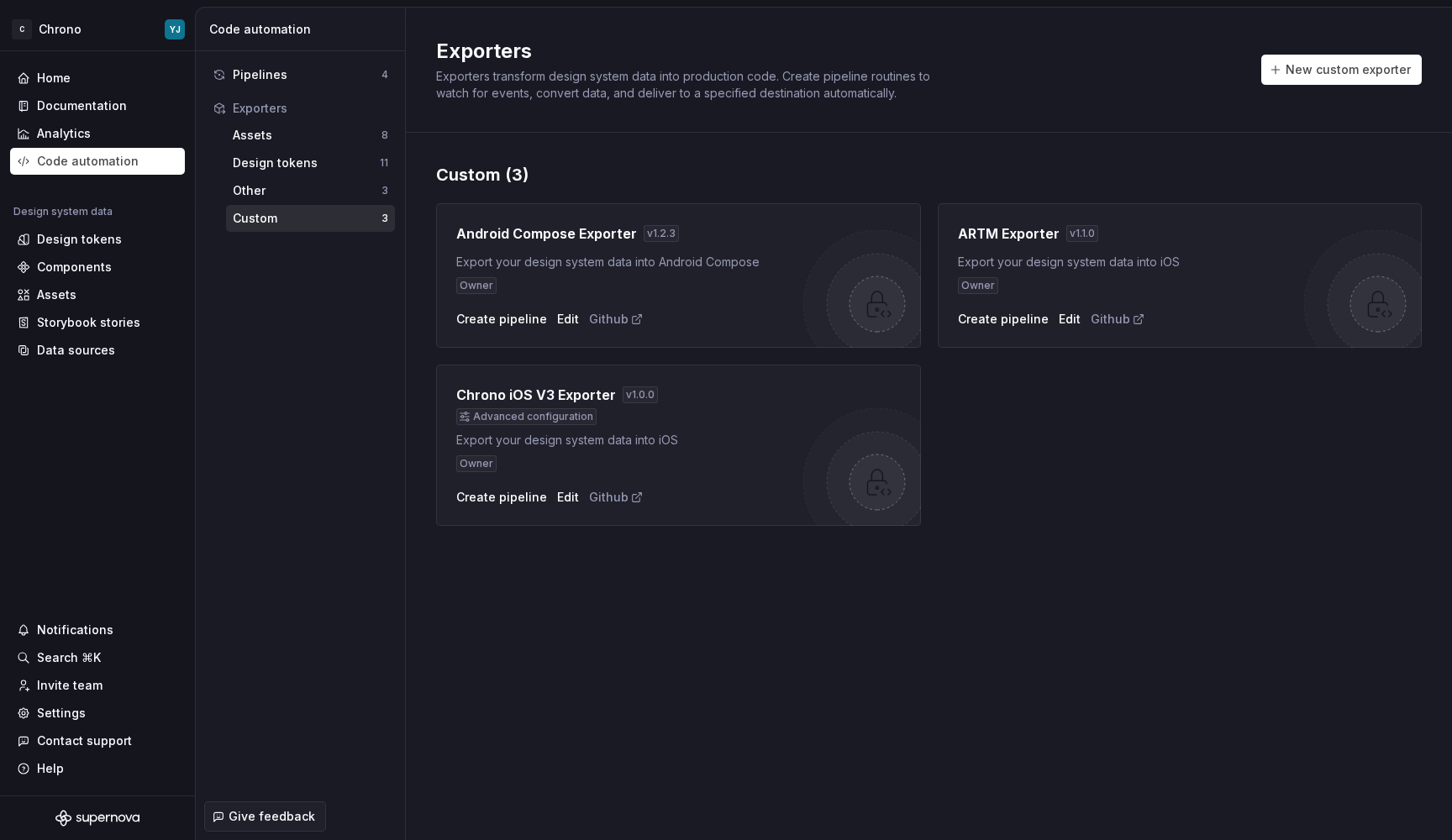
click at [675, 399] on div "Chrono iOS V3 Exporter v 1.0.0" at bounding box center [629, 395] width 347 height 20
click at [562, 500] on div "Edit" at bounding box center [568, 498] width 22 height 17
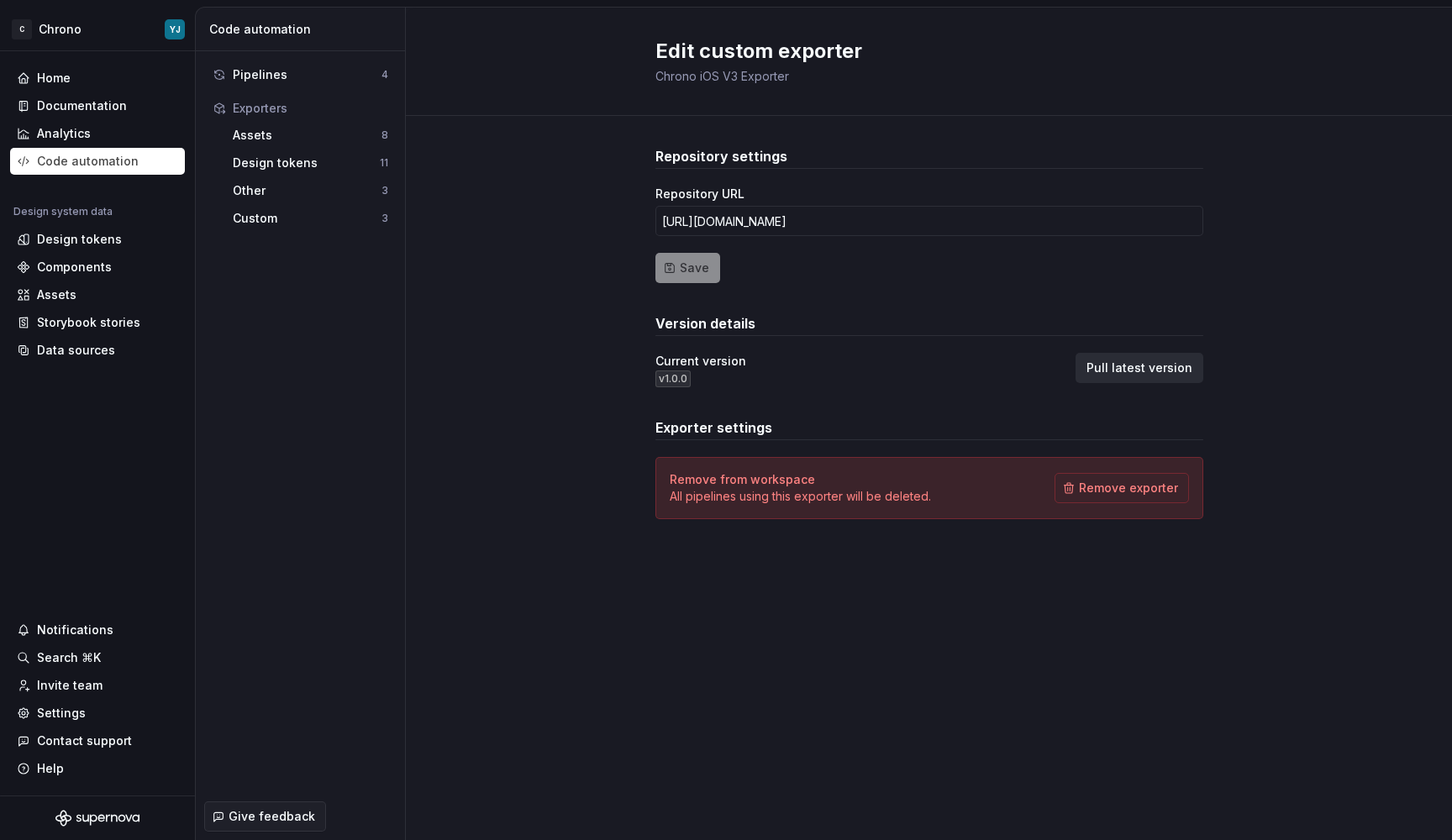
click at [1121, 371] on span "Pull latest version" at bounding box center [1139, 368] width 106 height 17
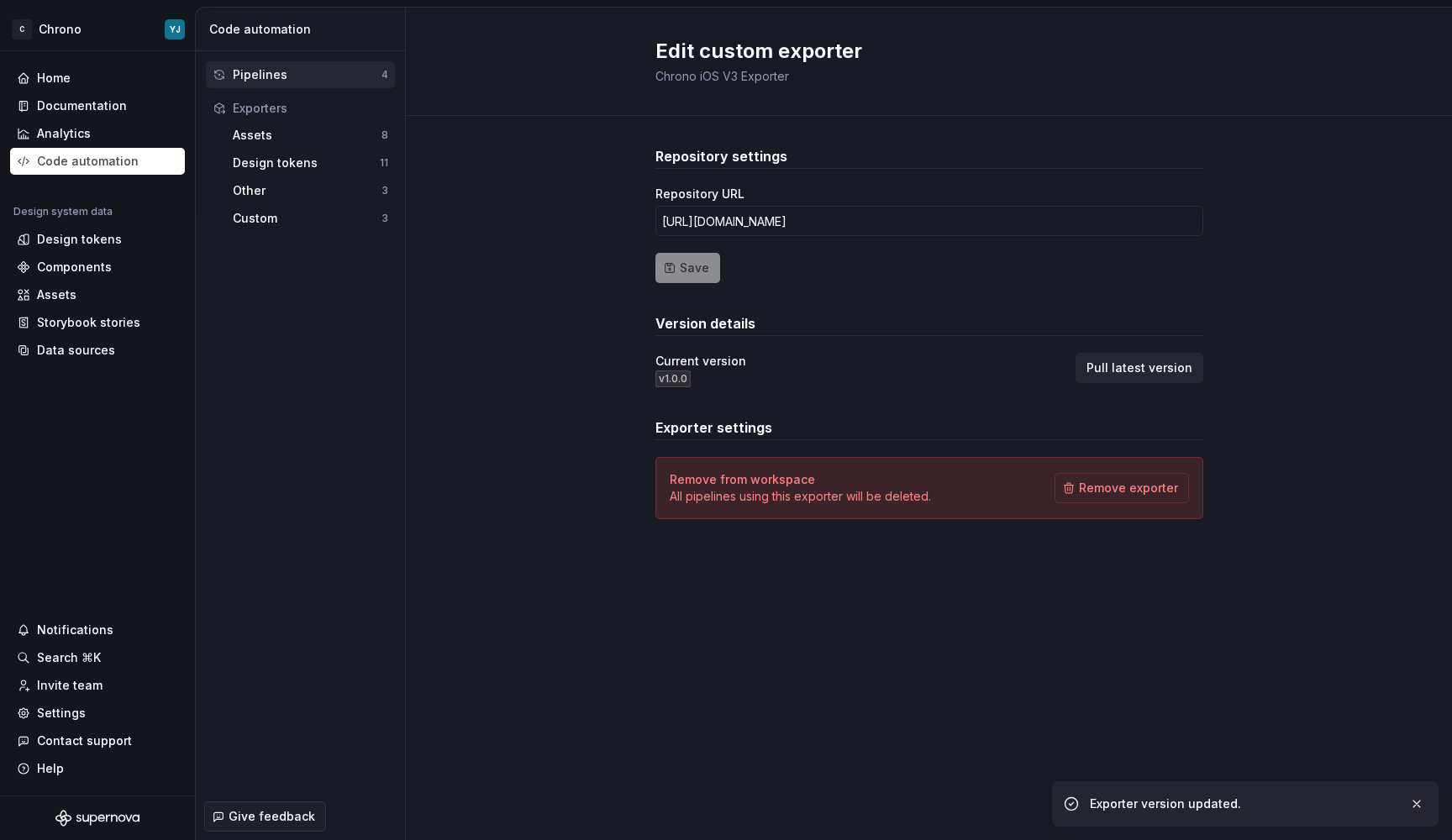
click at [270, 76] on div "Pipelines" at bounding box center [307, 75] width 148 height 17
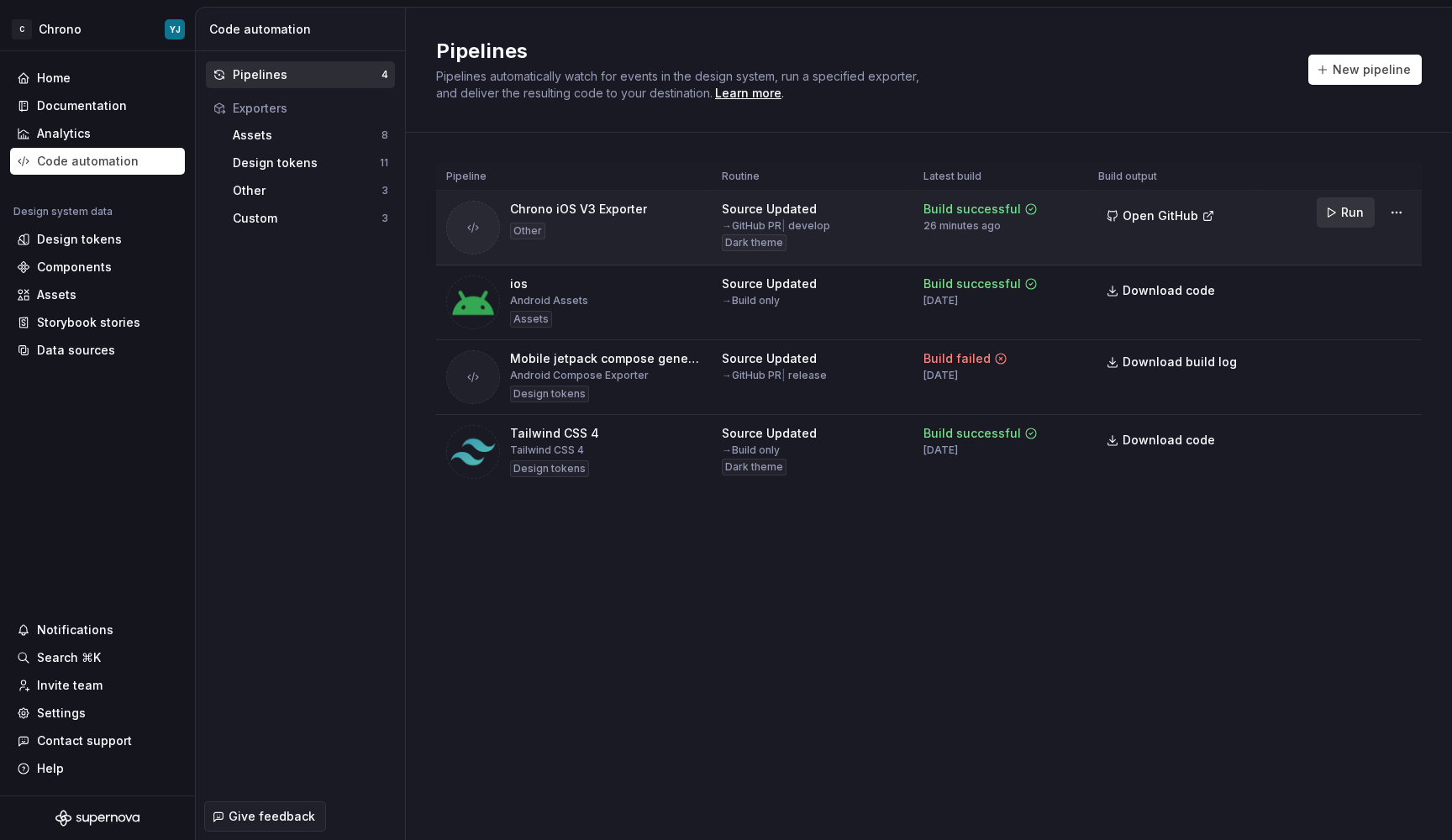
click at [1347, 208] on span "Run" at bounding box center [1352, 213] width 23 height 17
click at [63, 244] on div "Design tokens" at bounding box center [80, 240] width 85 height 17
